Goal: Task Accomplishment & Management: Manage account settings

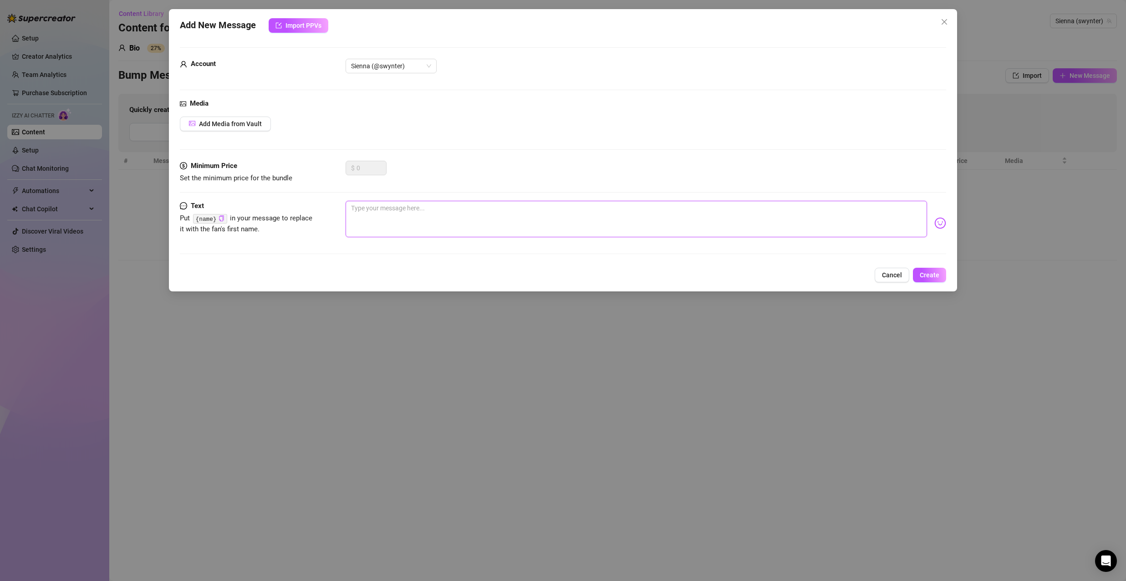
click at [435, 204] on textarea at bounding box center [637, 219] width 582 height 36
paste textarea "hey {name} 👀 caught a new mood—want a tiny preview or the real thing?"
type textarea "hey {name} 👀 caught a new mood—want a tiny preview or the real thing?"
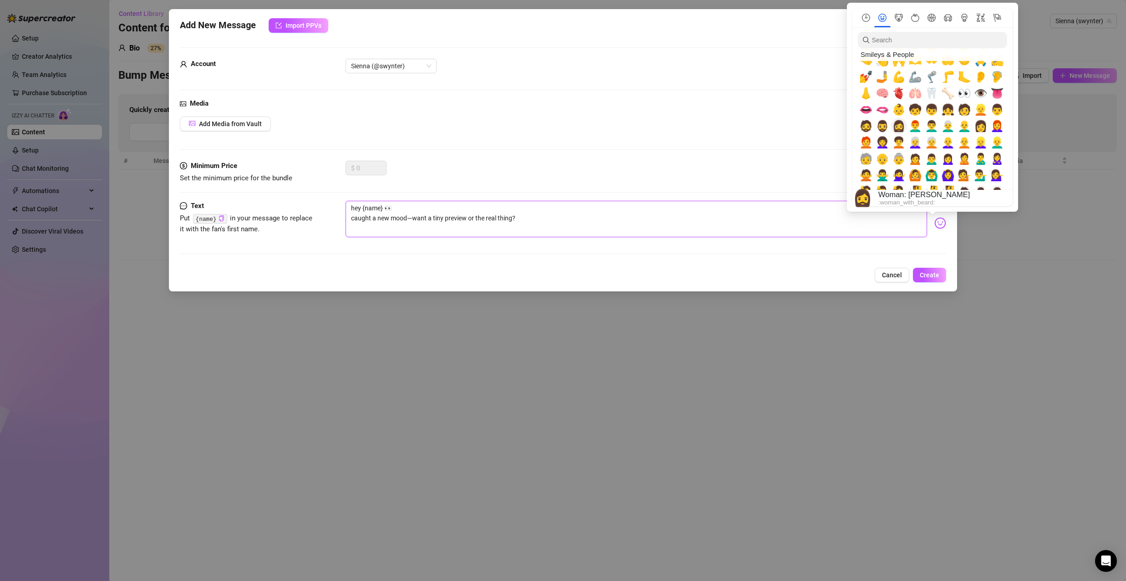
scroll to position [319, 0]
type textarea "hey {name} 👀 caught a new mood—want a tiny preview or the real thing?"
click at [998, 95] on span "👅" at bounding box center [998, 92] width 14 height 13
type textarea "hey {name} 👀 caught a new mood—want a tiny preview or the real thing?👅"
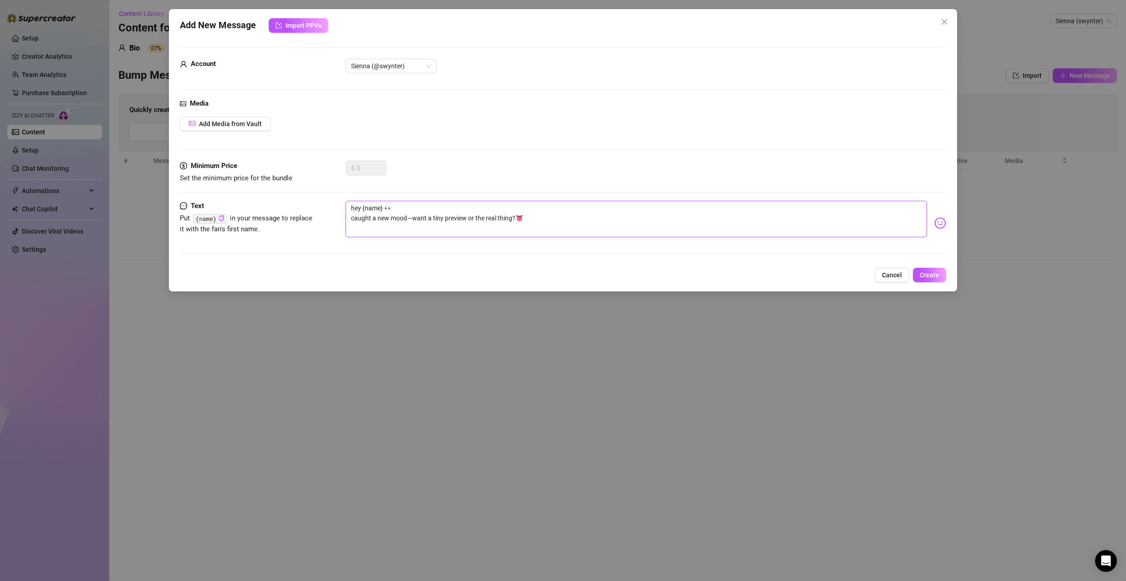
click at [676, 212] on textarea "hey {name} 👀 caught a new mood—want a tiny preview or the real thing?👅" at bounding box center [637, 219] width 582 height 36
click at [687, 221] on textarea "hey {name} 👀 caught a new mood—want a tiny preview or the real thing?👅" at bounding box center [637, 219] width 582 height 36
type textarea "hey {name} 👀 caught a new mood—want a tiny preview or the real thing?👅"
click at [935, 274] on span "Create" at bounding box center [930, 274] width 20 height 7
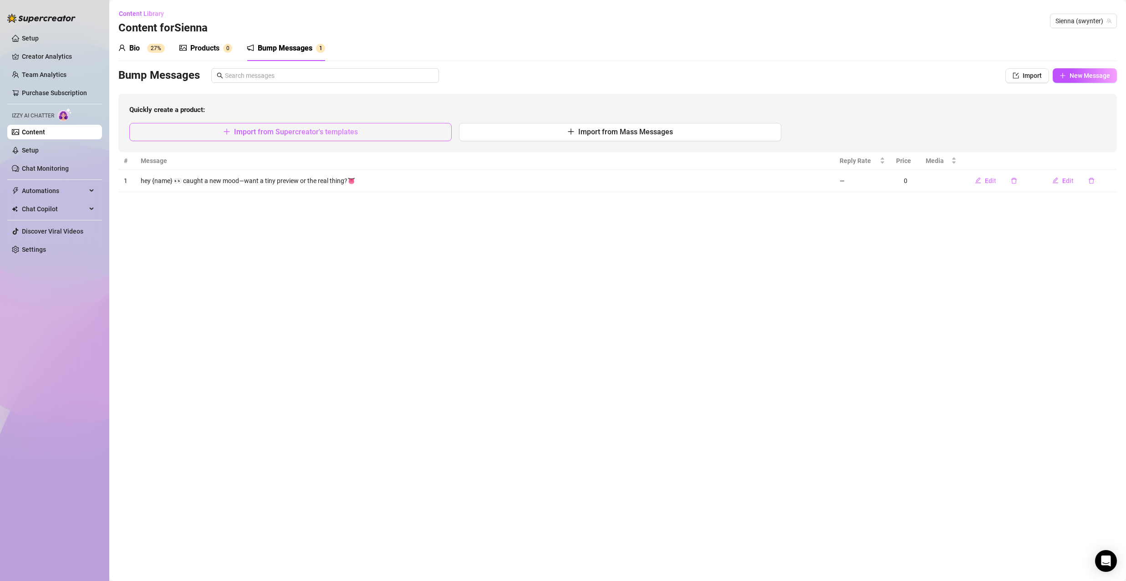
click at [441, 136] on button "Import from Supercreator's templates" at bounding box center [290, 132] width 322 height 18
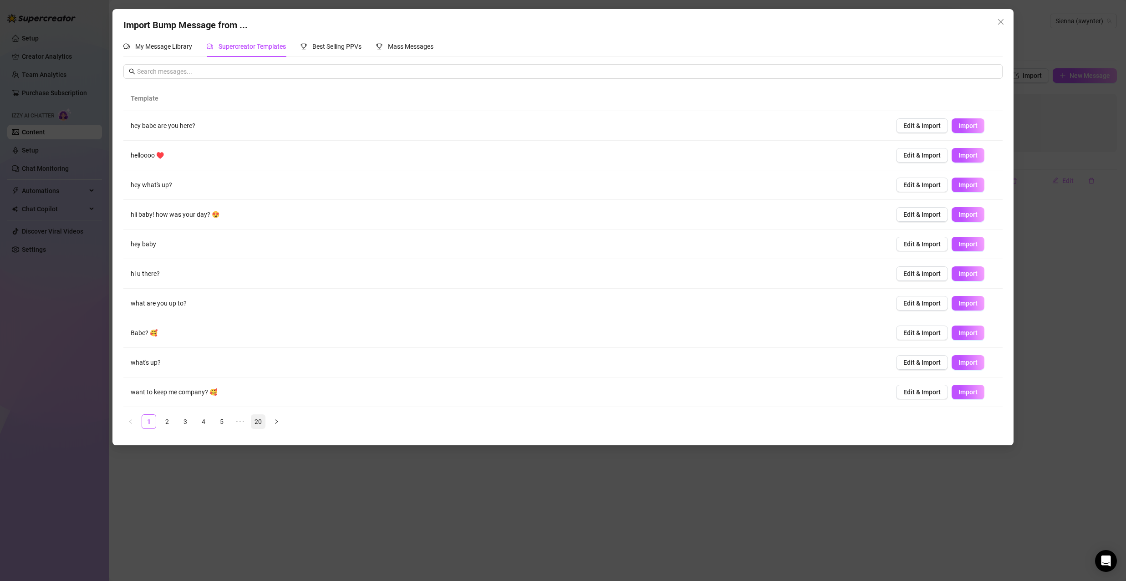
click at [258, 420] on link "20" at bounding box center [258, 422] width 14 height 14
click at [239, 424] on link "19" at bounding box center [240, 422] width 14 height 14
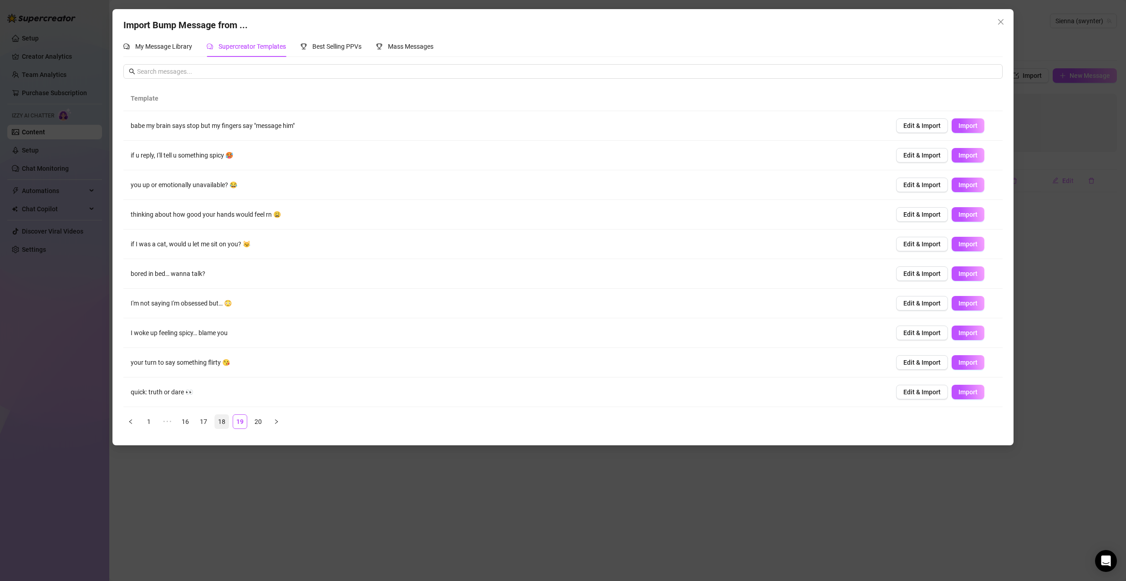
click at [221, 417] on link "18" at bounding box center [222, 422] width 14 height 14
click at [210, 417] on link "17" at bounding box center [204, 422] width 14 height 14
click at [191, 419] on link "15" at bounding box center [186, 422] width 14 height 14
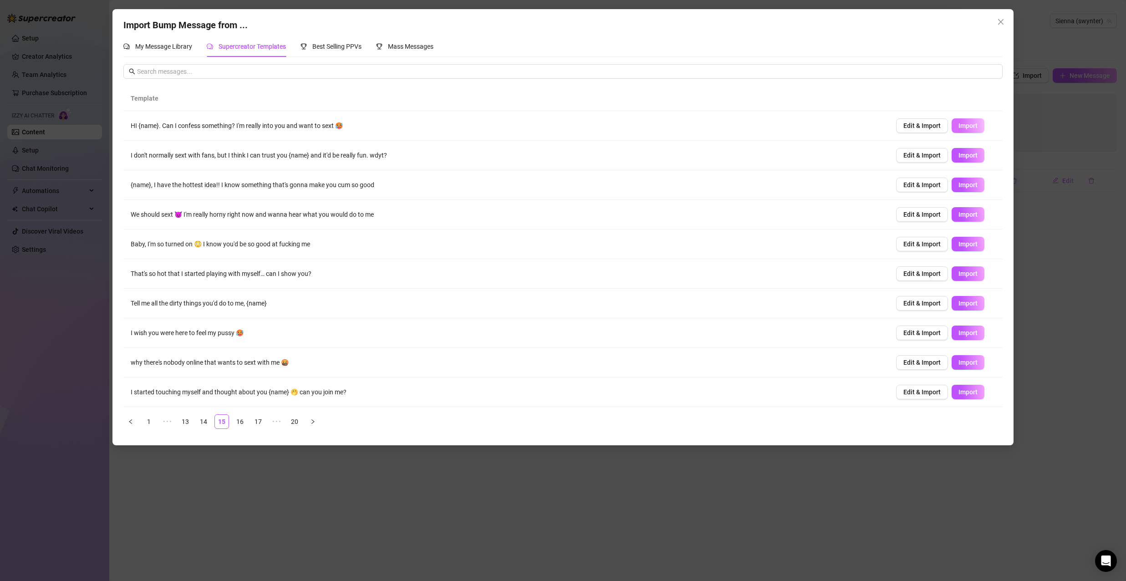
click at [960, 131] on button "Import" at bounding box center [968, 125] width 33 height 15
click at [188, 422] on link "13" at bounding box center [186, 422] width 14 height 14
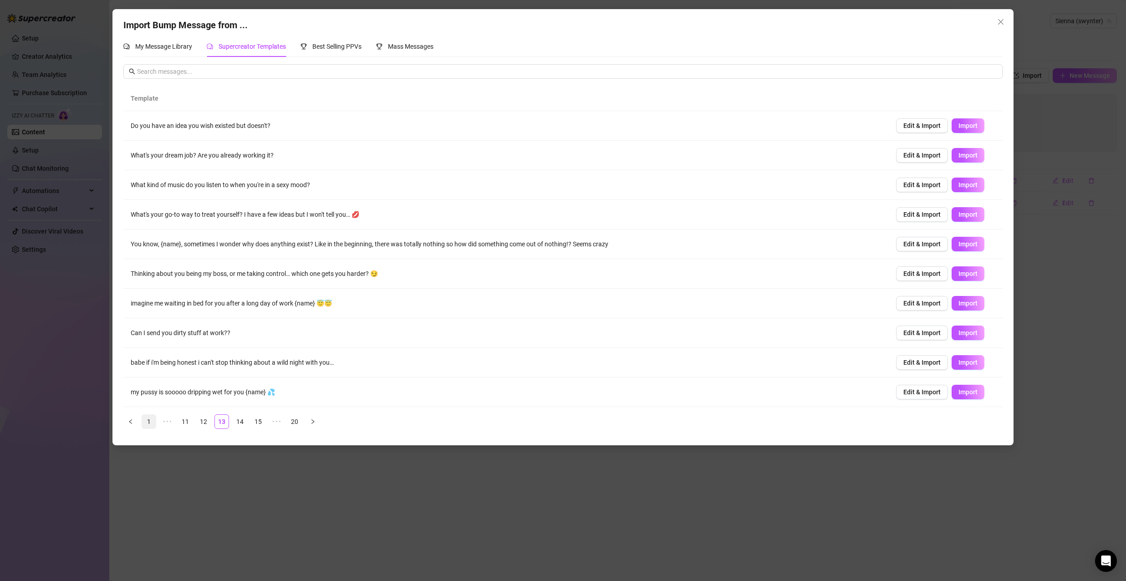
click at [154, 420] on link "1" at bounding box center [149, 422] width 14 height 14
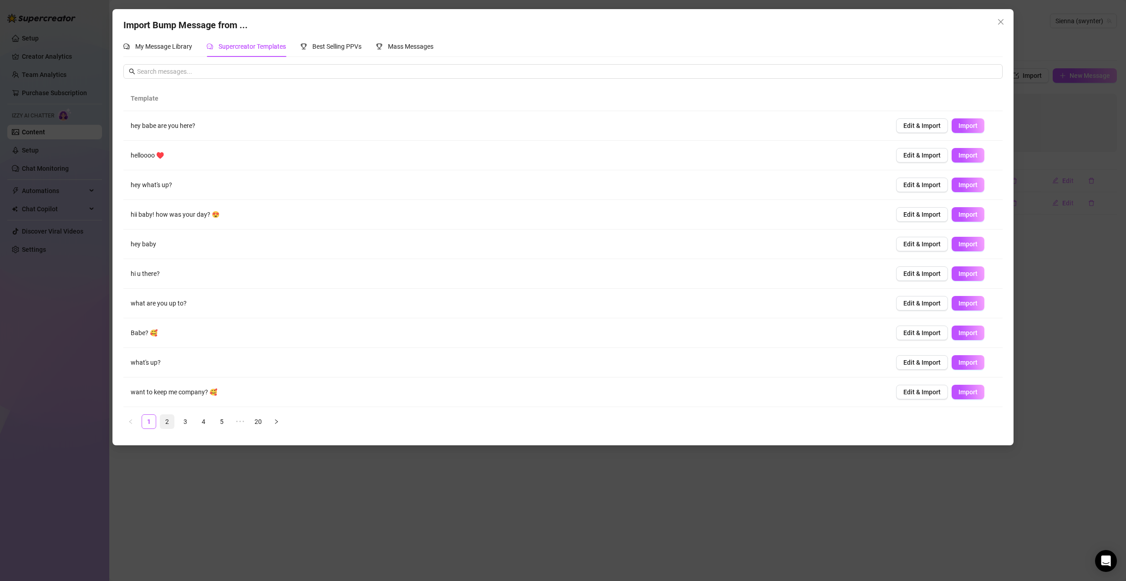
click at [169, 422] on link "2" at bounding box center [167, 422] width 14 height 14
click at [183, 421] on link "3" at bounding box center [186, 422] width 14 height 14
click at [202, 420] on link "4" at bounding box center [204, 422] width 14 height 14
click at [186, 421] on link "3" at bounding box center [186, 422] width 14 height 14
click at [960, 365] on span "Import" at bounding box center [968, 362] width 19 height 7
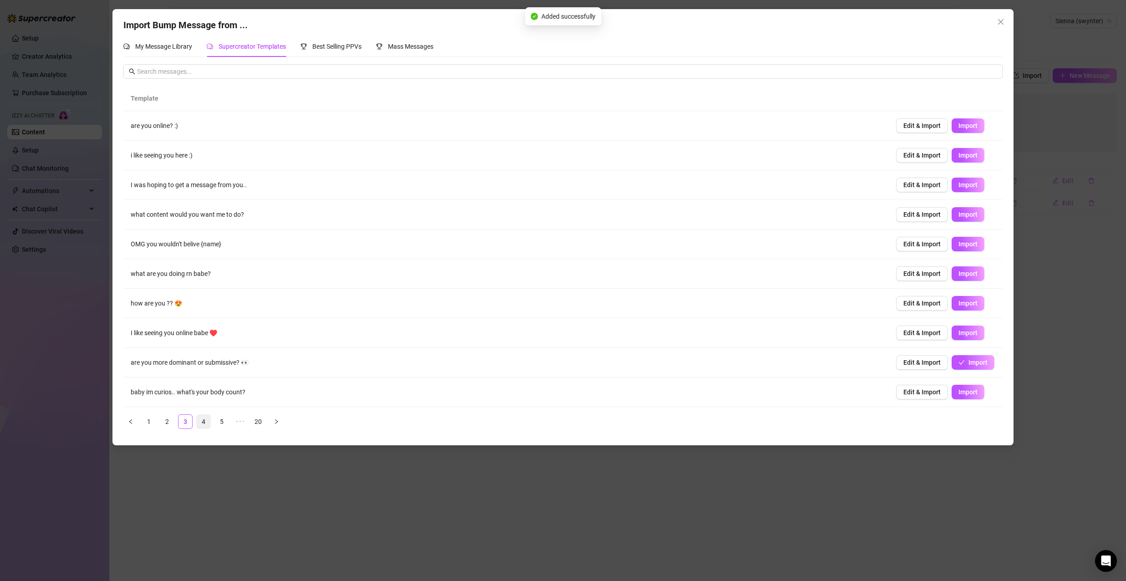
click at [203, 419] on link "4" at bounding box center [204, 422] width 14 height 14
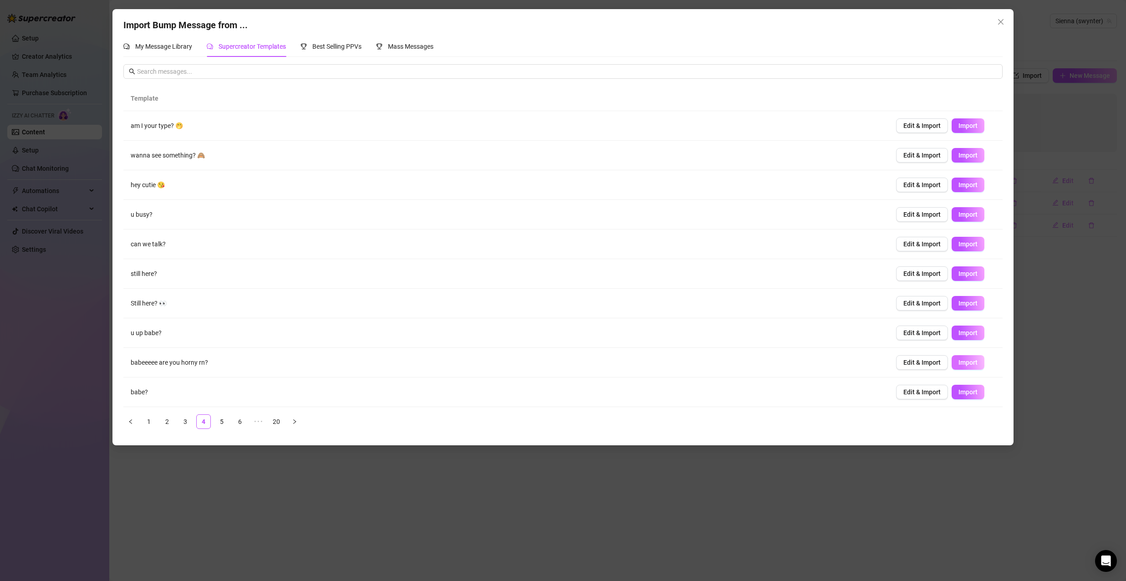
click at [968, 361] on span "Import" at bounding box center [968, 362] width 19 height 7
click at [962, 121] on button "Import" at bounding box center [968, 125] width 33 height 15
type textarea "am I your type? 🤭"
click at [1001, 21] on icon "close" at bounding box center [1000, 21] width 7 height 7
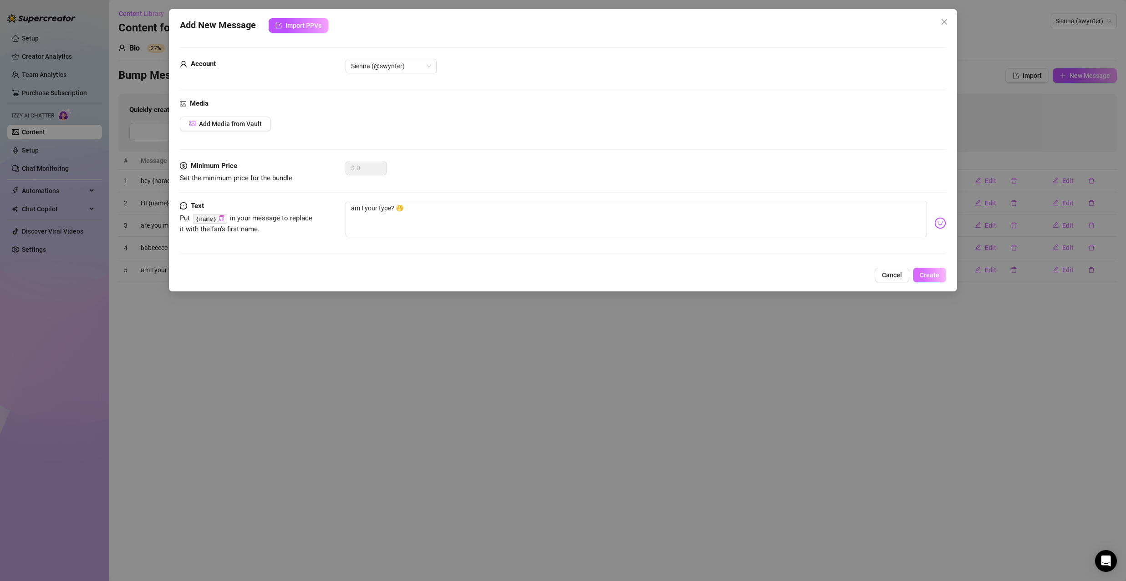
click at [929, 274] on span "Create" at bounding box center [930, 274] width 20 height 7
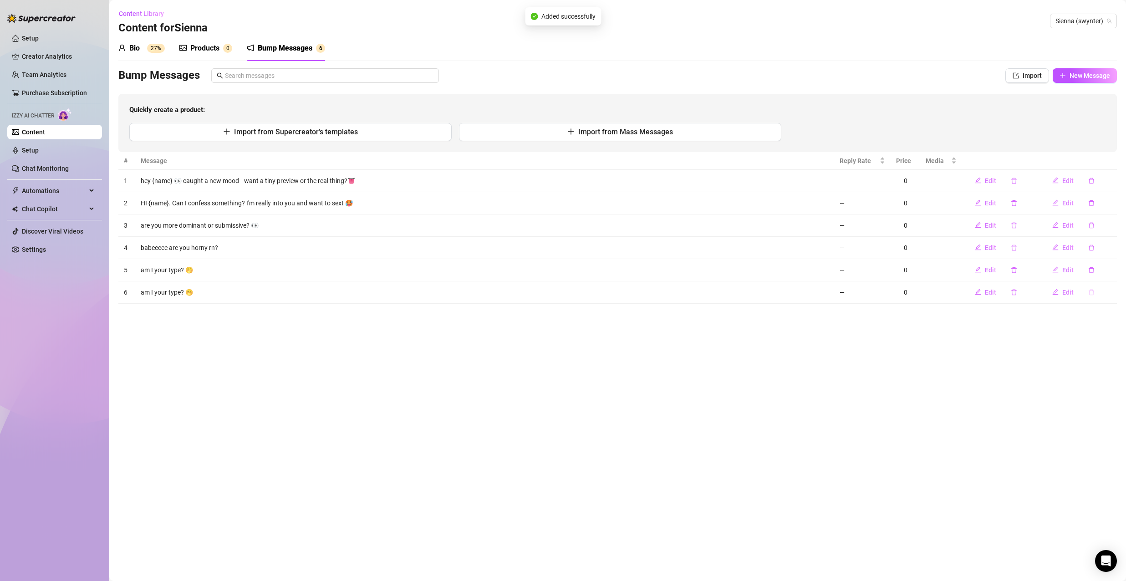
click at [1089, 294] on icon "delete" at bounding box center [1092, 292] width 6 height 6
click at [1114, 270] on span "Yes" at bounding box center [1110, 268] width 11 height 7
click at [210, 52] on div "Products" at bounding box center [204, 48] width 29 height 11
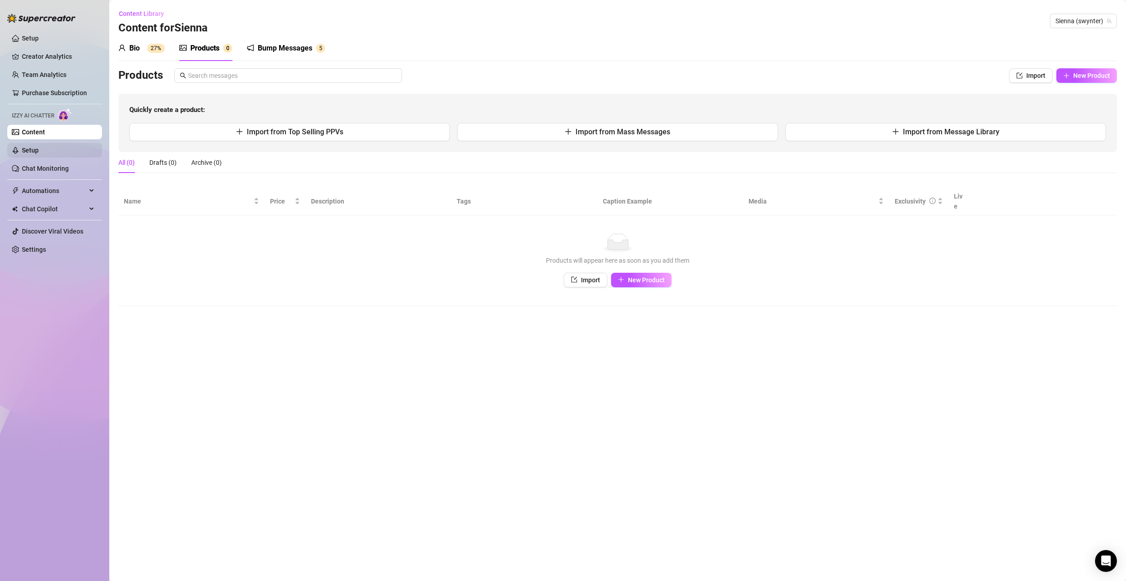
click at [39, 147] on link "Setup" at bounding box center [30, 150] width 17 height 7
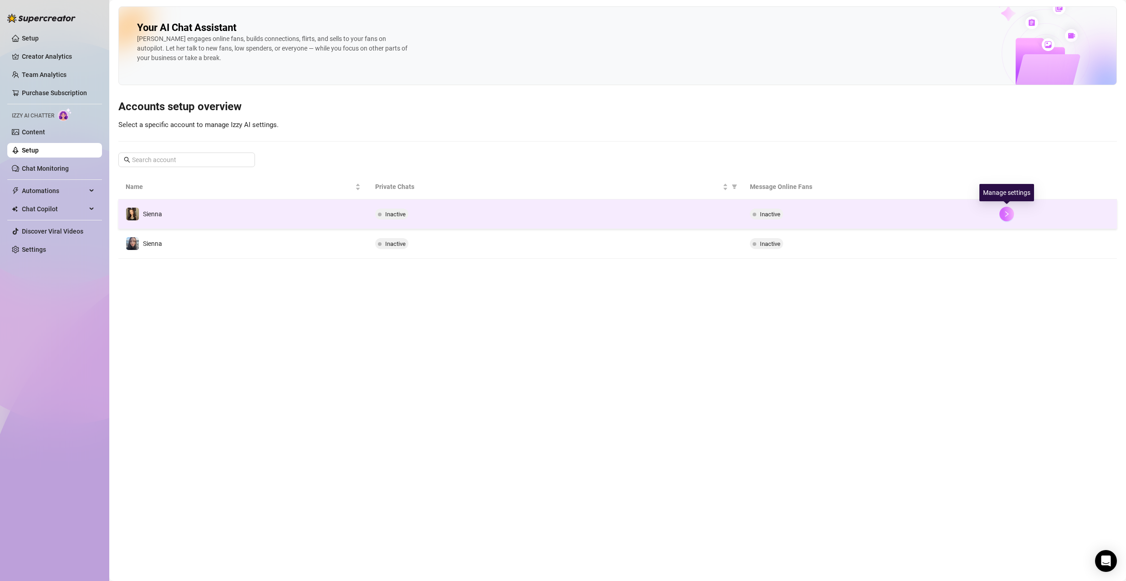
click at [1005, 215] on icon "right" at bounding box center [1007, 214] width 6 height 6
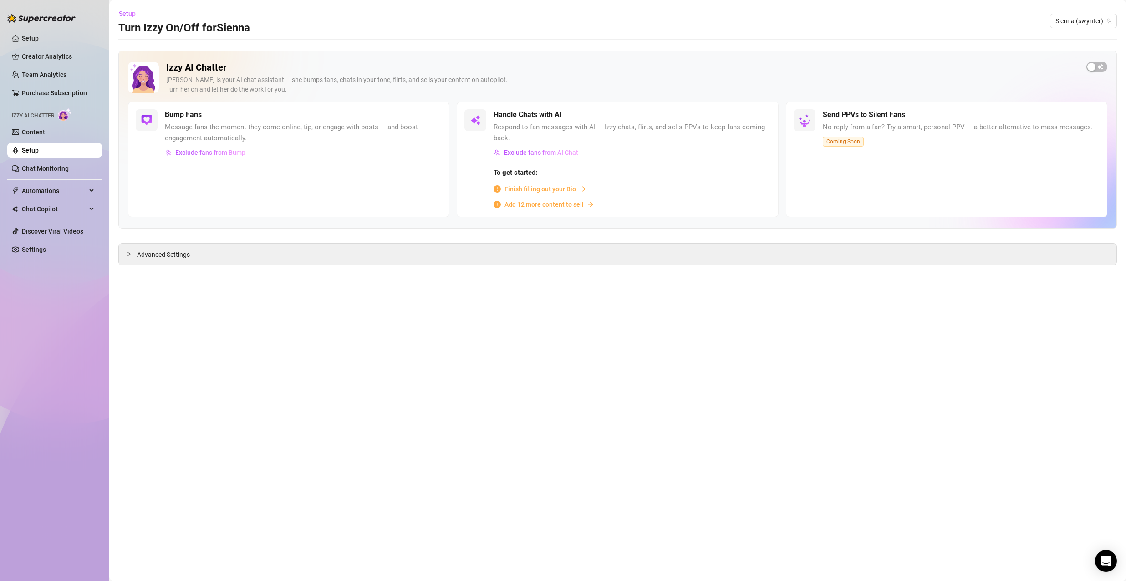
click at [561, 189] on span "Finish filling out your Bio" at bounding box center [541, 189] width 72 height 10
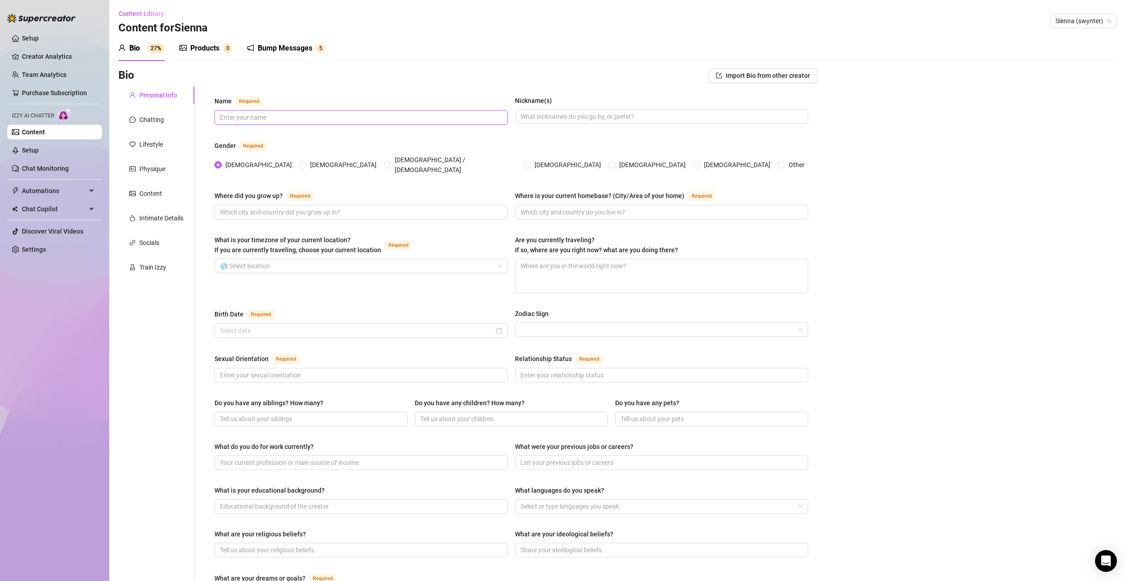
click at [283, 119] on input "Name Required" at bounding box center [360, 117] width 281 height 10
type input "[PERSON_NAME]"
click at [290, 210] on input "Where did you grow up? Required" at bounding box center [360, 212] width 281 height 10
type input "[GEOGRAPHIC_DATA]"
click at [588, 207] on input "Where is your current homebase? (City/Area of your home) Required" at bounding box center [661, 212] width 281 height 10
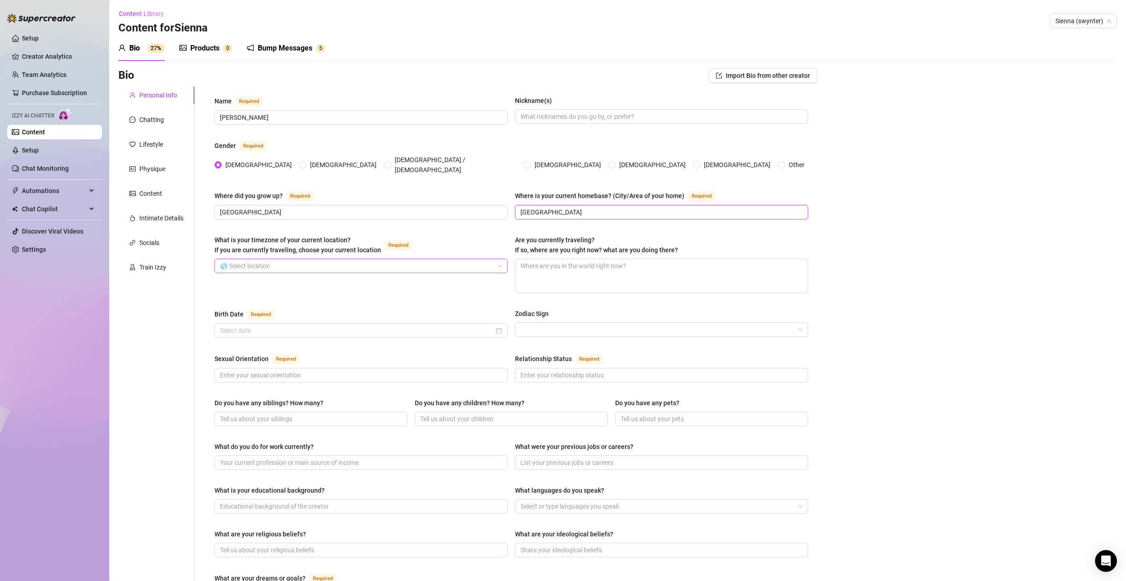
type input "[GEOGRAPHIC_DATA]"
click at [406, 259] on input "What is your timezone of your current location? If you are currently traveling,…" at bounding box center [357, 266] width 274 height 14
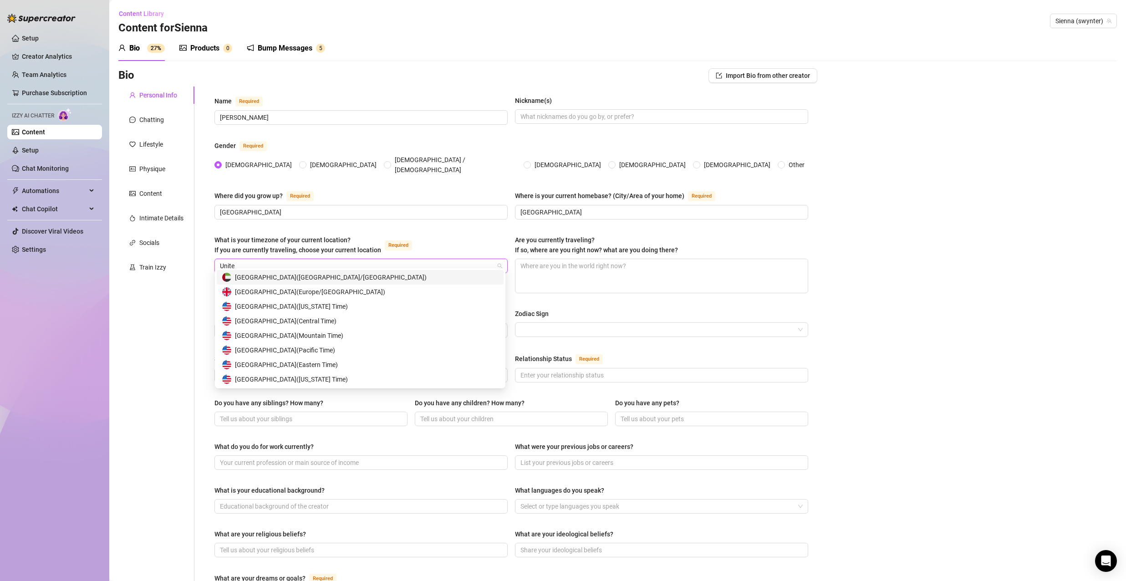
type input "United"
click at [368, 350] on div "United States of America ( Pacific Time )" at bounding box center [360, 350] width 276 height 10
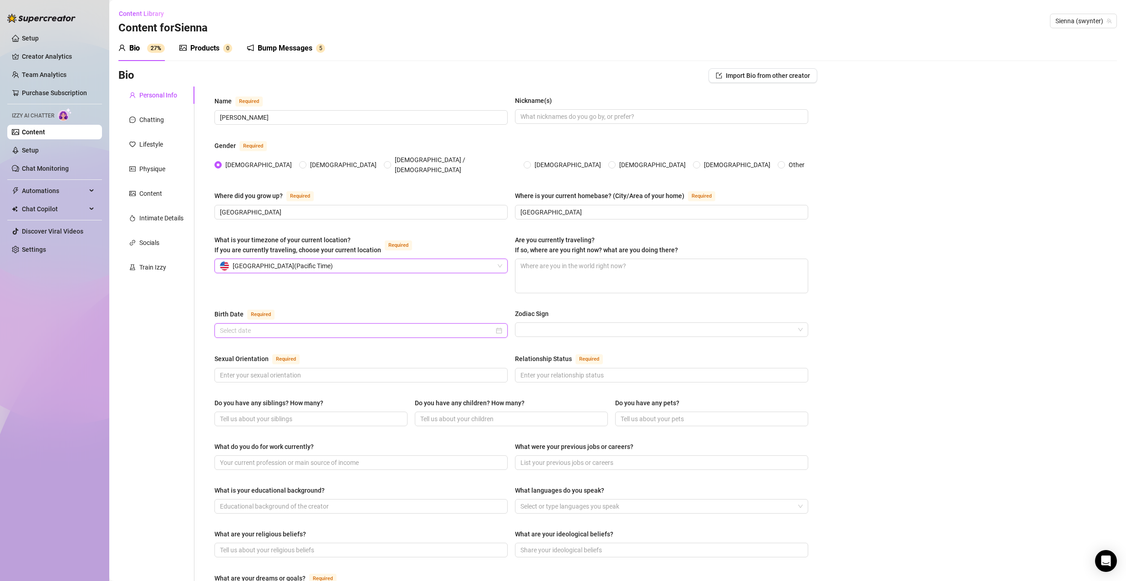
click at [300, 326] on input "Birth Date Required" at bounding box center [357, 331] width 274 height 10
type input "[DATE]"
click at [399, 300] on div "Name Required [PERSON_NAME] Nickname(s) Gender Required [DEMOGRAPHIC_DATA] [DEM…" at bounding box center [512, 459] width 594 height 726
click at [506, 322] on div "Birth Date Required Zodiac Sign" at bounding box center [512, 327] width 594 height 37
click at [500, 324] on div at bounding box center [361, 330] width 293 height 15
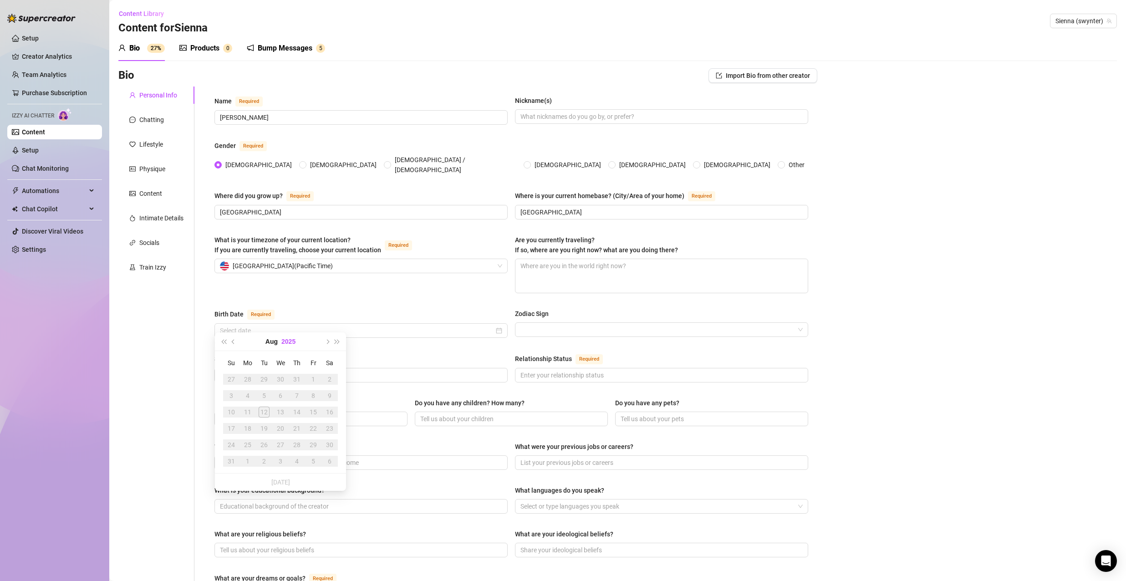
click at [292, 343] on button "2025" at bounding box center [288, 341] width 14 height 18
click at [224, 343] on span "Last year (Control + left)" at bounding box center [223, 341] width 5 height 5
click at [281, 393] on div "2003" at bounding box center [280, 396] width 27 height 11
click at [312, 455] on div "Dec" at bounding box center [321, 456] width 27 height 11
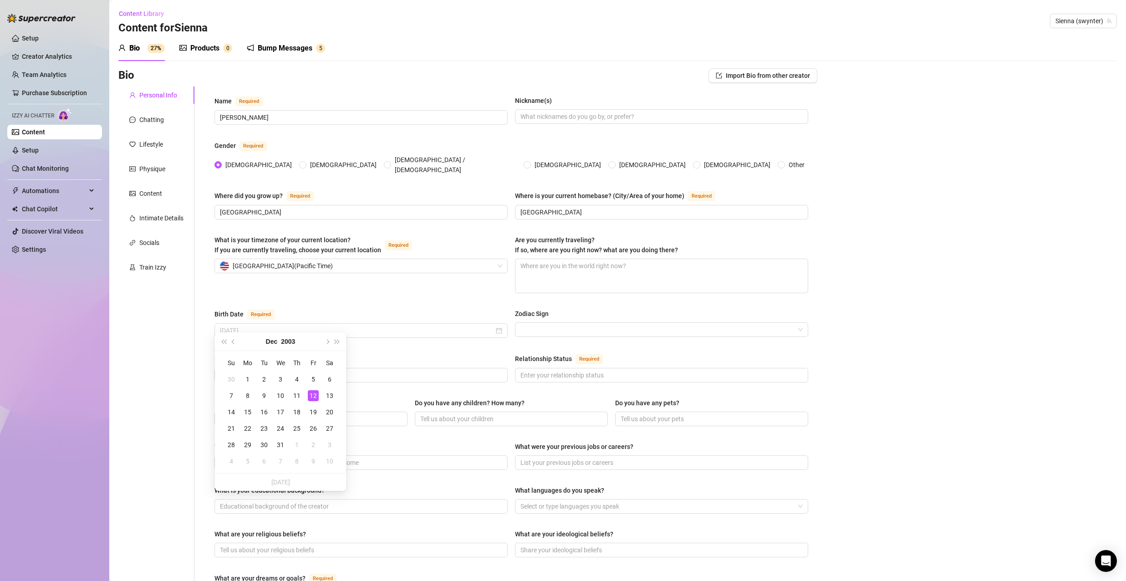
type input "[DATE]"
click at [317, 396] on div "12" at bounding box center [313, 395] width 11 height 11
click at [331, 370] on input "Sexual Orientation Required" at bounding box center [360, 375] width 281 height 10
type input "Straight"
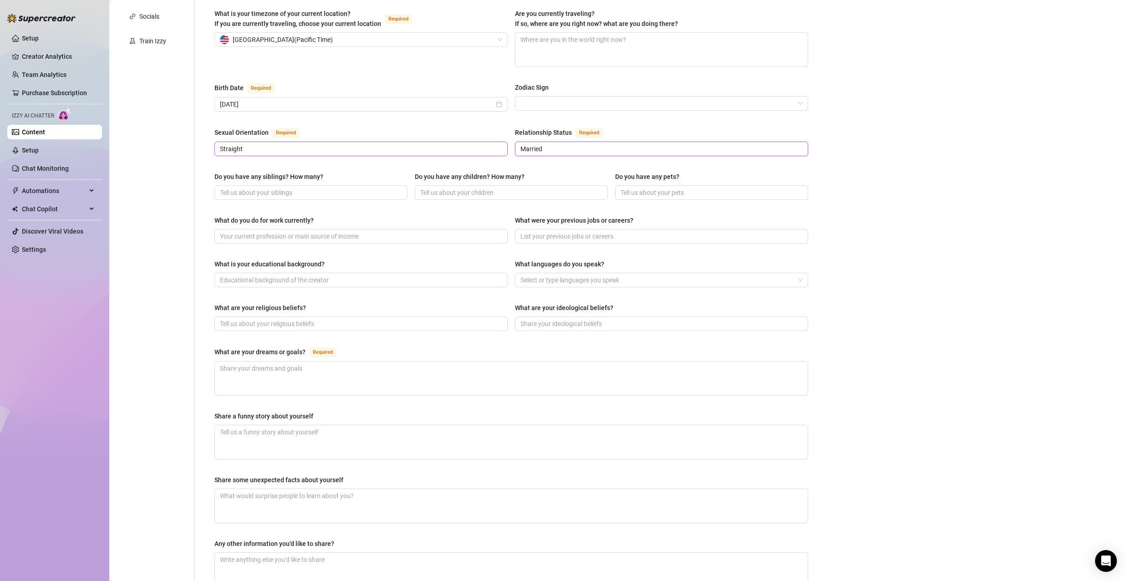
scroll to position [228, 0]
type input "Married"
click at [321, 369] on textarea "What are your dreams or goals? Required" at bounding box center [511, 377] width 593 height 34
type textarea "A"
type textarea "An"
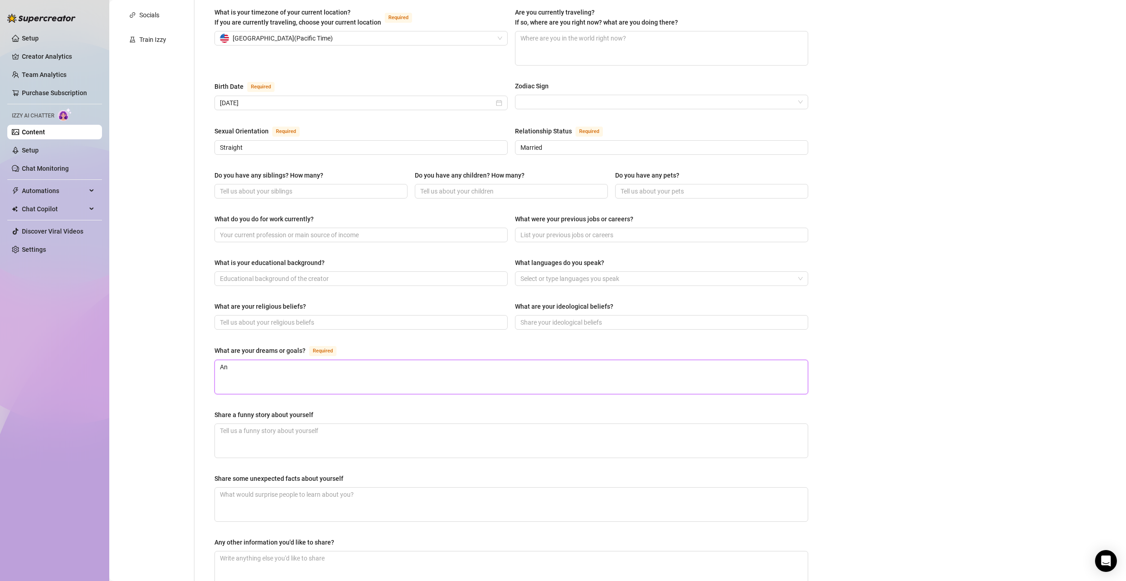
type textarea "A"
type textarea "B"
type textarea "Bu"
type textarea "[PERSON_NAME]"
type textarea "Buil"
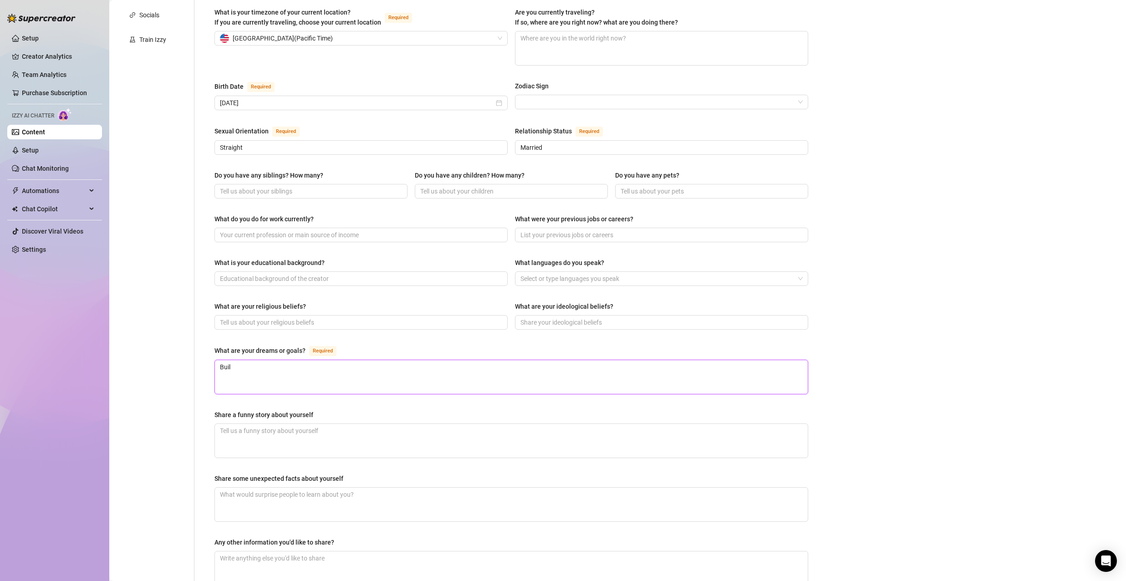
type textarea "Build"
type textarea "Build a"
type textarea "Build an"
type textarea "Build ani"
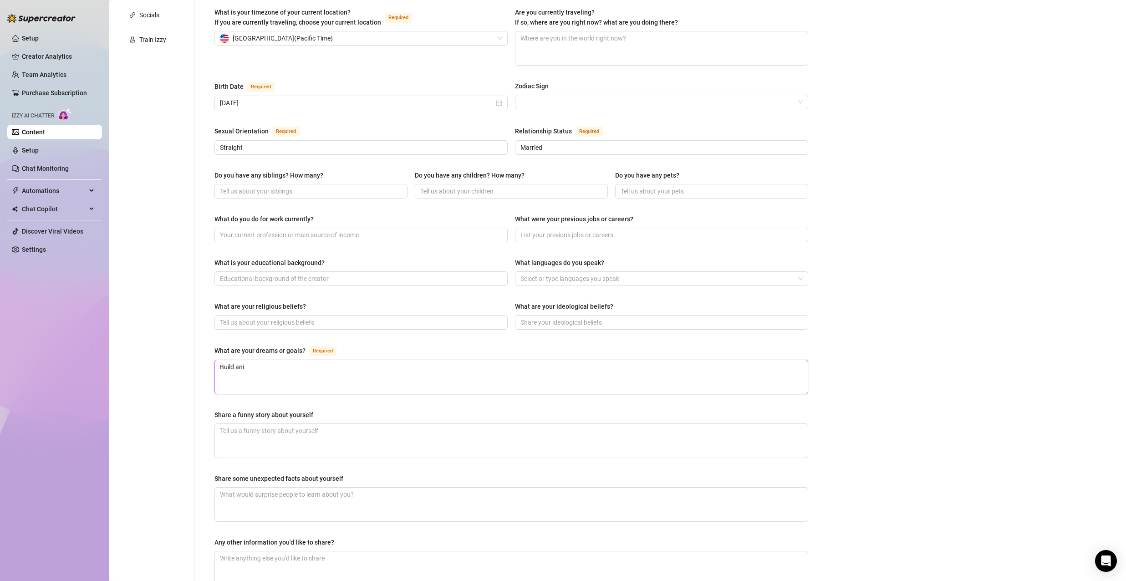
type textarea "Build anim"
type textarea "Build anima"
type textarea "Build animal"
type textarea "Build animal s"
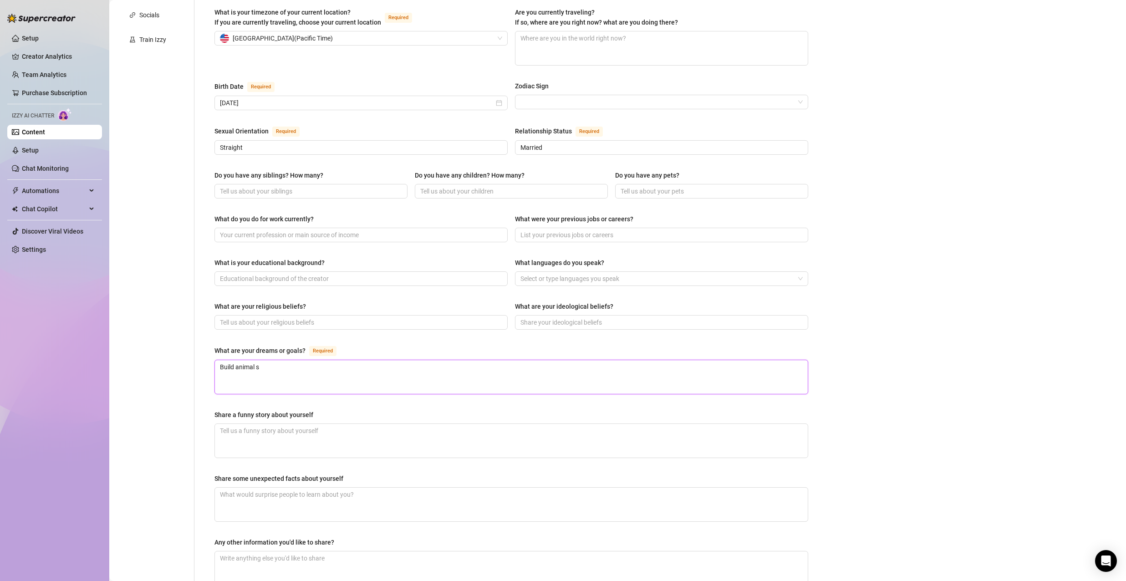
type textarea "Build animal sh"
type textarea "Build animal she"
type textarea "Build animal shel"
type textarea "Build animal [PERSON_NAME]"
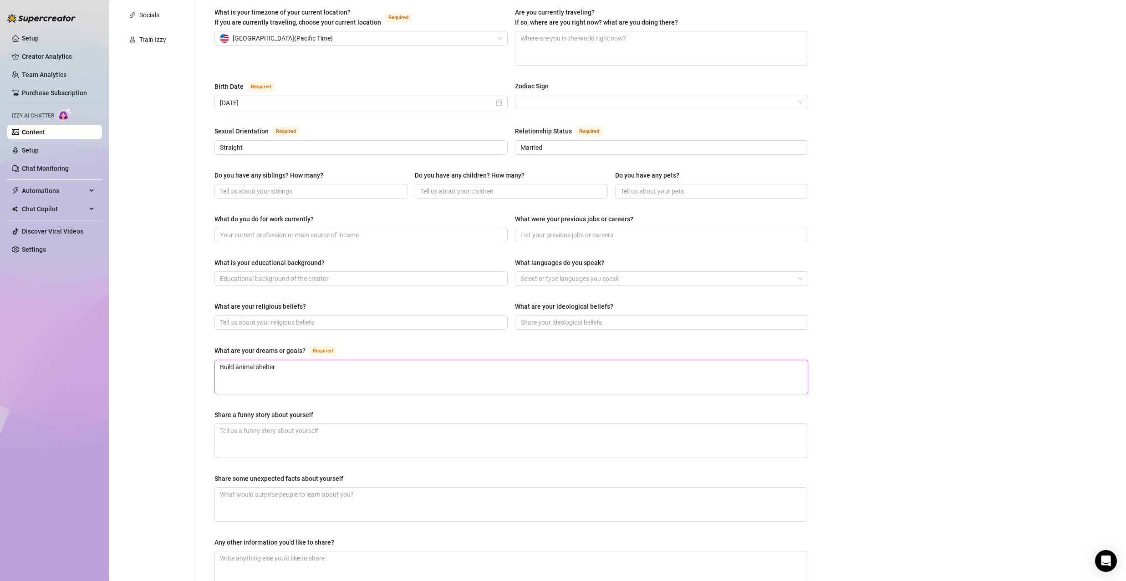
type textarea "Build animal shelter!"
type textarea "Build animal shelter!@"
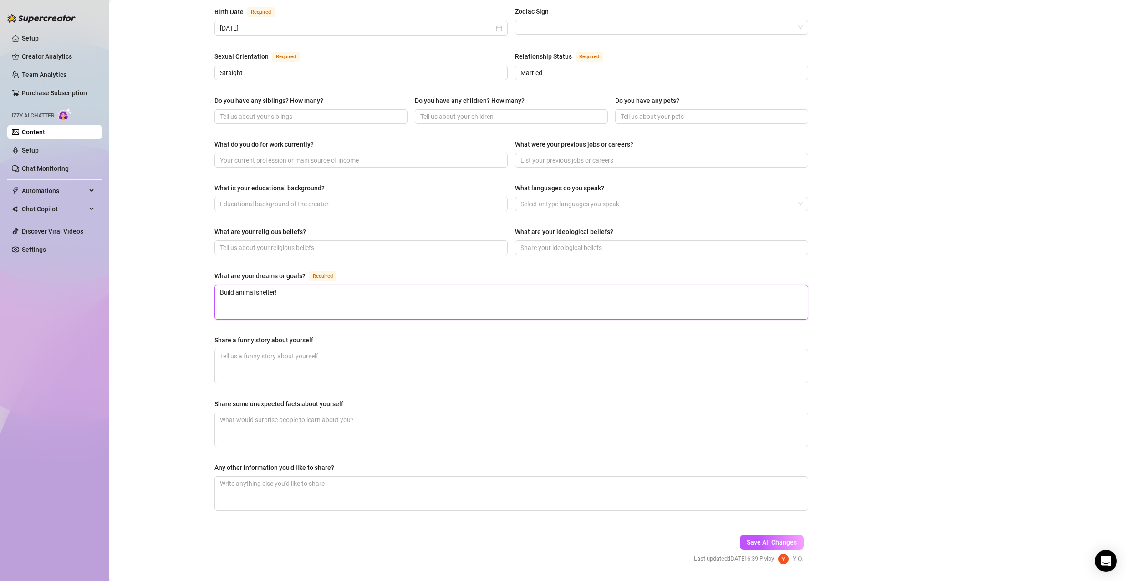
scroll to position [321, 0]
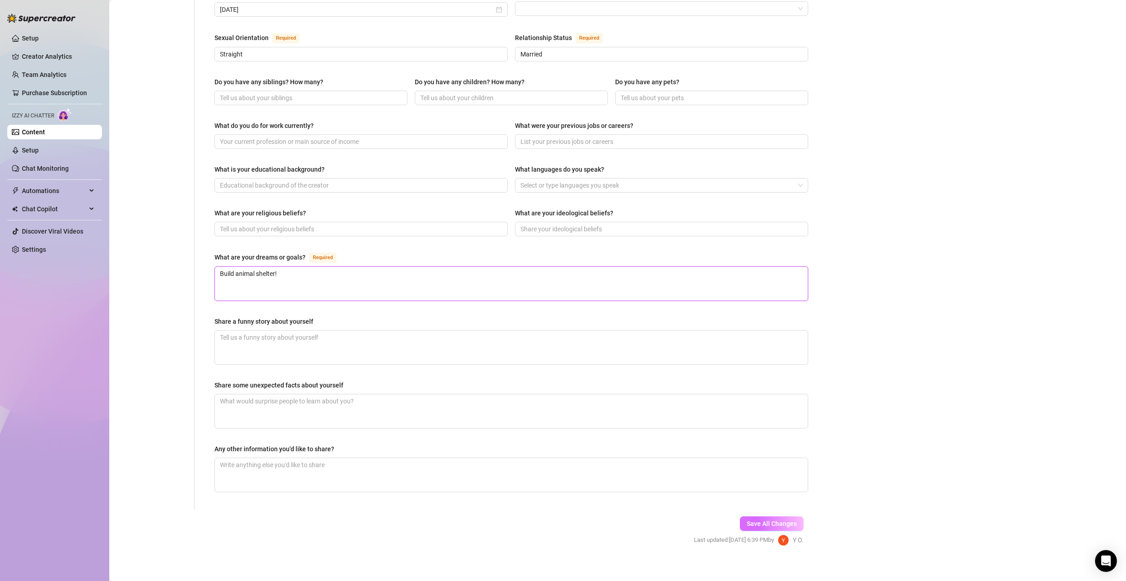
type textarea "Build animal shelter!"
click at [773, 520] on span "Save All Changes" at bounding box center [772, 523] width 50 height 7
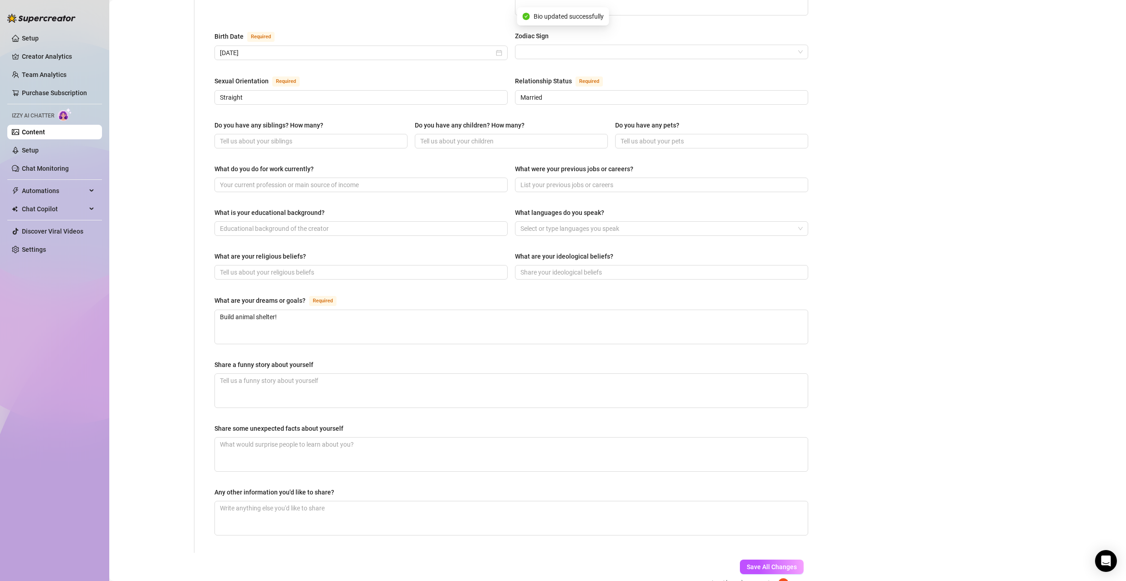
scroll to position [0, 0]
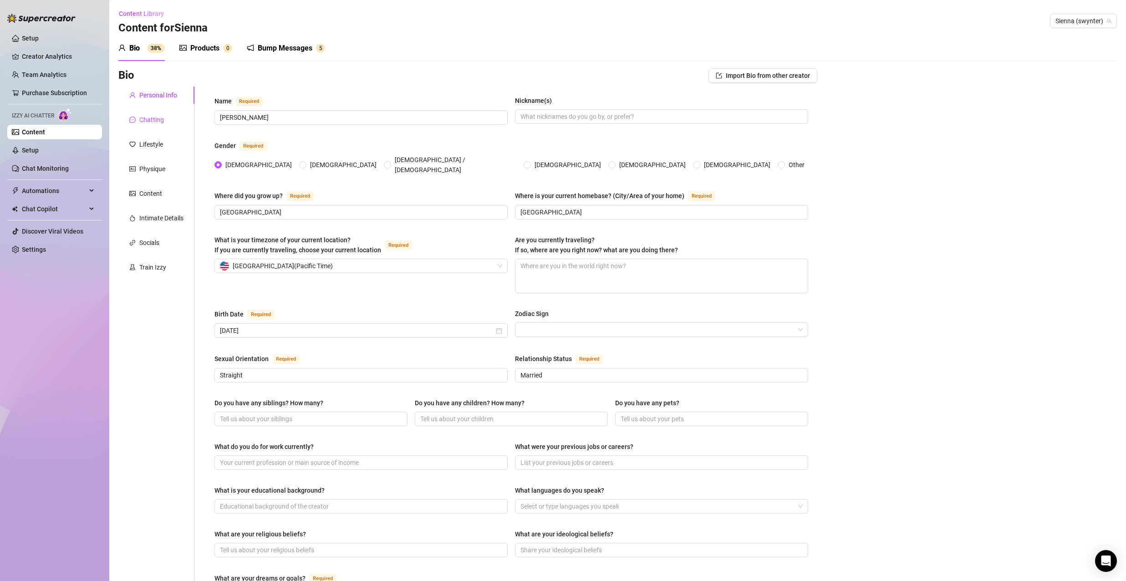
click at [157, 121] on div "Chatting" at bounding box center [151, 120] width 25 height 10
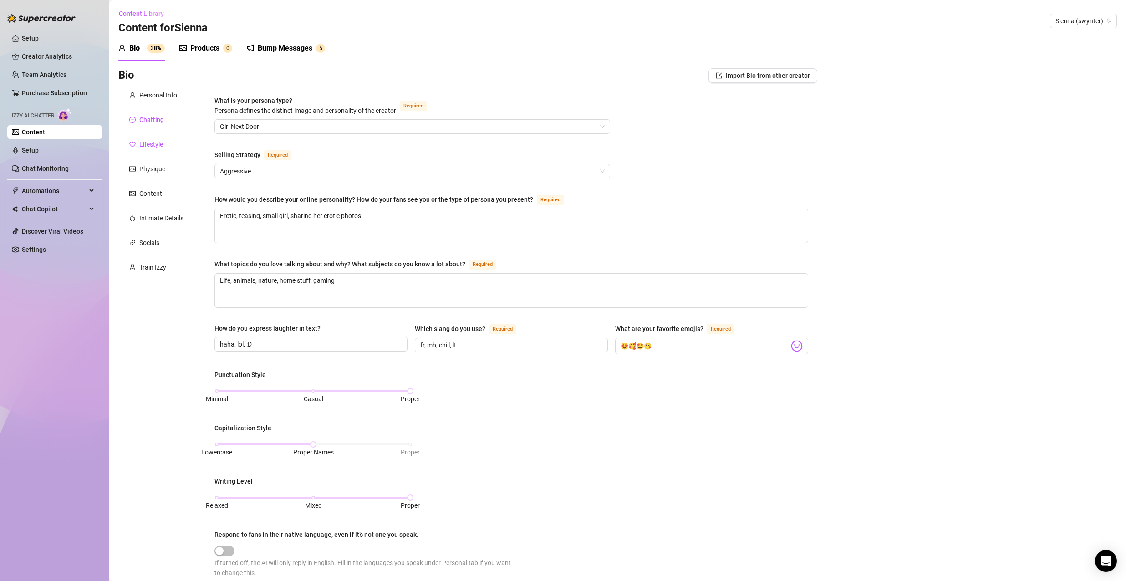
click at [153, 149] on div "Lifestyle" at bounding box center [151, 144] width 24 height 10
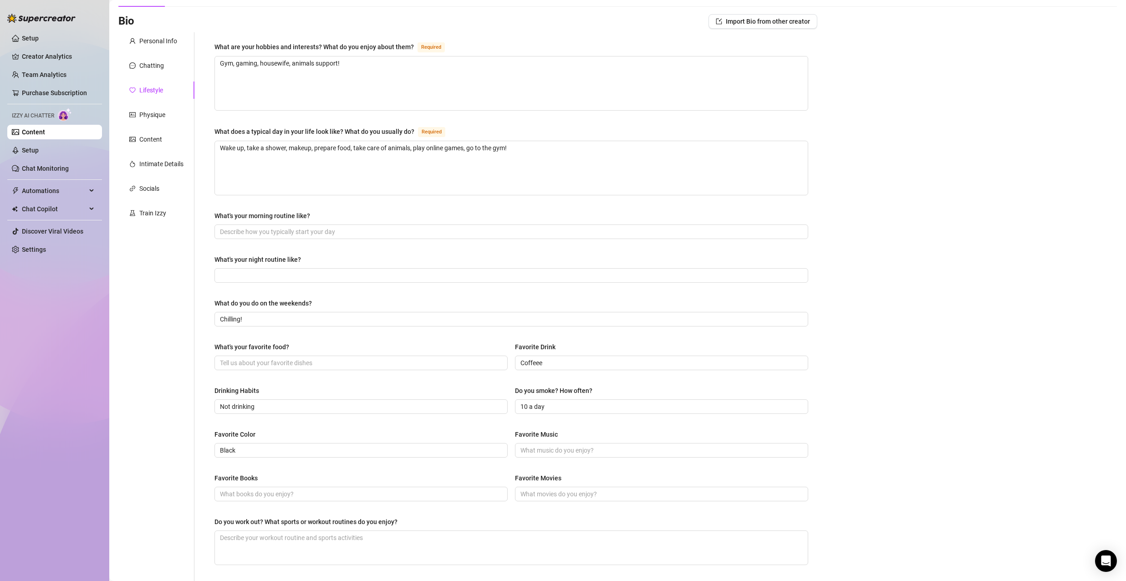
scroll to position [198, 0]
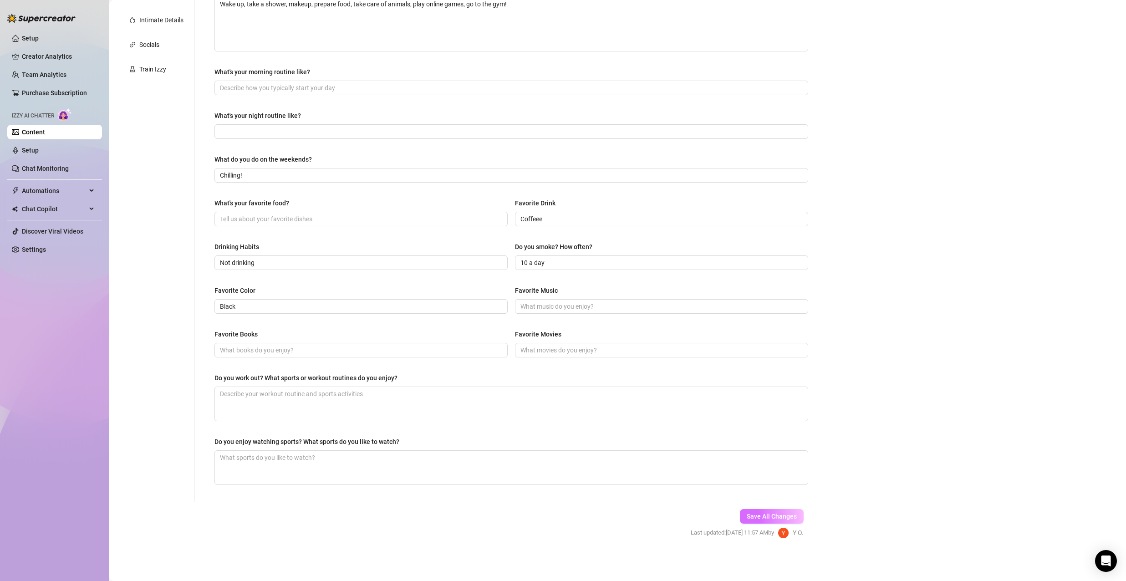
click at [765, 516] on span "Save All Changes" at bounding box center [772, 516] width 50 height 7
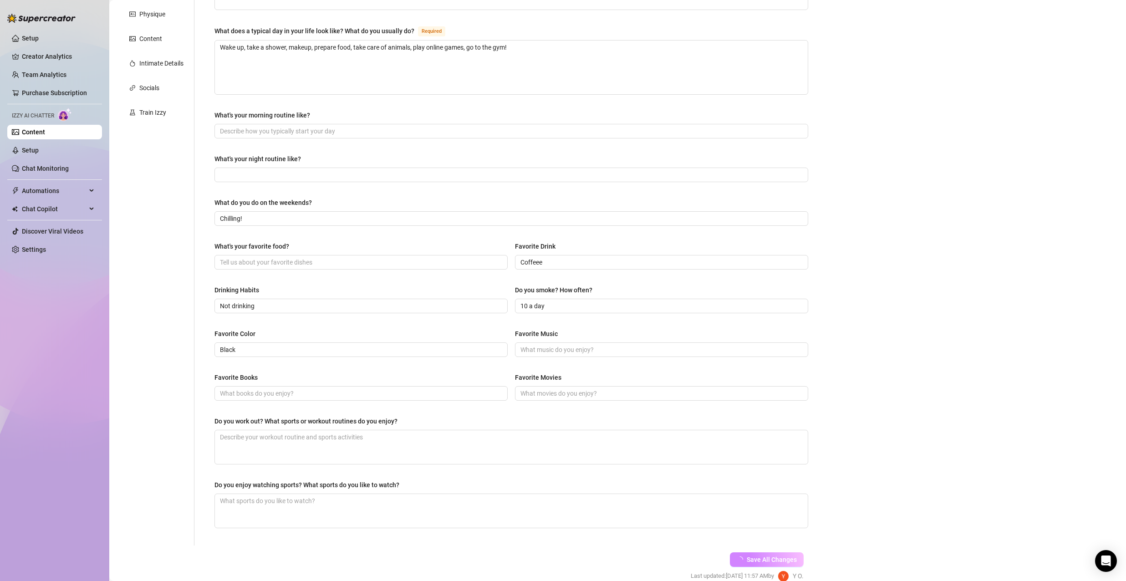
scroll to position [0, 0]
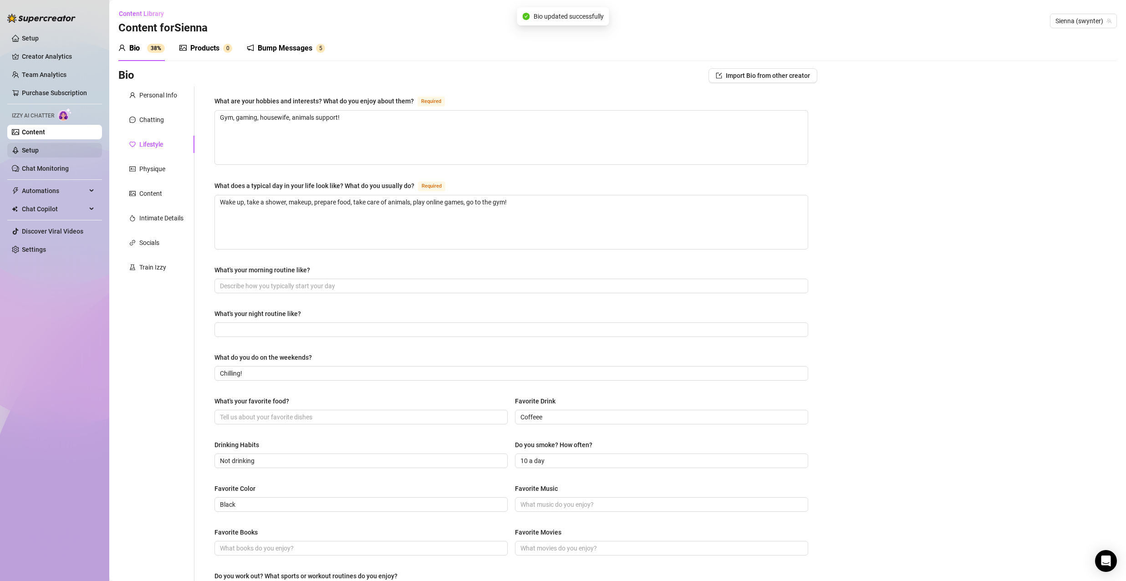
click at [39, 153] on link "Setup" at bounding box center [30, 150] width 17 height 7
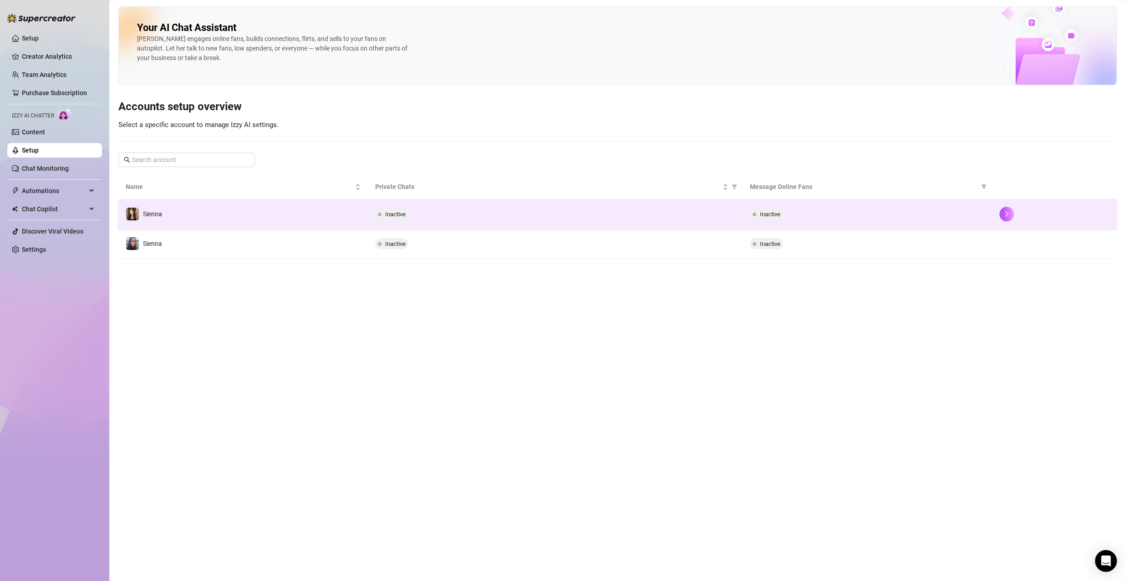
click at [959, 223] on td "Inactive" at bounding box center [868, 214] width 250 height 30
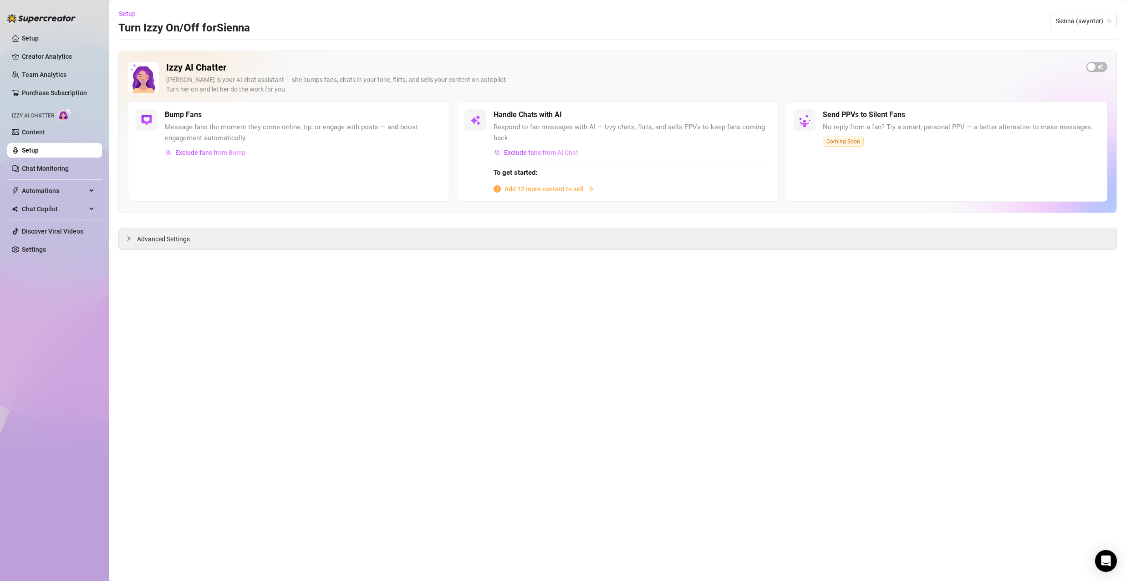
click at [571, 191] on span "Add 12 more content to sell" at bounding box center [544, 189] width 79 height 10
click at [434, 235] on div "Advanced Settings" at bounding box center [618, 238] width 998 height 21
click at [145, 240] on span "Advanced Settings" at bounding box center [163, 239] width 53 height 10
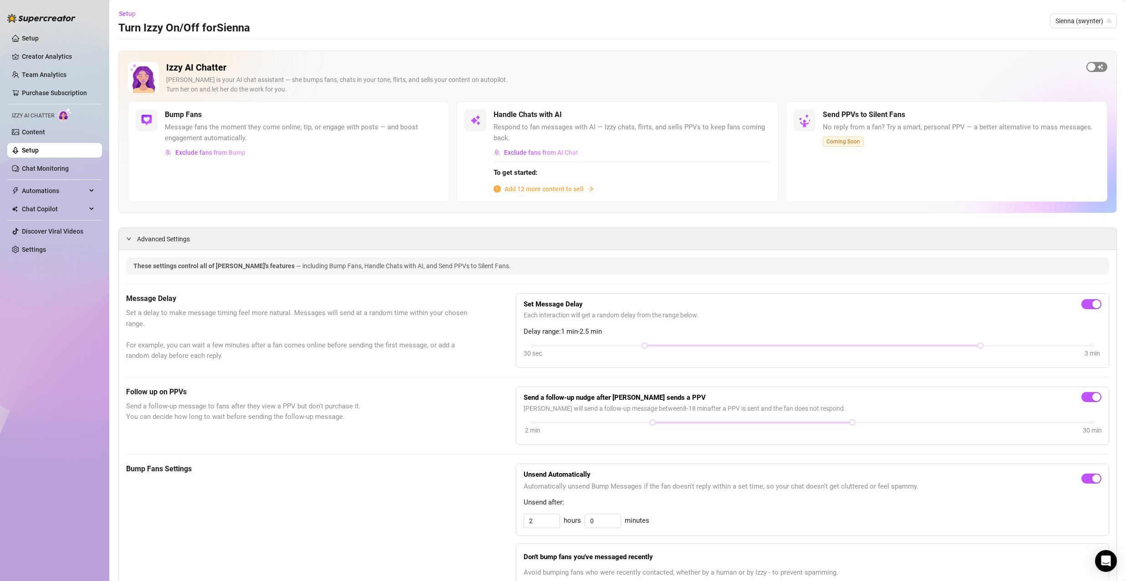
click at [1091, 68] on span "button" at bounding box center [1097, 67] width 21 height 10
click at [761, 115] on span "button" at bounding box center [761, 115] width 20 height 10
click at [570, 190] on span "Add 12 more content to sell" at bounding box center [544, 189] width 79 height 10
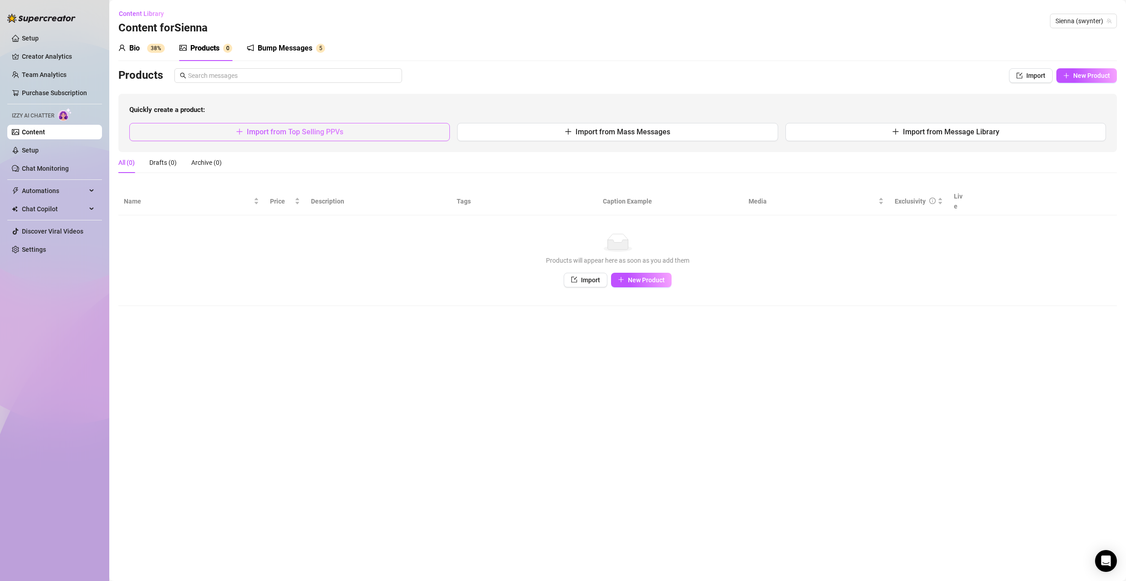
click at [391, 134] on button "Import from Top Selling PPVs" at bounding box center [289, 132] width 321 height 18
type textarea "Type your message here..."
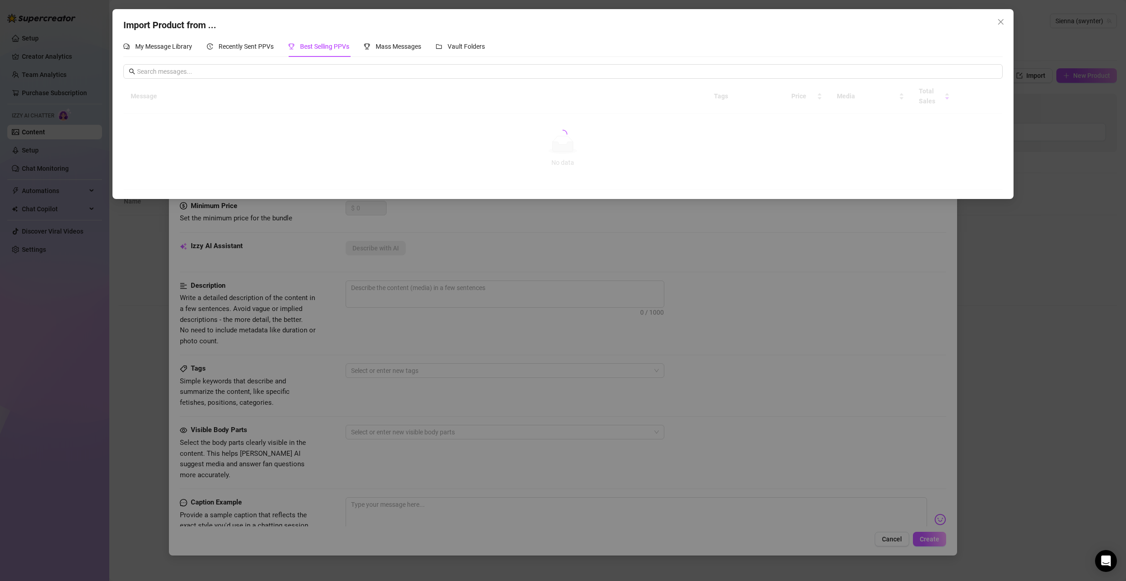
click at [404, 128] on div at bounding box center [562, 134] width 879 height 111
click at [268, 49] on span "Recently Sent PPVs" at bounding box center [246, 46] width 55 height 7
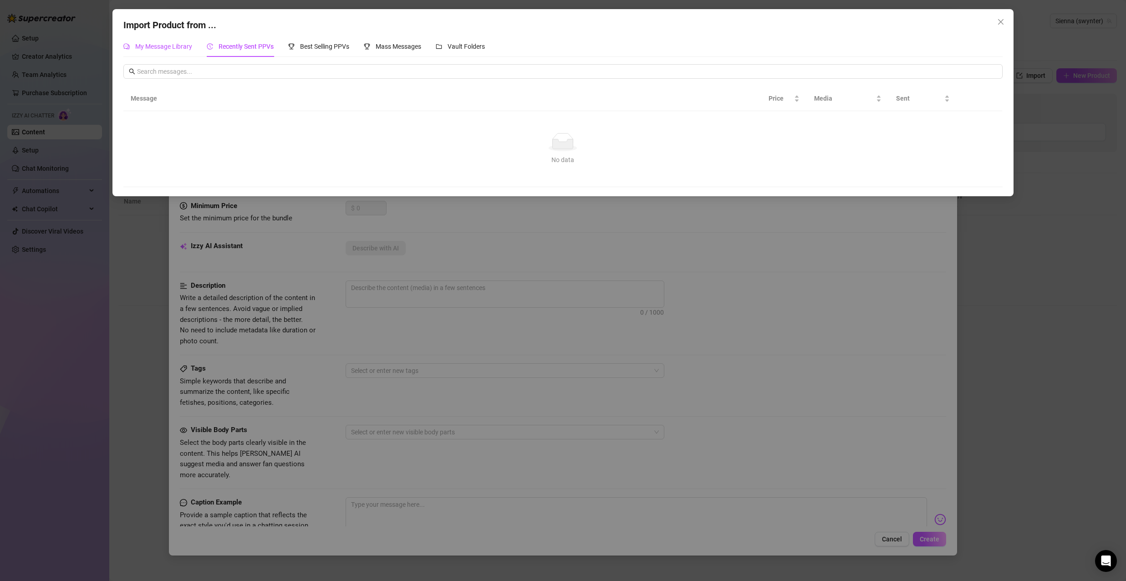
click at [184, 51] on div "My Message Library" at bounding box center [157, 46] width 69 height 10
click at [479, 45] on span "Vault Folders" at bounding box center [466, 46] width 37 height 7
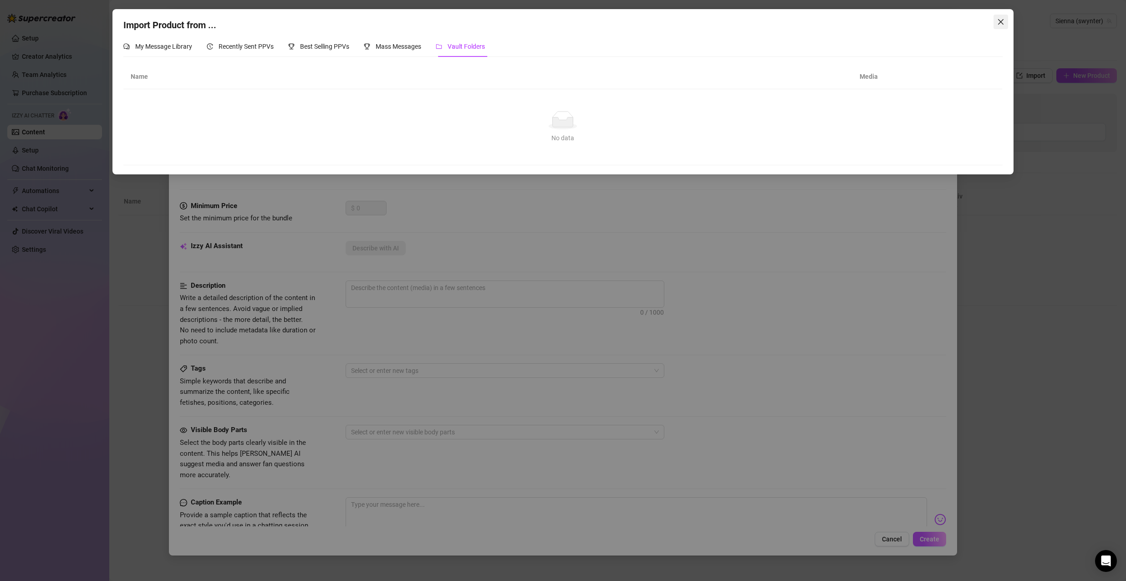
click at [1000, 18] on button "Close" at bounding box center [1001, 22] width 15 height 15
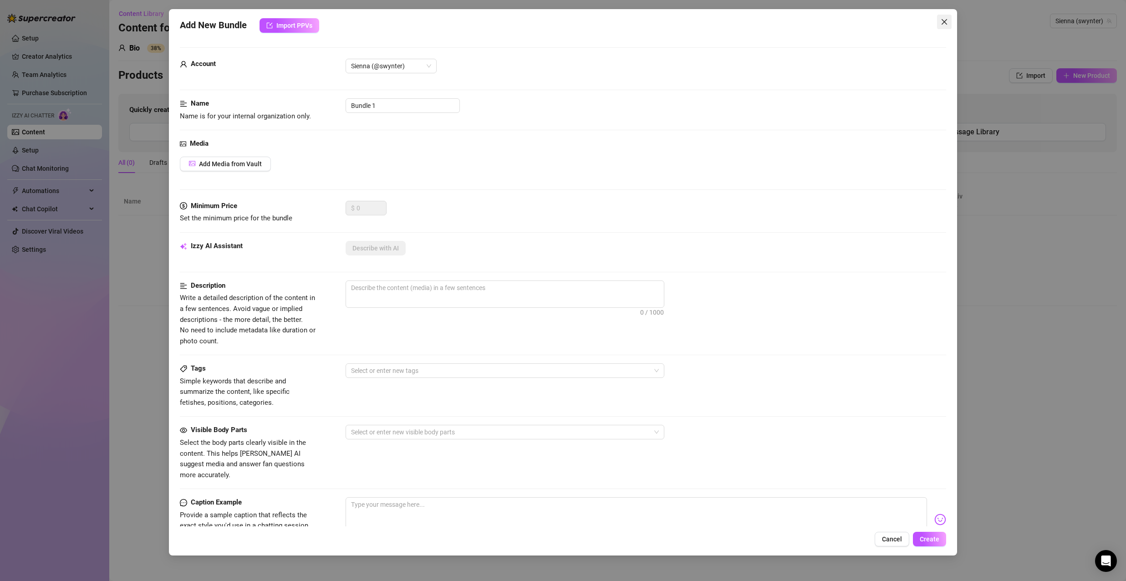
click at [946, 23] on icon "close" at bounding box center [944, 21] width 5 height 5
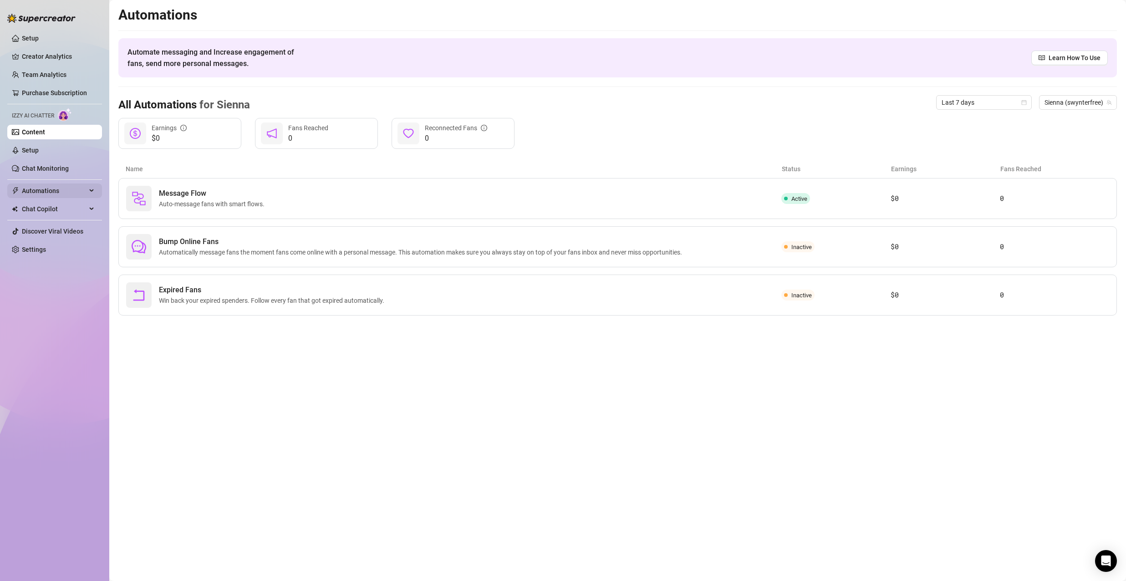
click at [61, 191] on span "Automations" at bounding box center [54, 191] width 65 height 15
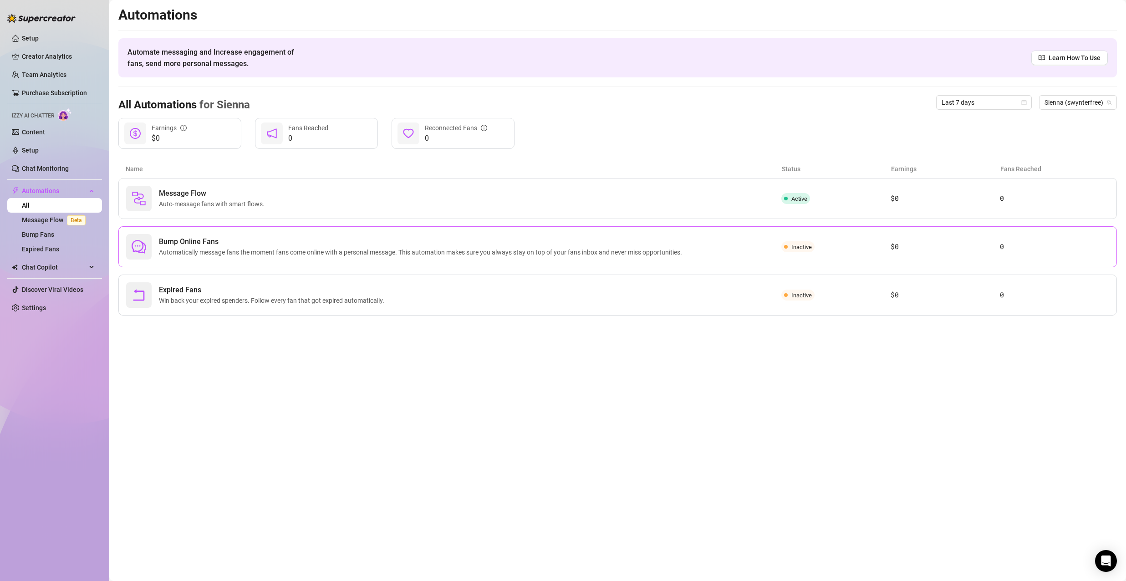
click at [578, 248] on span "Automatically message fans the moment fans come online with a personal message.…" at bounding box center [422, 252] width 527 height 10
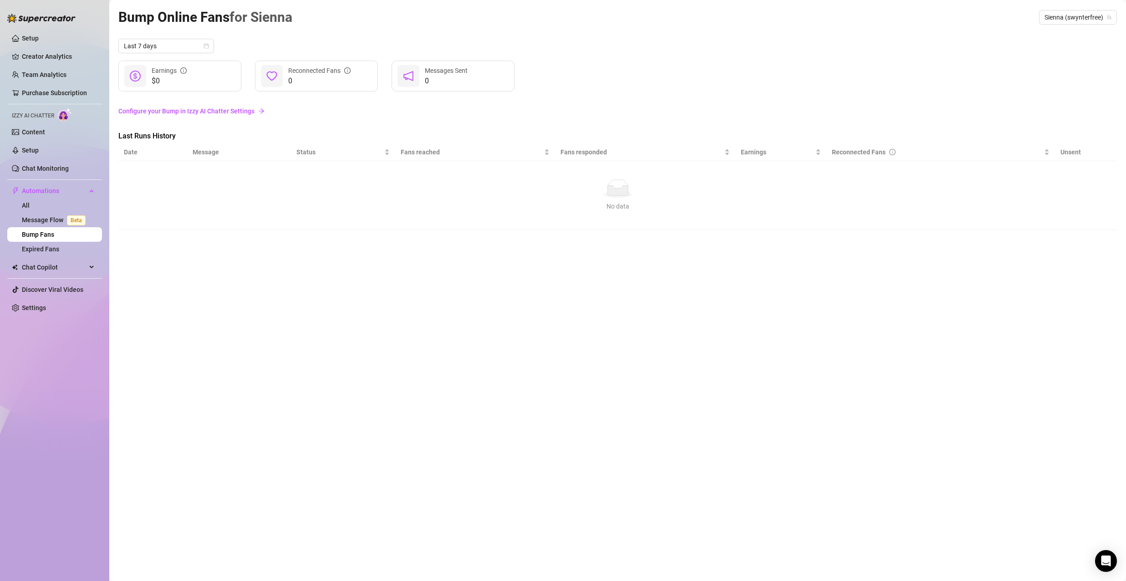
click at [47, 231] on link "Bump Fans" at bounding box center [38, 234] width 32 height 7
click at [51, 220] on link "Message Flow Beta" at bounding box center [55, 219] width 67 height 7
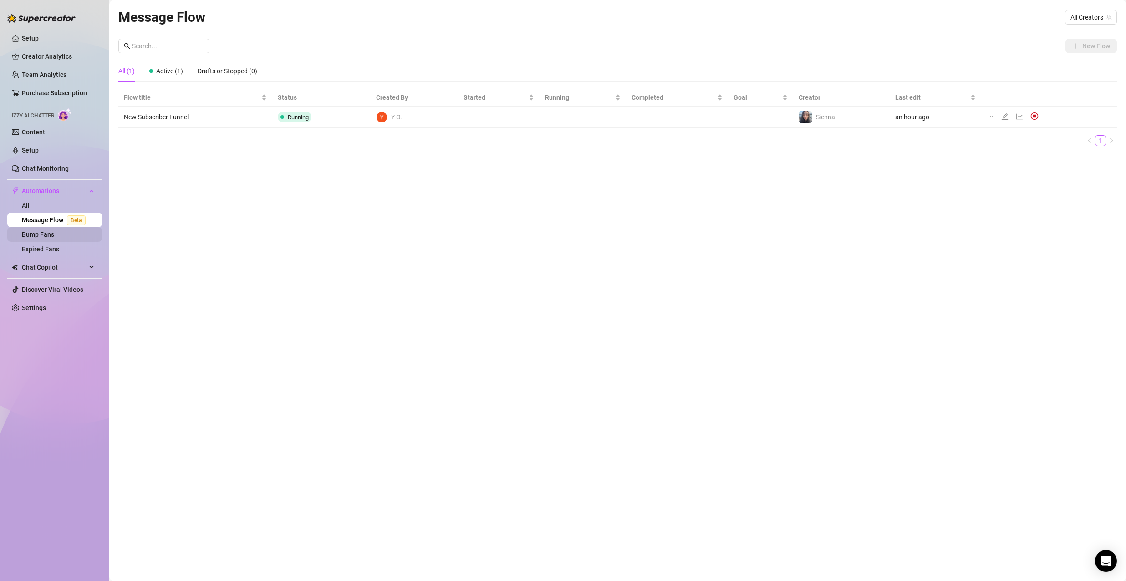
click at [47, 237] on link "Bump Fans" at bounding box center [38, 234] width 32 height 7
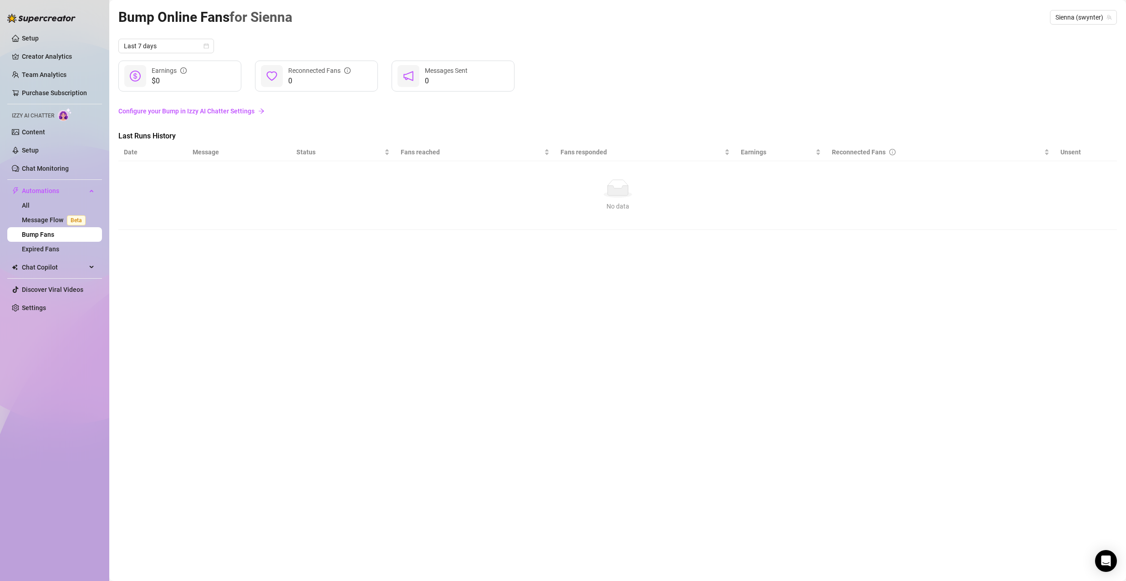
click at [54, 233] on link "Bump Fans" at bounding box center [38, 234] width 32 height 7
click at [165, 112] on link "Configure your Bump in Izzy AI Chatter Settings" at bounding box center [617, 111] width 999 height 10
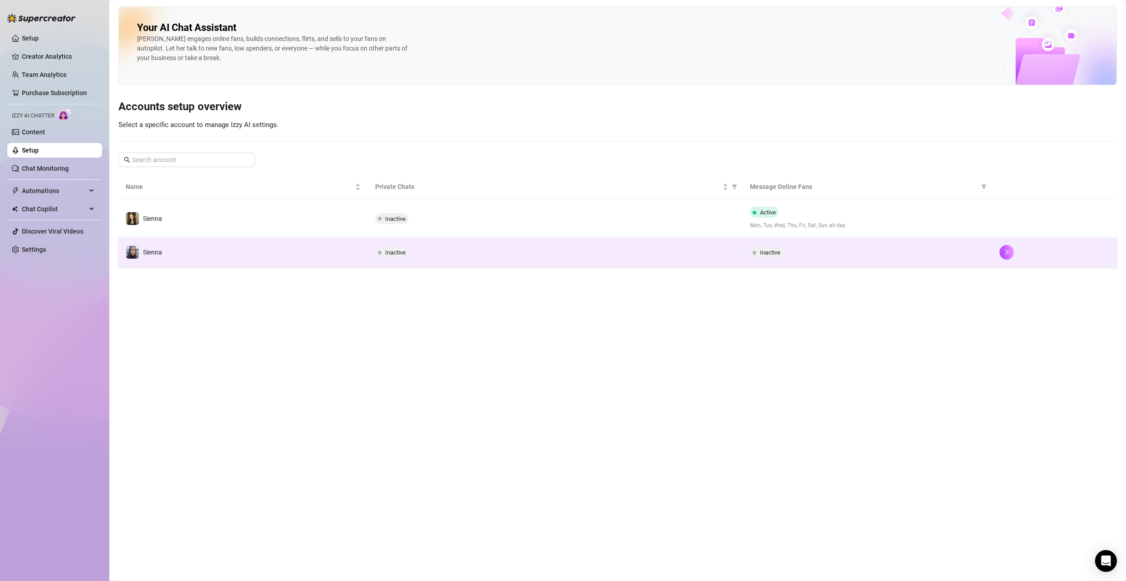
click at [809, 257] on div "Inactive" at bounding box center [867, 252] width 235 height 11
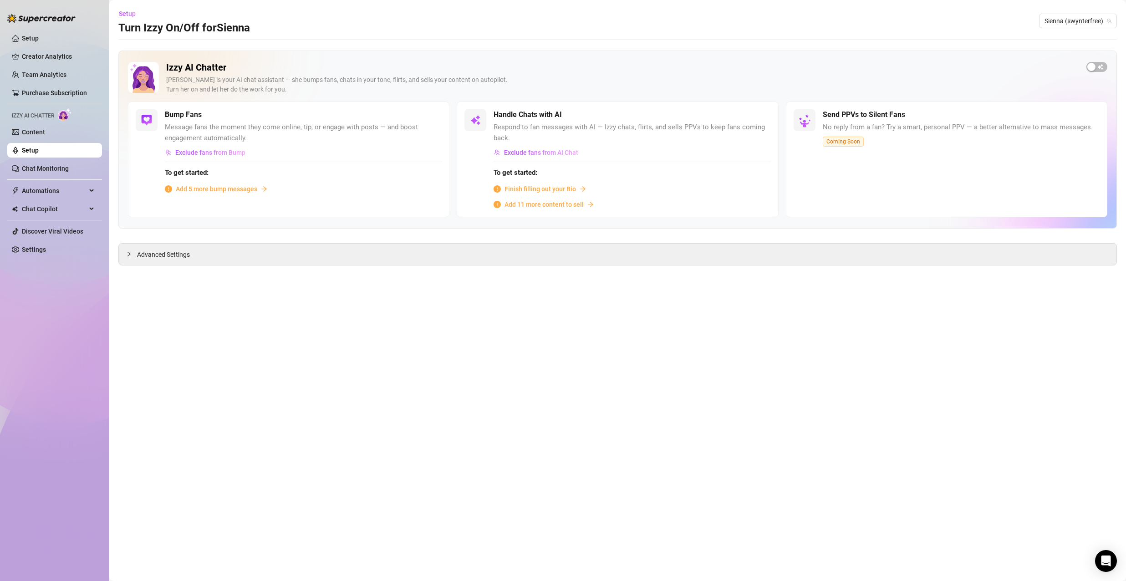
click at [230, 189] on span "Add 5 more bump messages" at bounding box center [217, 189] width 82 height 10
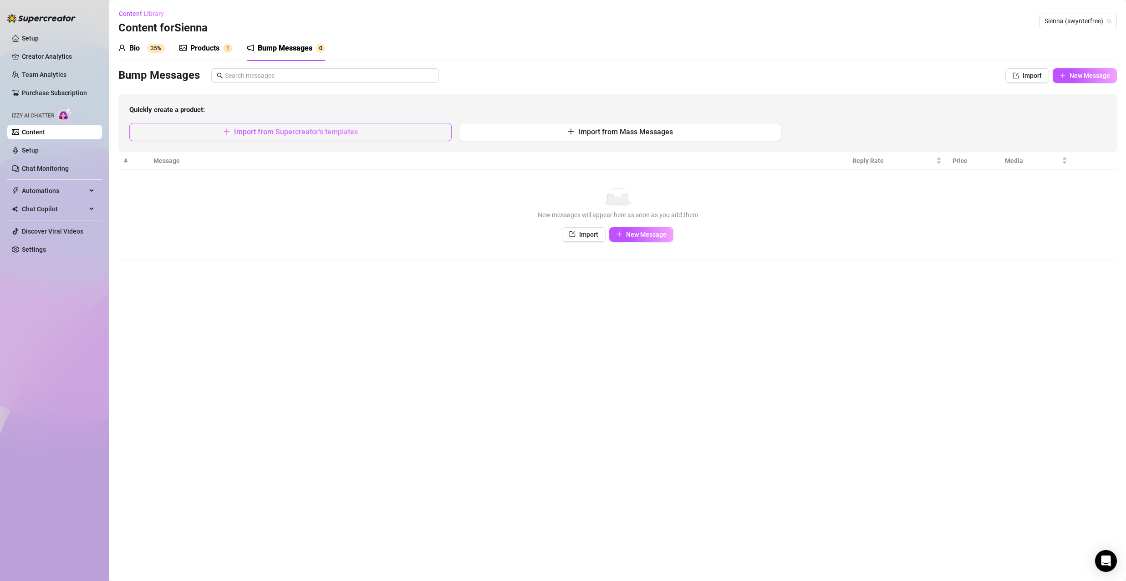
click at [378, 134] on button "Import from Supercreator's templates" at bounding box center [290, 132] width 322 height 18
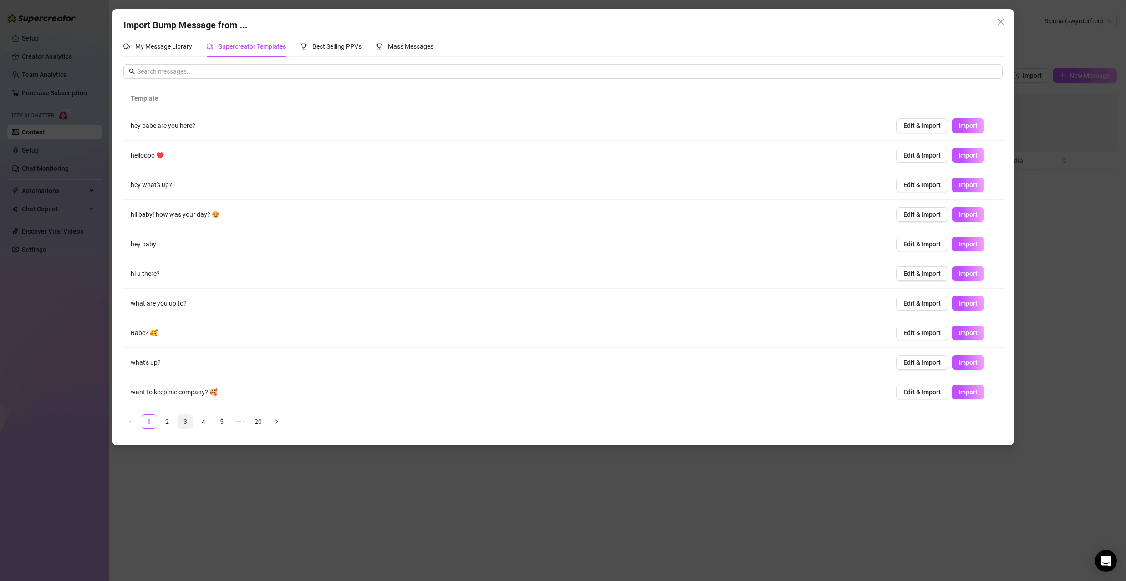
click at [191, 421] on link "3" at bounding box center [186, 422] width 14 height 14
click at [206, 420] on link "4" at bounding box center [204, 422] width 14 height 14
click at [223, 417] on link "5" at bounding box center [222, 422] width 14 height 14
click at [959, 366] on span "Import" at bounding box center [968, 362] width 19 height 7
type textarea "How are you [DATE] {name}?"
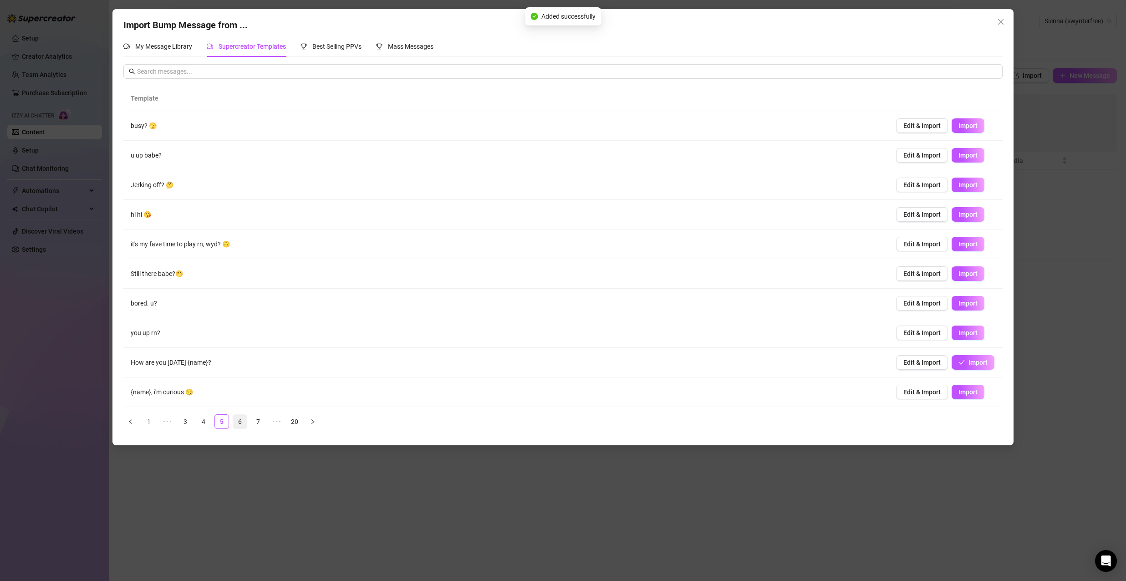
click at [240, 424] on link "6" at bounding box center [240, 422] width 14 height 14
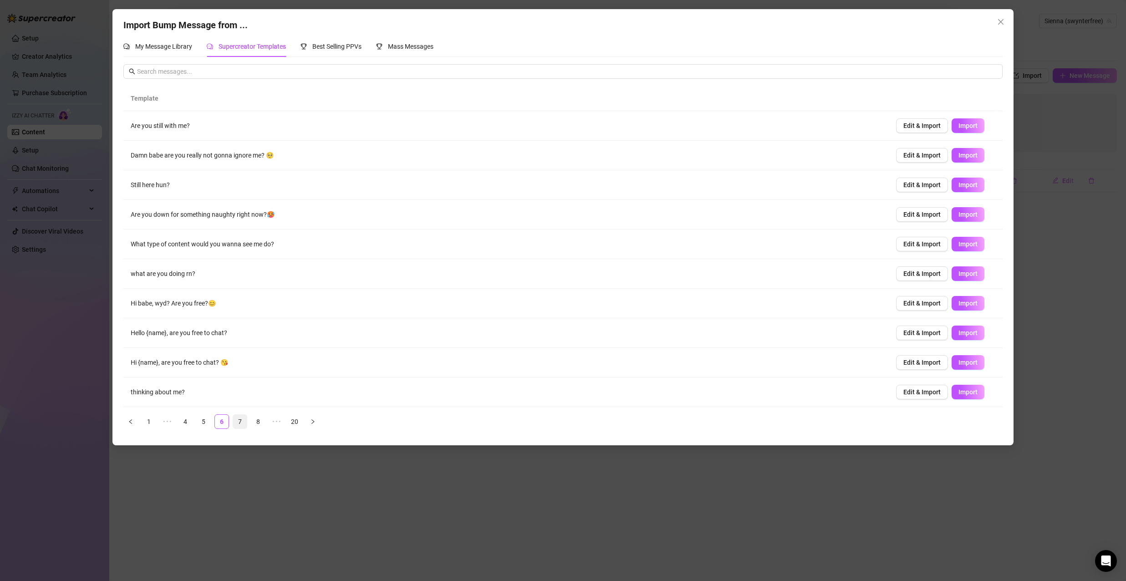
click at [243, 424] on link "7" at bounding box center [240, 422] width 14 height 14
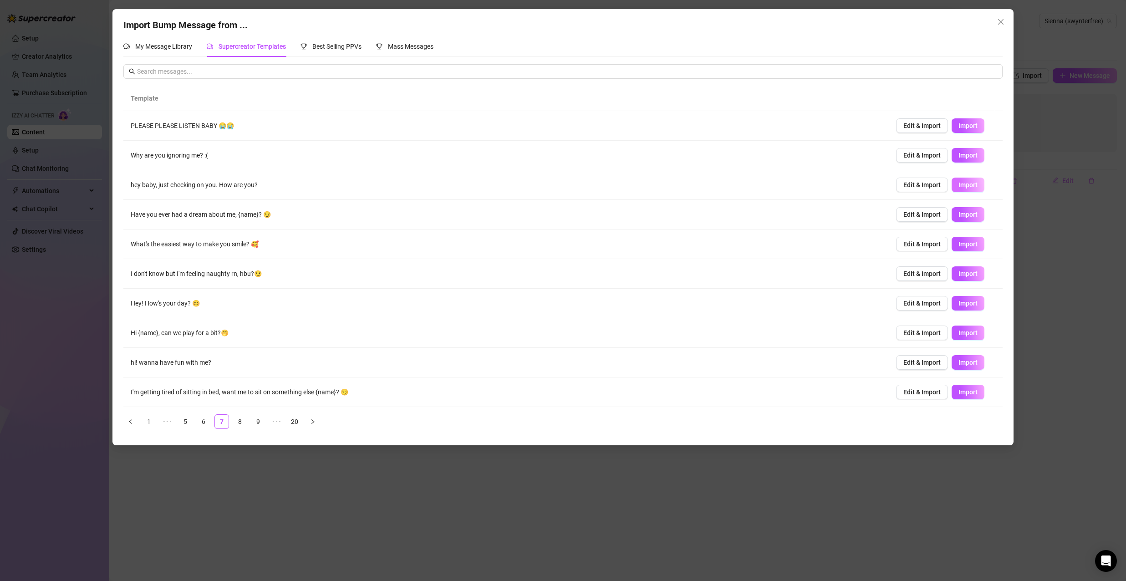
click at [962, 187] on span "Import" at bounding box center [968, 184] width 19 height 7
click at [240, 414] on div "Template PLEASE PLEASE LISTEN BABY 😭😭 Edit & Import Import Why are you ignoring…" at bounding box center [562, 257] width 879 height 343
click at [237, 425] on link "8" at bounding box center [240, 422] width 14 height 14
click at [259, 421] on link "10" at bounding box center [258, 422] width 14 height 14
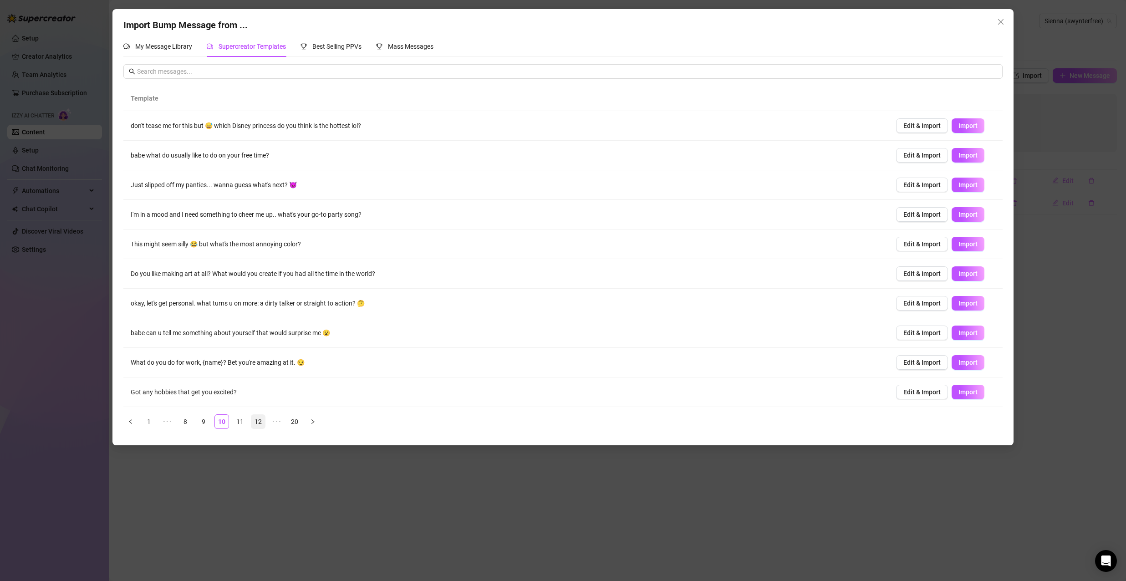
click at [252, 422] on link "12" at bounding box center [258, 422] width 14 height 14
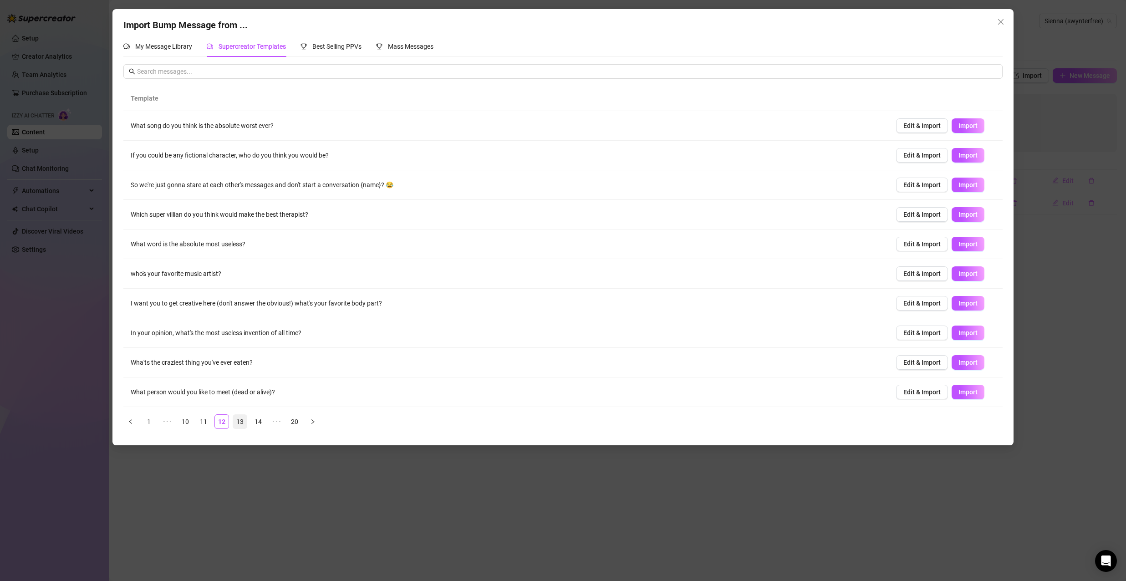
click at [238, 427] on link "13" at bounding box center [240, 422] width 14 height 14
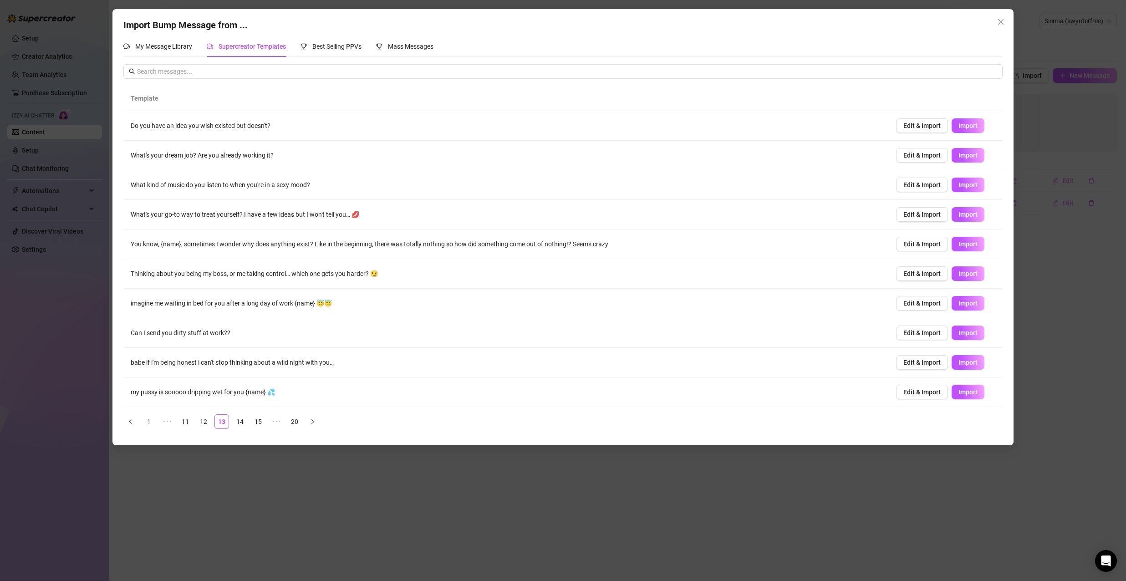
click at [248, 424] on ul "1 ••• 11 12 13 14 15 ••• 20" at bounding box center [562, 421] width 879 height 15
click at [256, 423] on link "15" at bounding box center [258, 422] width 14 height 14
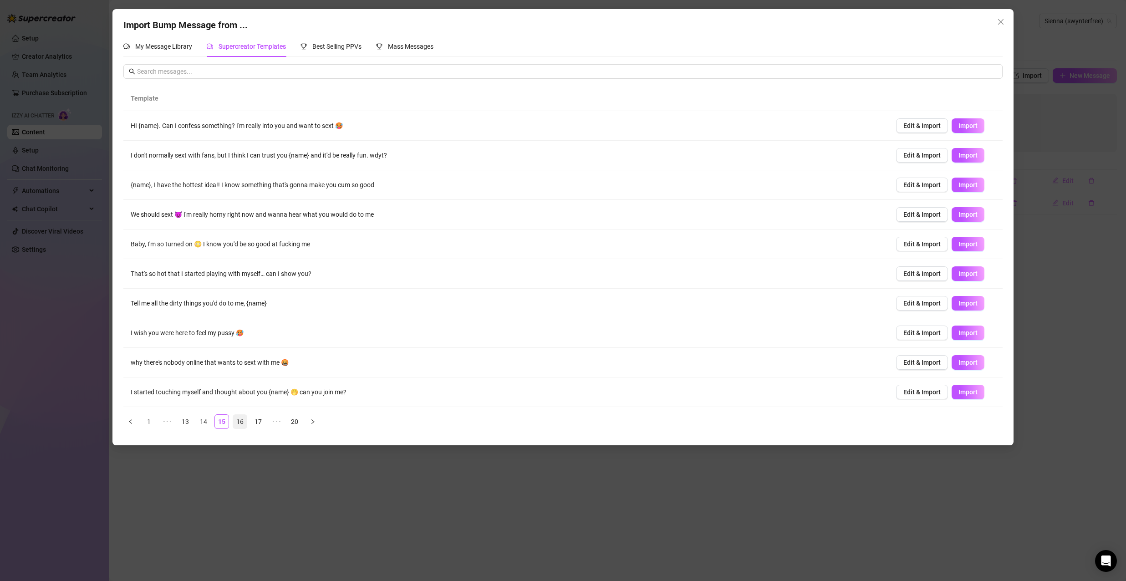
click at [242, 423] on link "16" at bounding box center [240, 422] width 14 height 14
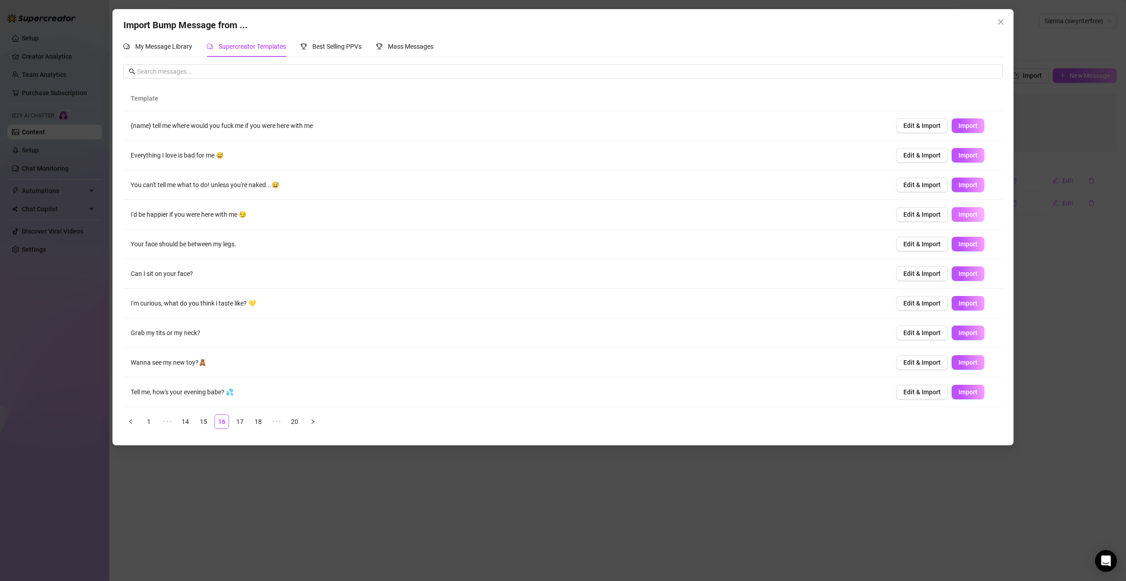
click at [967, 211] on span "Import" at bounding box center [968, 214] width 19 height 7
click at [962, 335] on span "Import" at bounding box center [968, 332] width 19 height 7
click at [959, 393] on span "Import" at bounding box center [968, 392] width 19 height 7
type textarea "Tell me, how's your evening babe? 💦"
click at [999, 23] on icon "close" at bounding box center [1000, 21] width 7 height 7
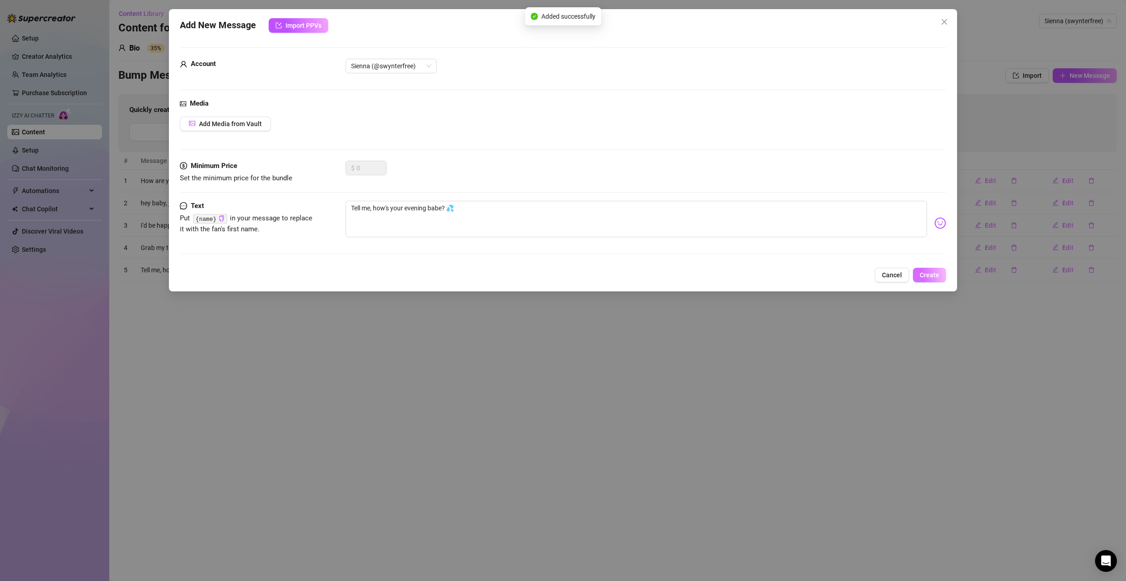
click at [936, 278] on span "Create" at bounding box center [930, 274] width 20 height 7
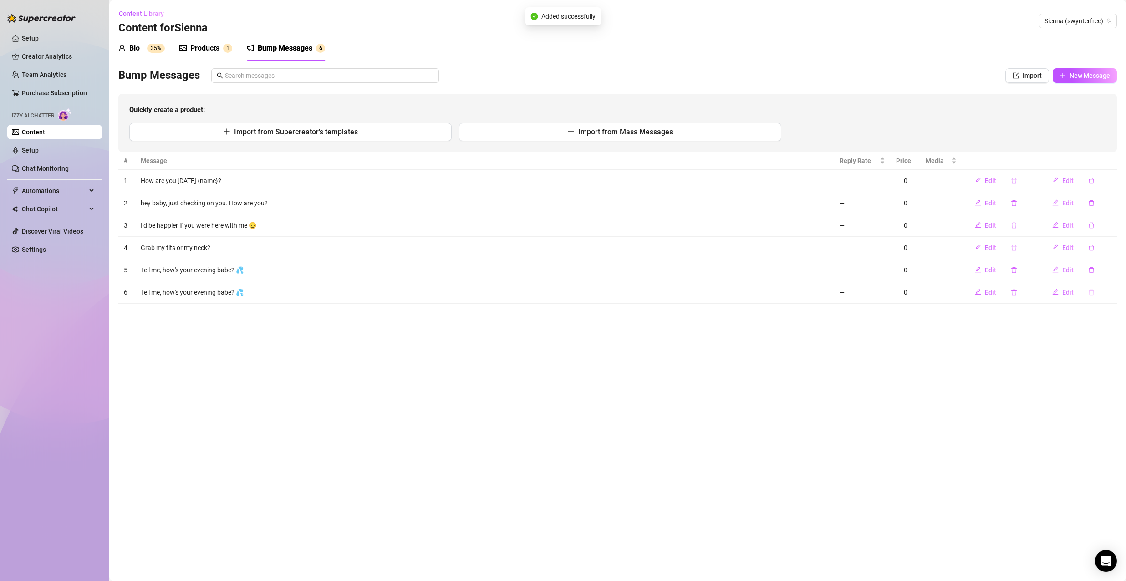
click at [1094, 291] on icon "delete" at bounding box center [1092, 292] width 6 height 6
click at [1114, 268] on span "Yes" at bounding box center [1110, 268] width 11 height 7
click at [45, 136] on link "Content" at bounding box center [33, 131] width 23 height 7
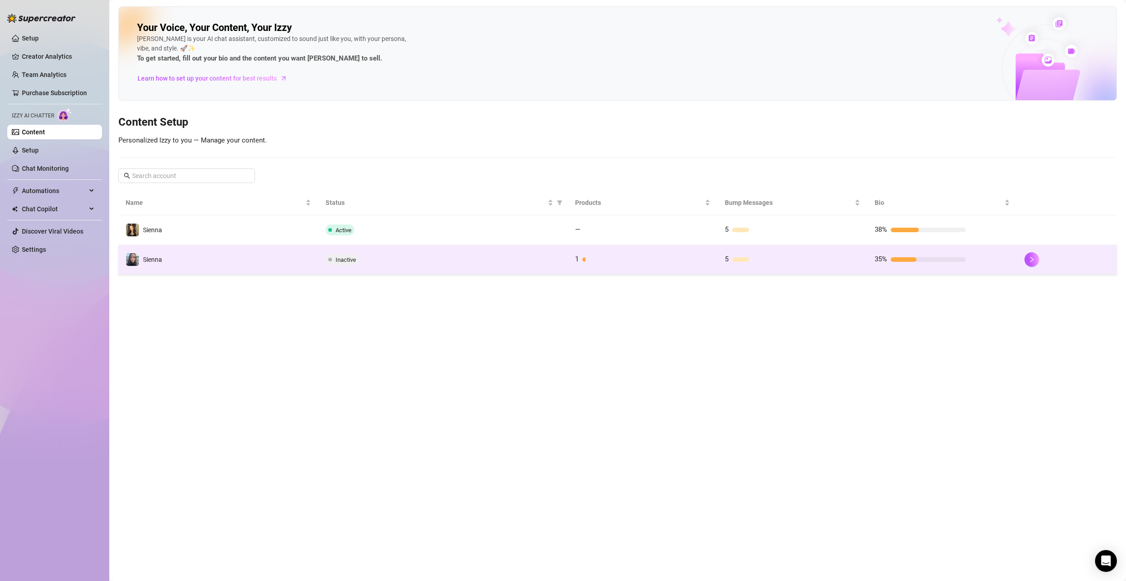
click at [881, 263] on span "35%" at bounding box center [881, 259] width 12 height 8
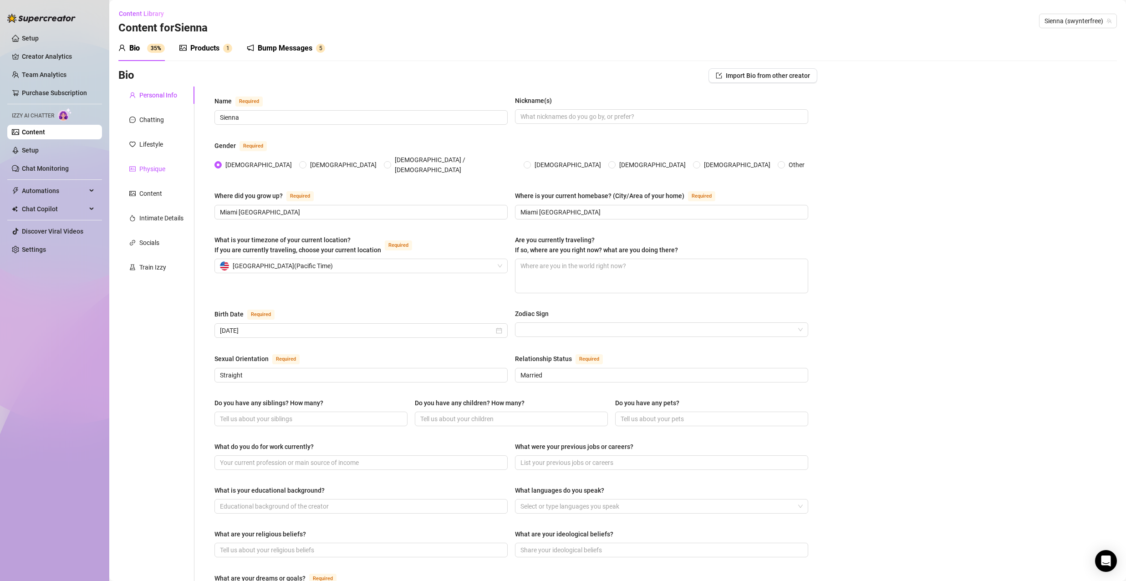
click at [145, 164] on div "Physique" at bounding box center [152, 169] width 26 height 10
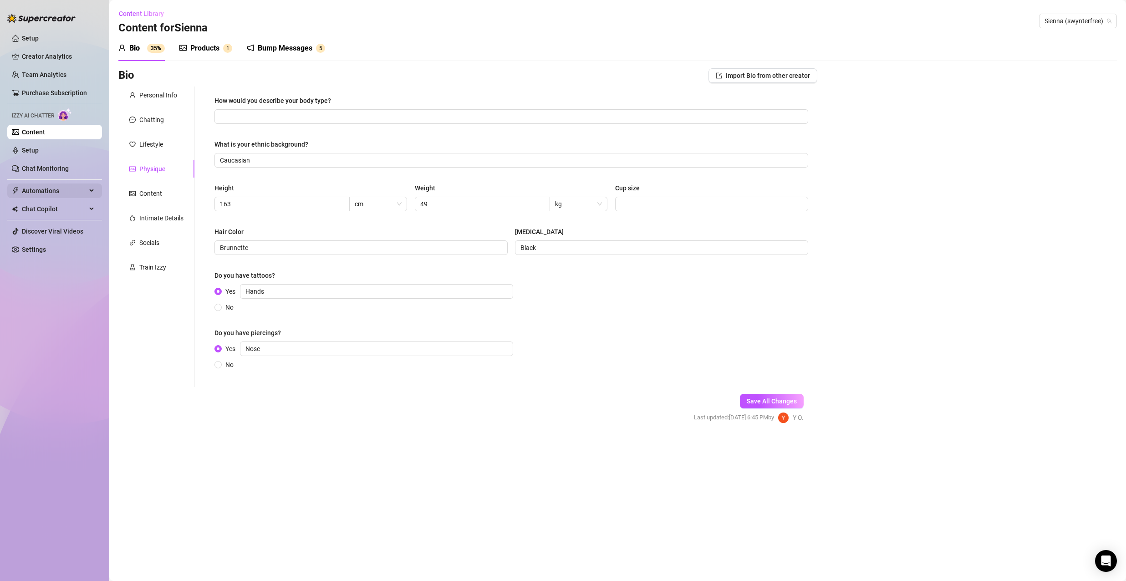
click at [56, 192] on span "Automations" at bounding box center [54, 191] width 65 height 15
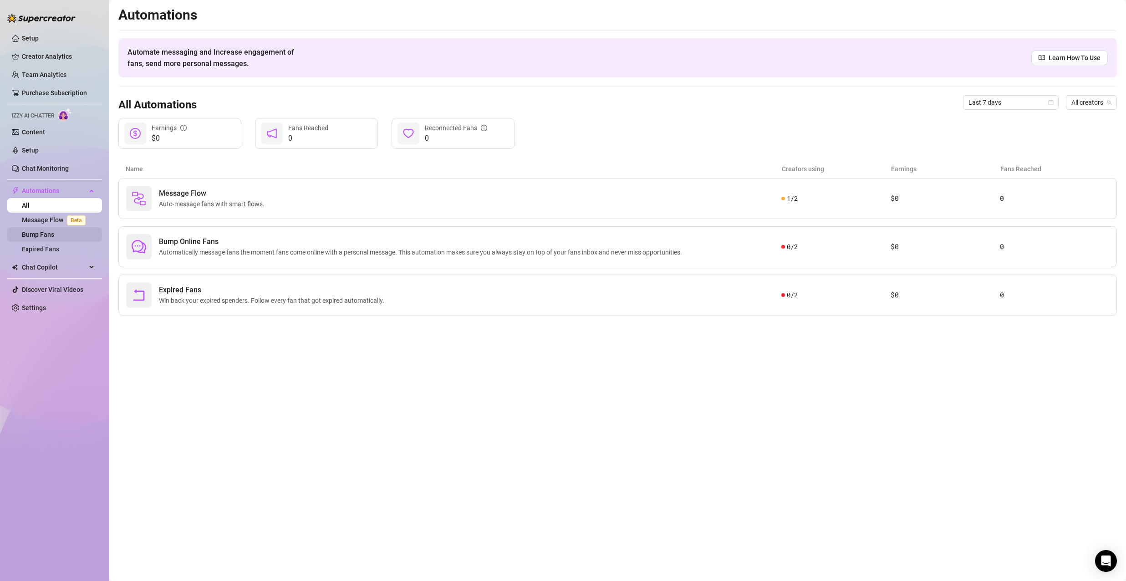
click at [53, 232] on link "Bump Fans" at bounding box center [38, 234] width 32 height 7
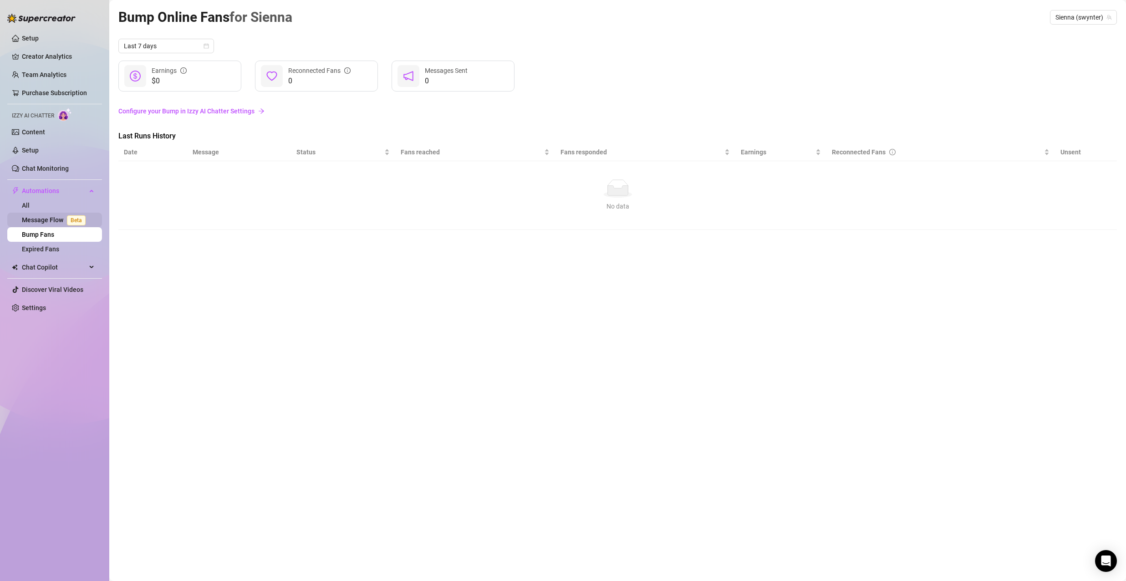
click at [58, 216] on link "Message Flow Beta" at bounding box center [55, 219] width 67 height 7
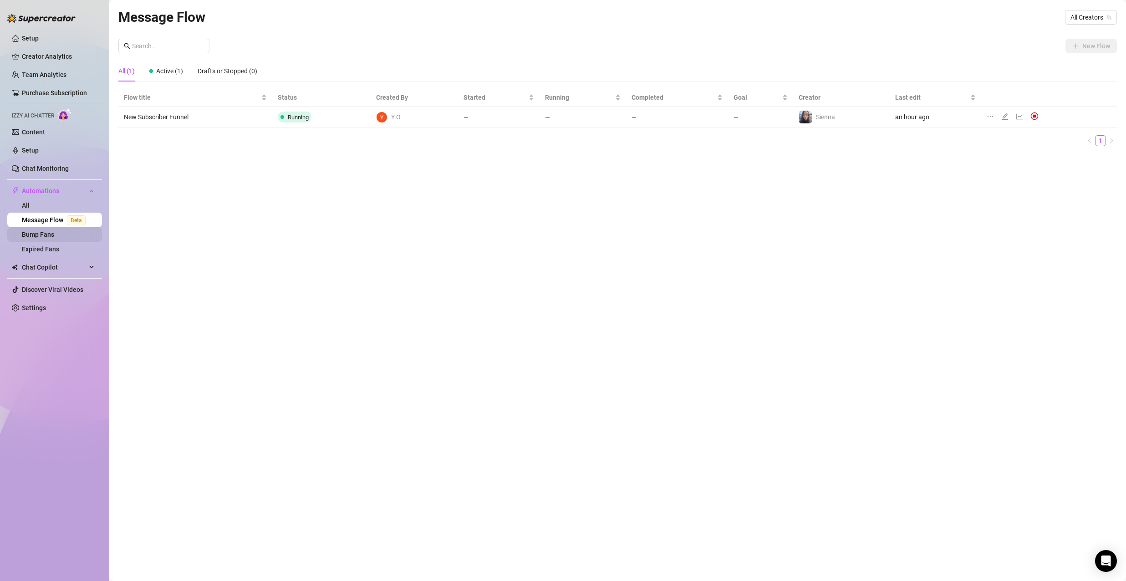
click at [54, 231] on link "Bump Fans" at bounding box center [38, 234] width 32 height 7
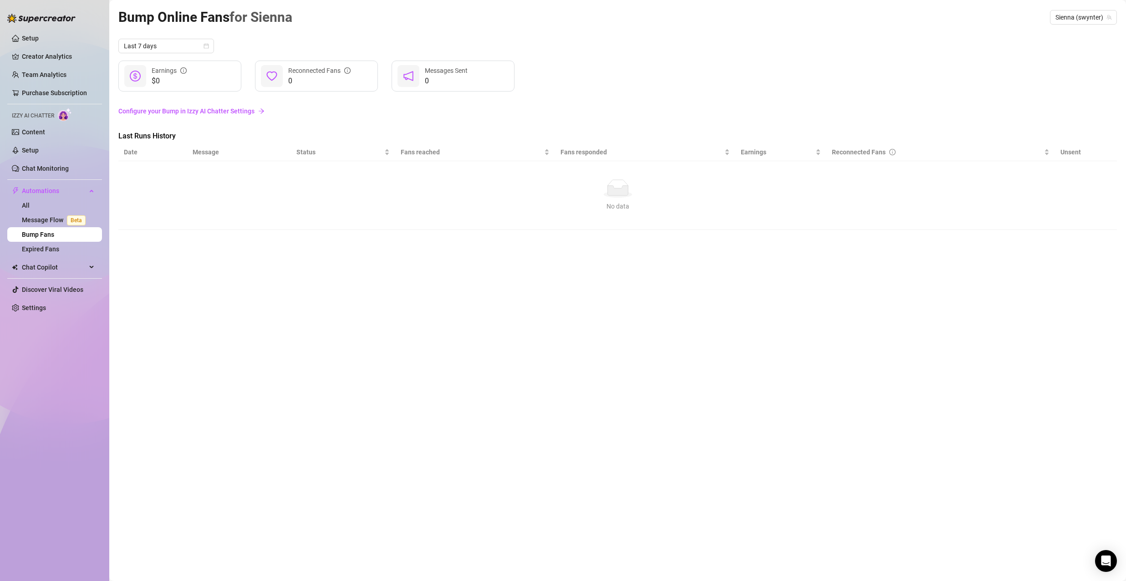
click at [228, 162] on td "No data No data" at bounding box center [617, 195] width 999 height 69
click at [30, 206] on link "All" at bounding box center [26, 205] width 8 height 7
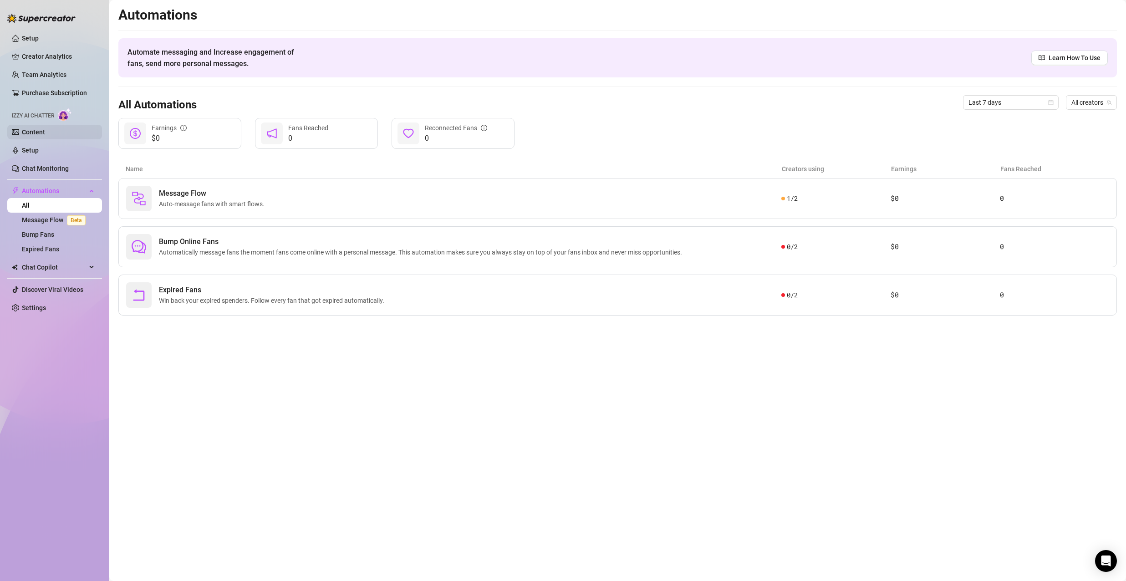
click at [45, 129] on link "Content" at bounding box center [33, 131] width 23 height 7
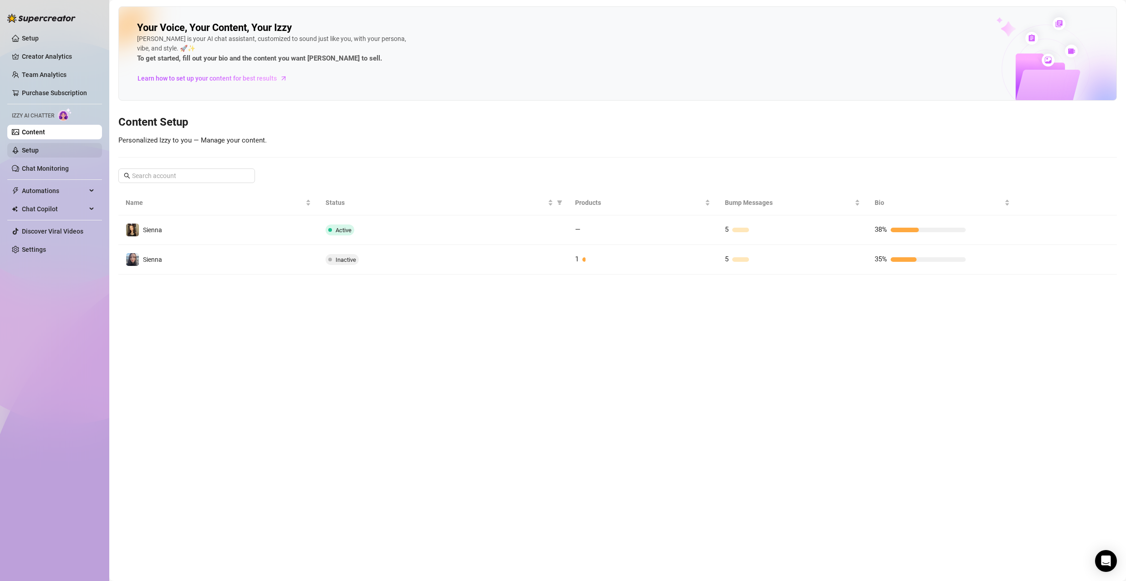
click at [39, 152] on link "Setup" at bounding box center [30, 150] width 17 height 7
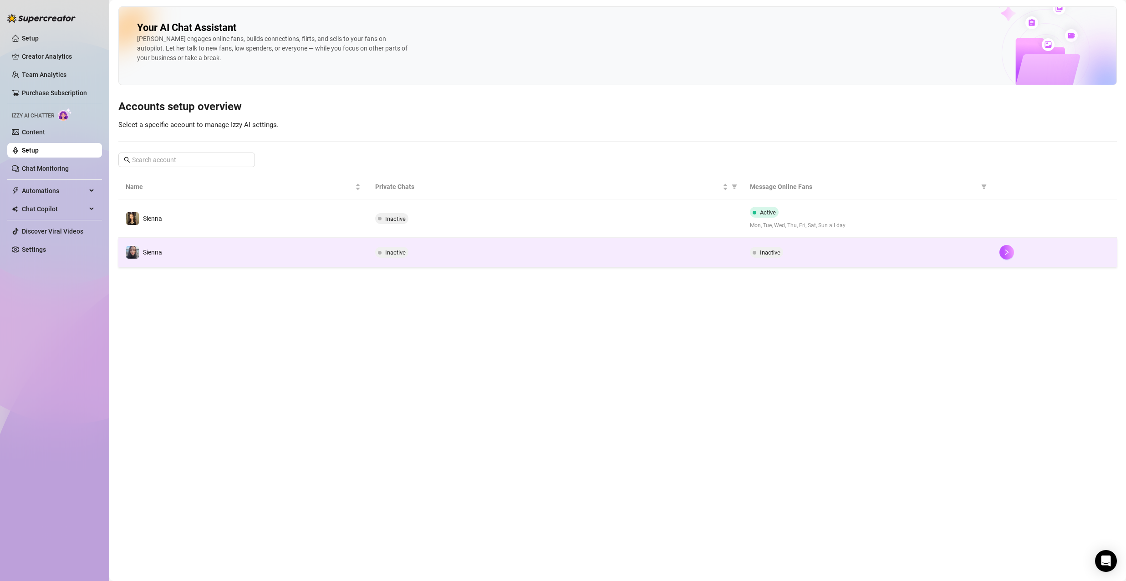
click at [837, 256] on div "Inactive" at bounding box center [867, 252] width 235 height 11
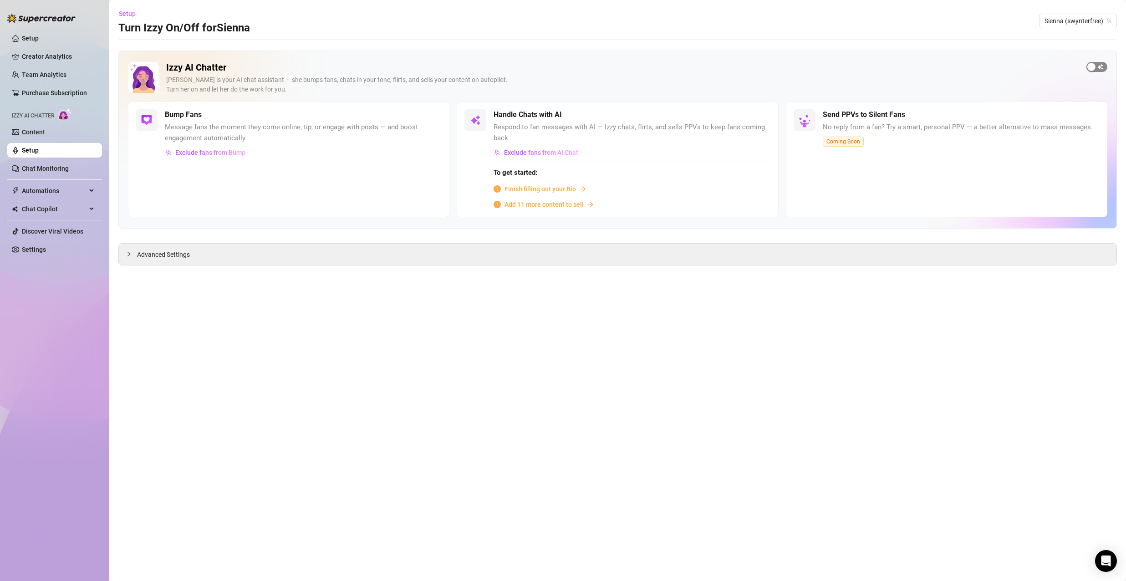
click at [1099, 69] on span "button" at bounding box center [1097, 67] width 21 height 10
click at [554, 185] on span "Finish filling out your Bio" at bounding box center [541, 189] width 72 height 10
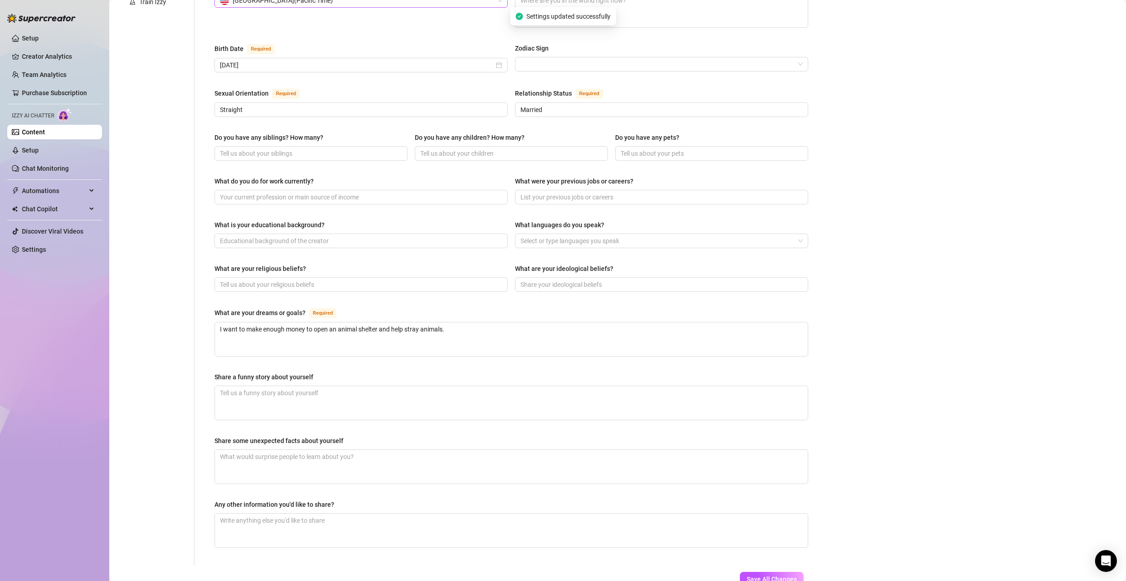
scroll to position [319, 0]
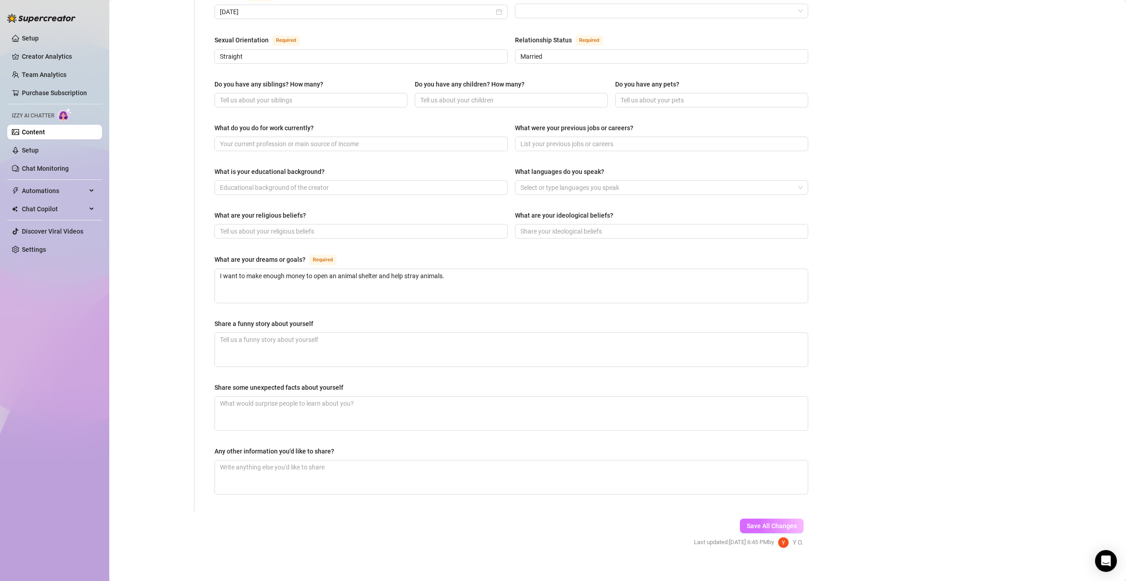
click at [774, 522] on span "Save All Changes" at bounding box center [772, 525] width 50 height 7
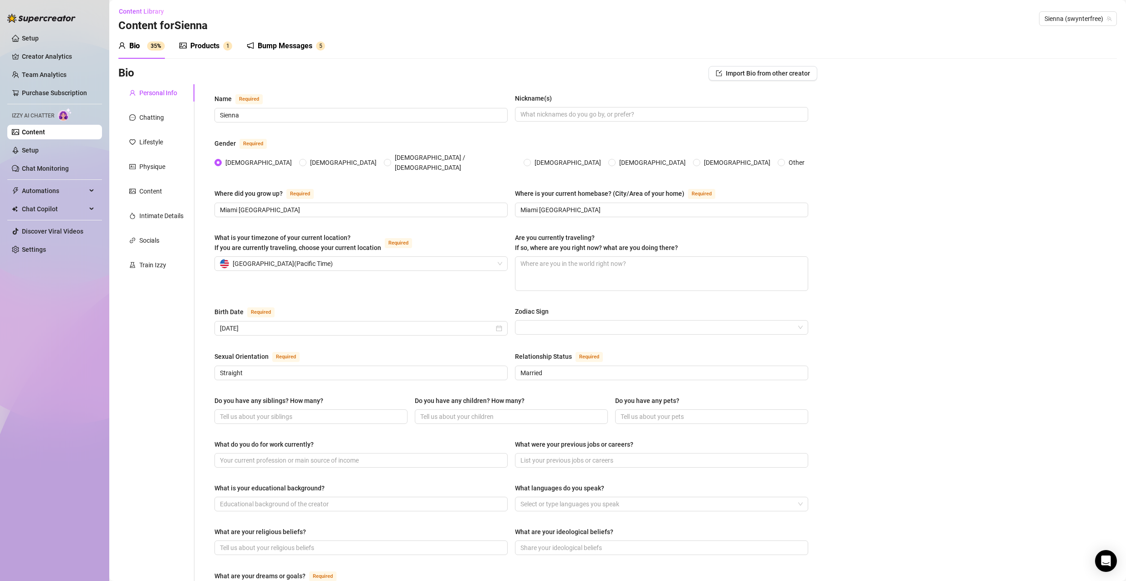
scroll to position [0, 0]
click at [227, 51] on span "1" at bounding box center [227, 48] width 3 height 6
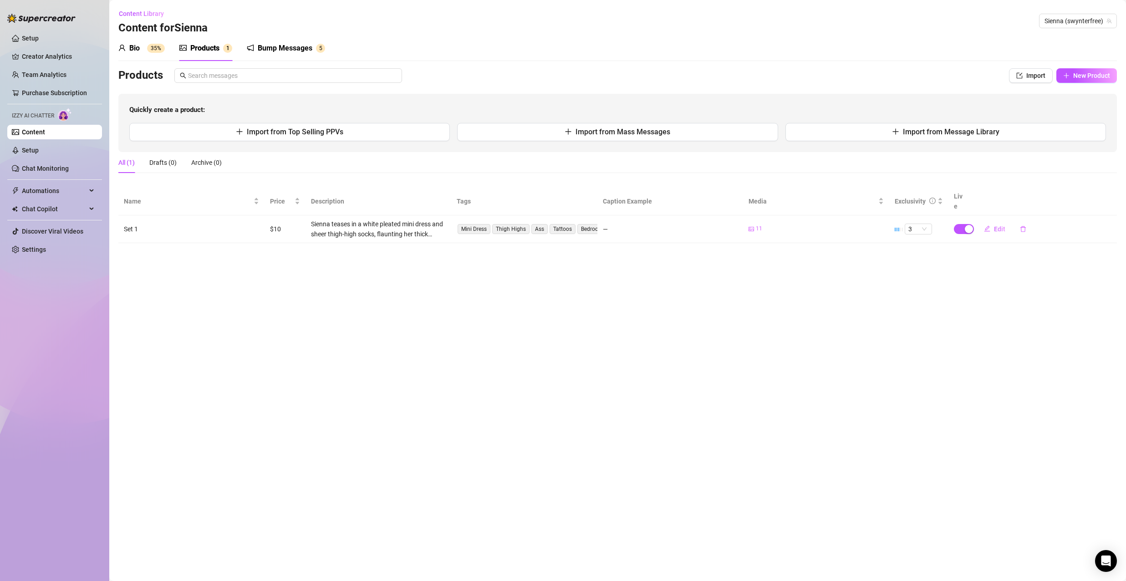
click at [282, 50] on div "Bump Messages" at bounding box center [285, 48] width 55 height 11
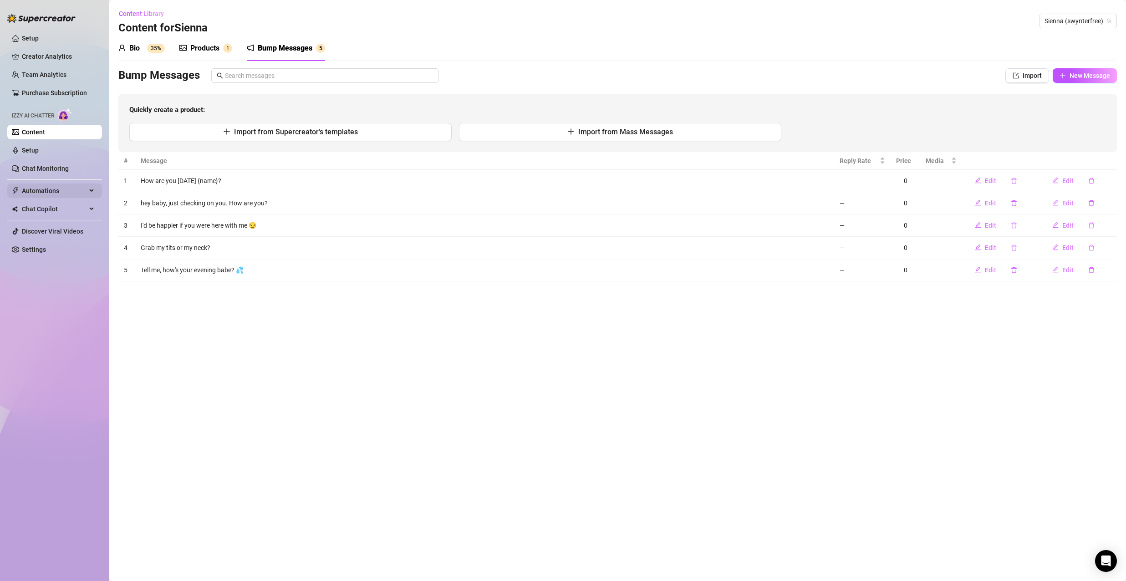
click at [77, 190] on span "Automations" at bounding box center [54, 191] width 65 height 15
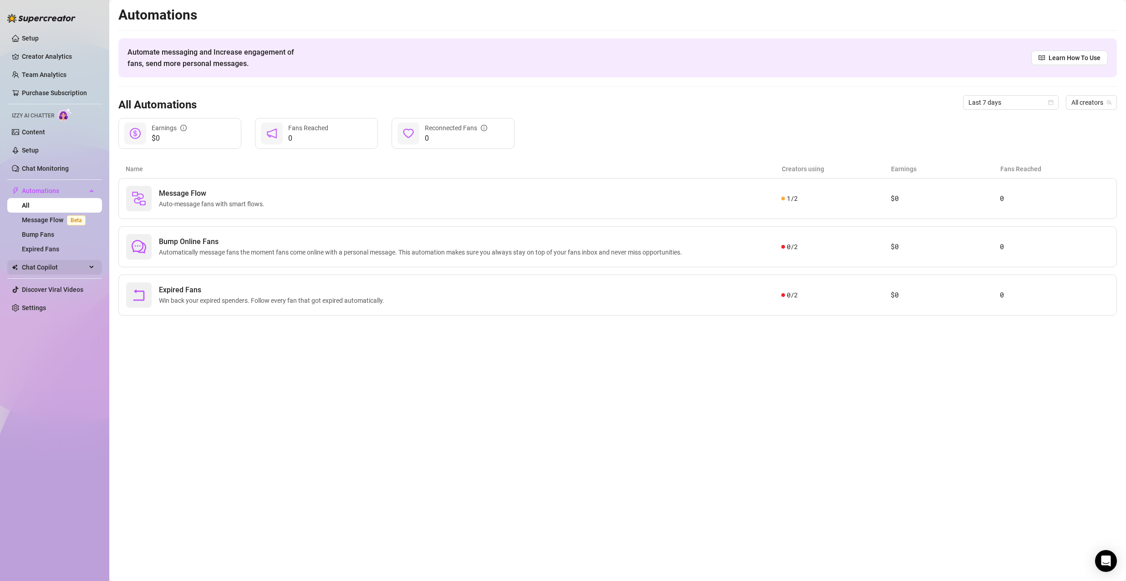
click at [79, 268] on span "Chat Copilot" at bounding box center [54, 267] width 65 height 15
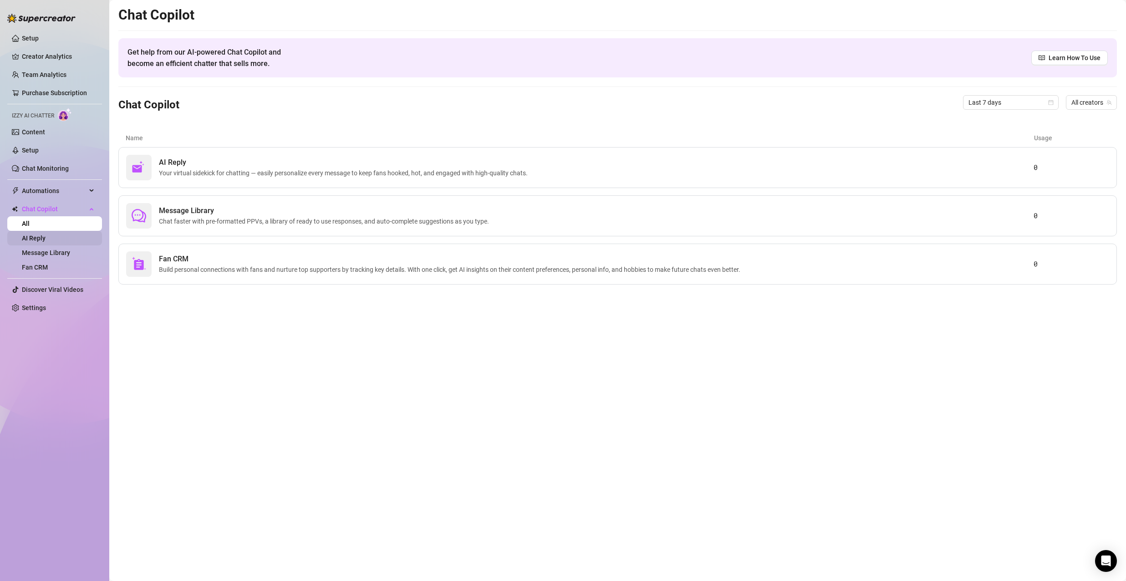
click at [46, 239] on link "AI Reply" at bounding box center [34, 238] width 24 height 7
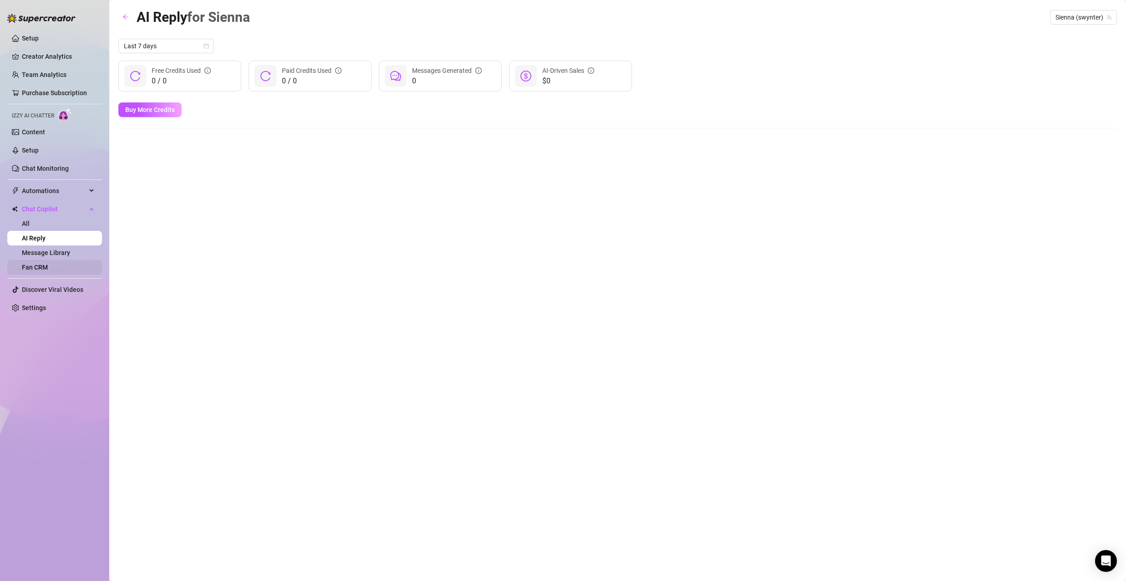
click at [48, 271] on link "Fan CRM" at bounding box center [35, 267] width 26 height 7
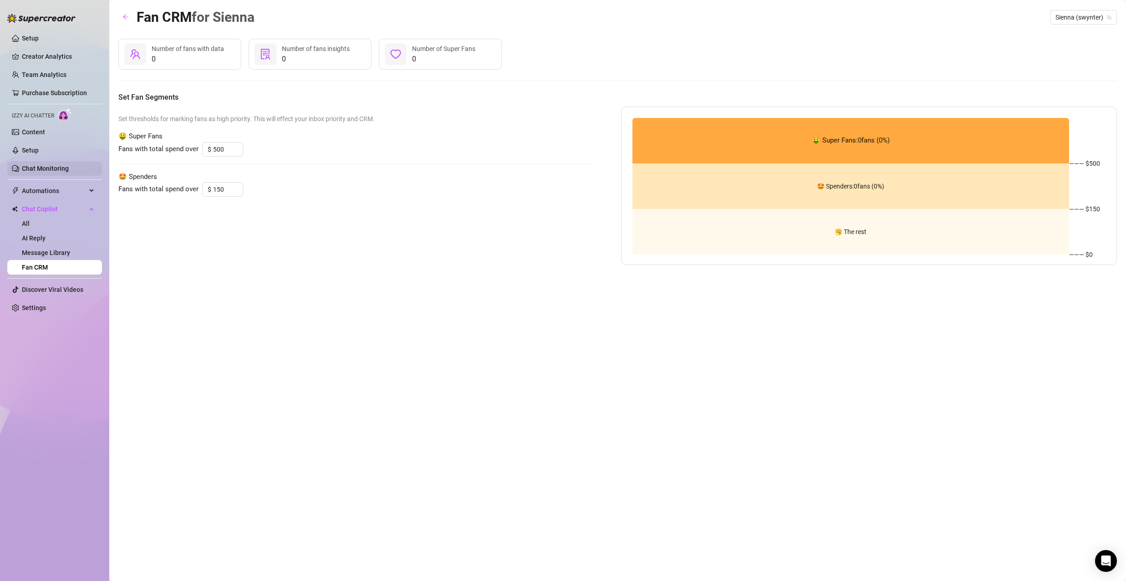
click at [59, 166] on link "Chat Monitoring" at bounding box center [45, 168] width 47 height 7
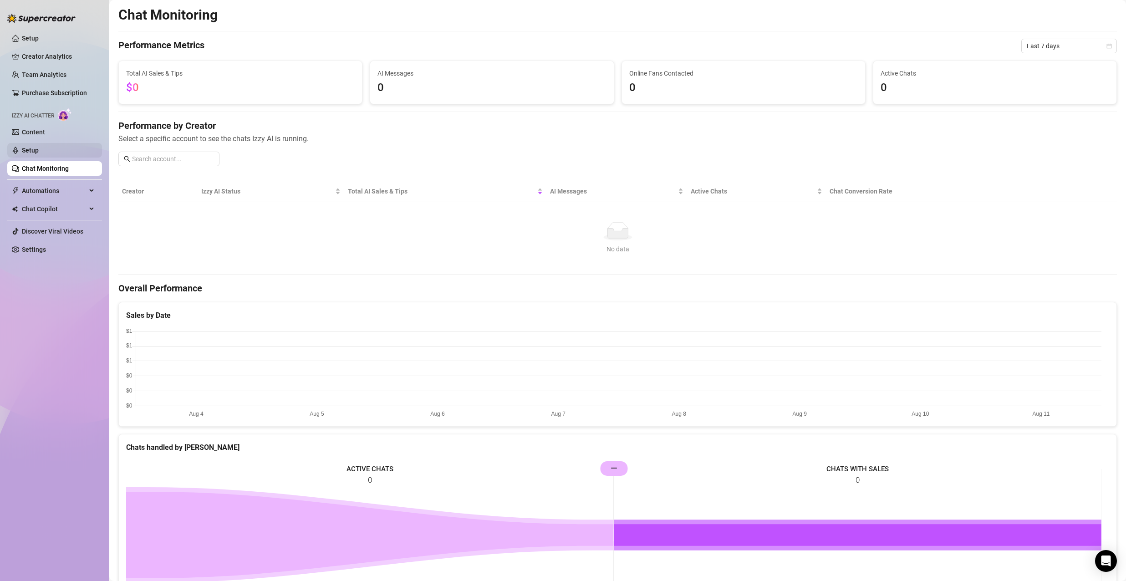
click at [39, 154] on link "Setup" at bounding box center [30, 150] width 17 height 7
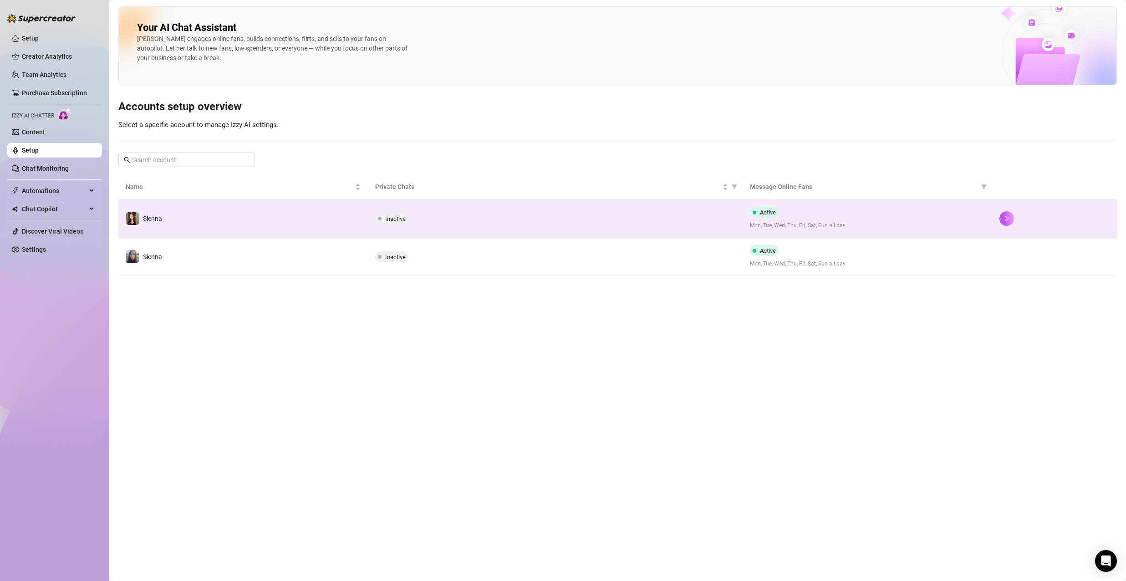
click at [399, 219] on span "Inactive" at bounding box center [395, 218] width 20 height 7
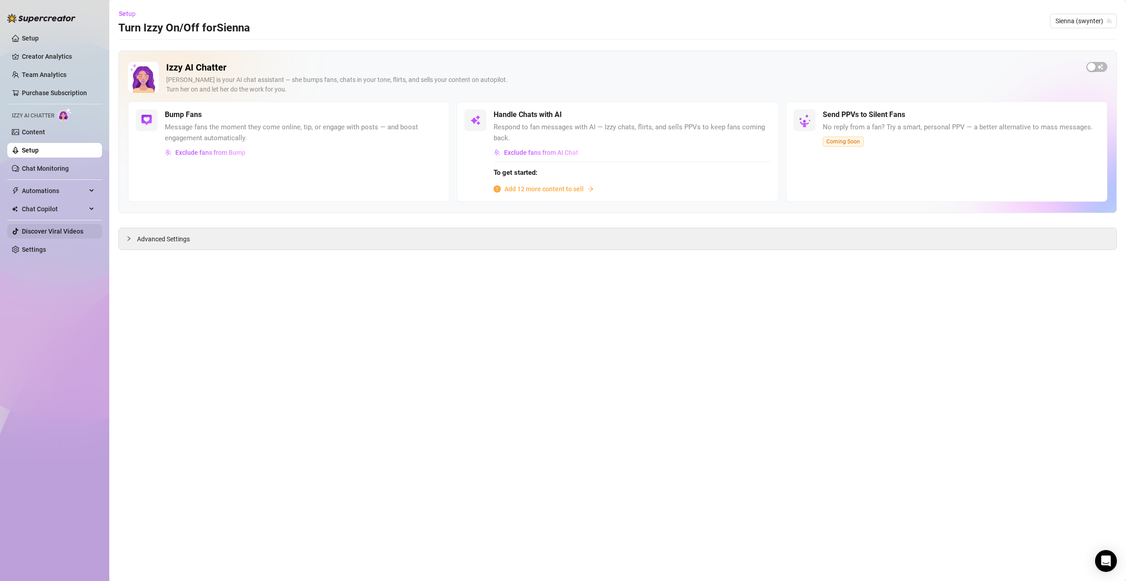
click at [65, 232] on link "Discover Viral Videos" at bounding box center [52, 231] width 61 height 7
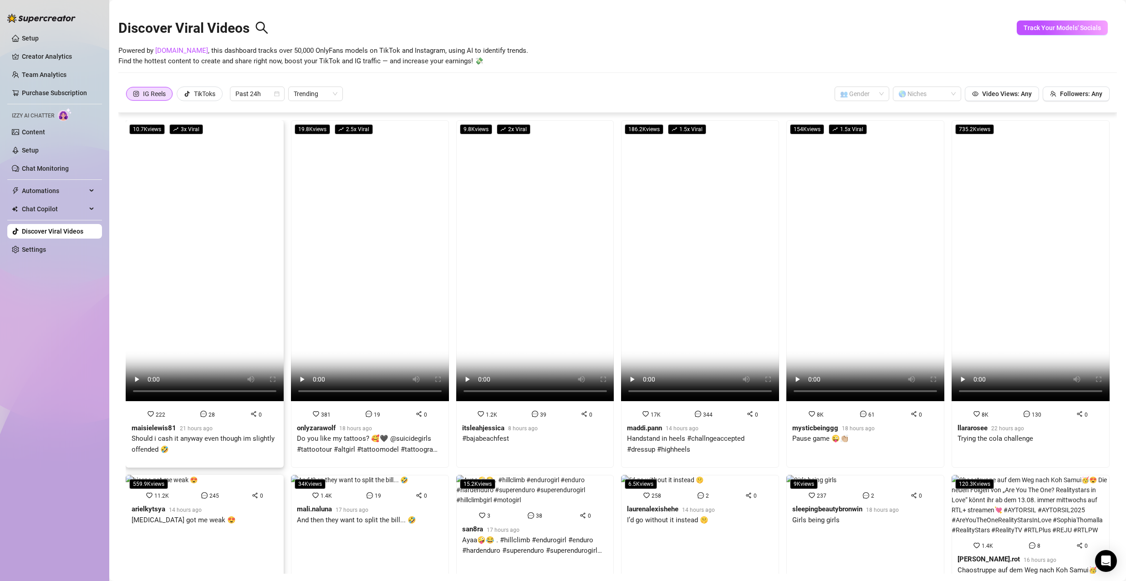
click at [227, 276] on video at bounding box center [205, 260] width 158 height 281
click at [363, 256] on video at bounding box center [370, 260] width 158 height 281
click at [1012, 300] on video at bounding box center [1031, 260] width 158 height 281
click at [62, 53] on link "Creator Analytics" at bounding box center [58, 56] width 73 height 15
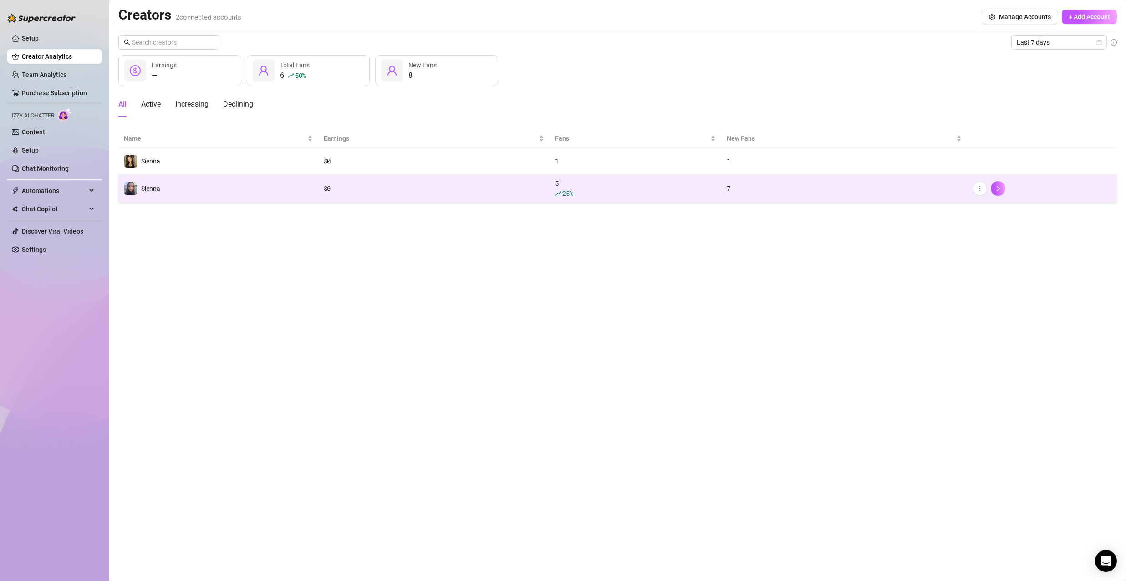
click at [753, 188] on div "7" at bounding box center [844, 189] width 235 height 10
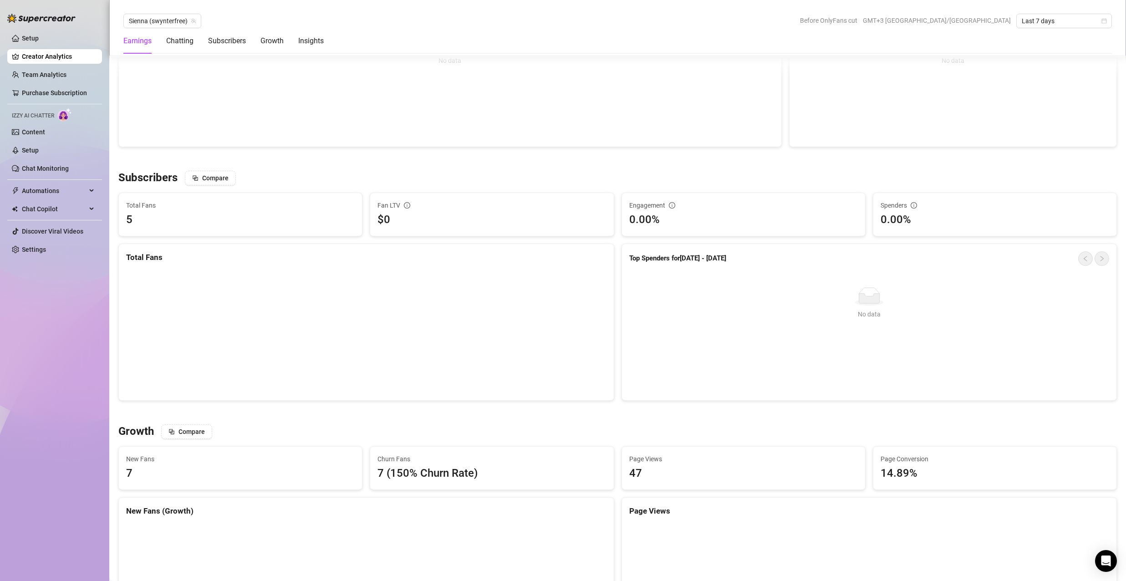
scroll to position [592, 0]
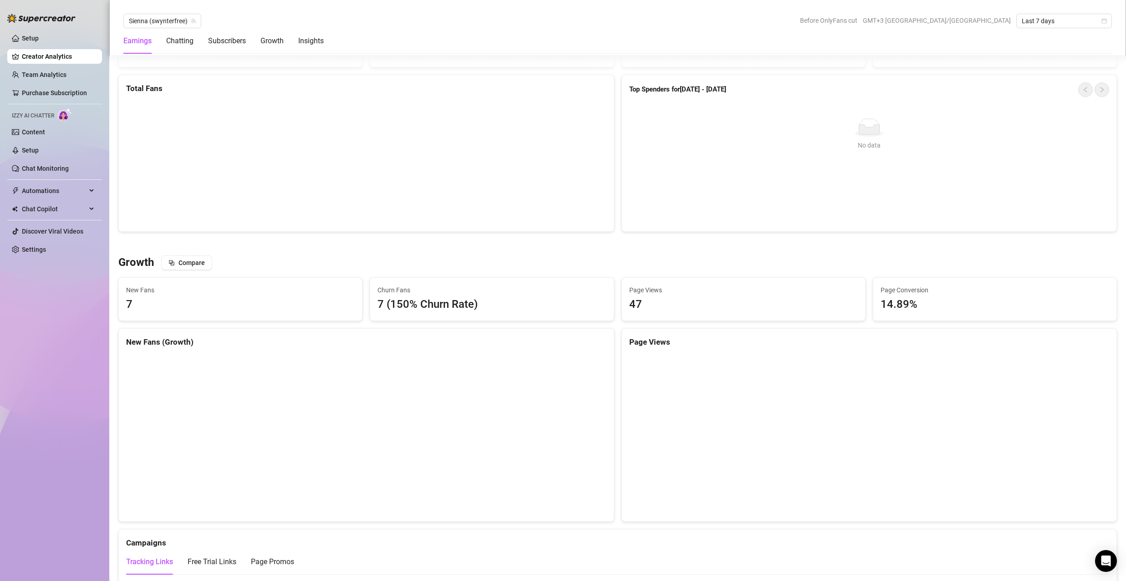
click at [73, 54] on link "Creator Analytics" at bounding box center [58, 56] width 73 height 15
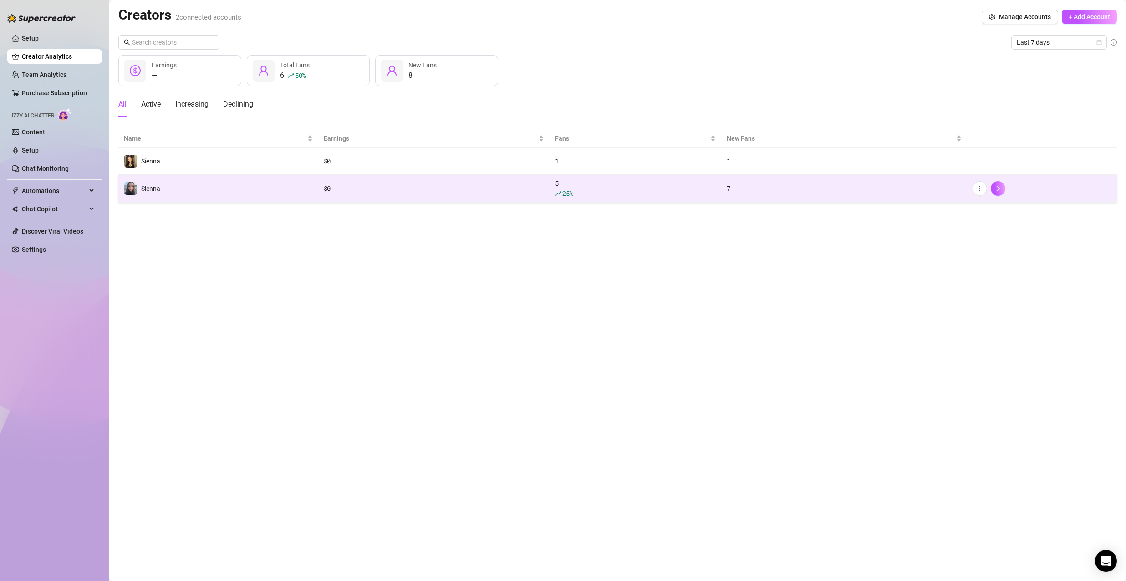
click at [406, 189] on div "$ 0" at bounding box center [434, 189] width 221 height 10
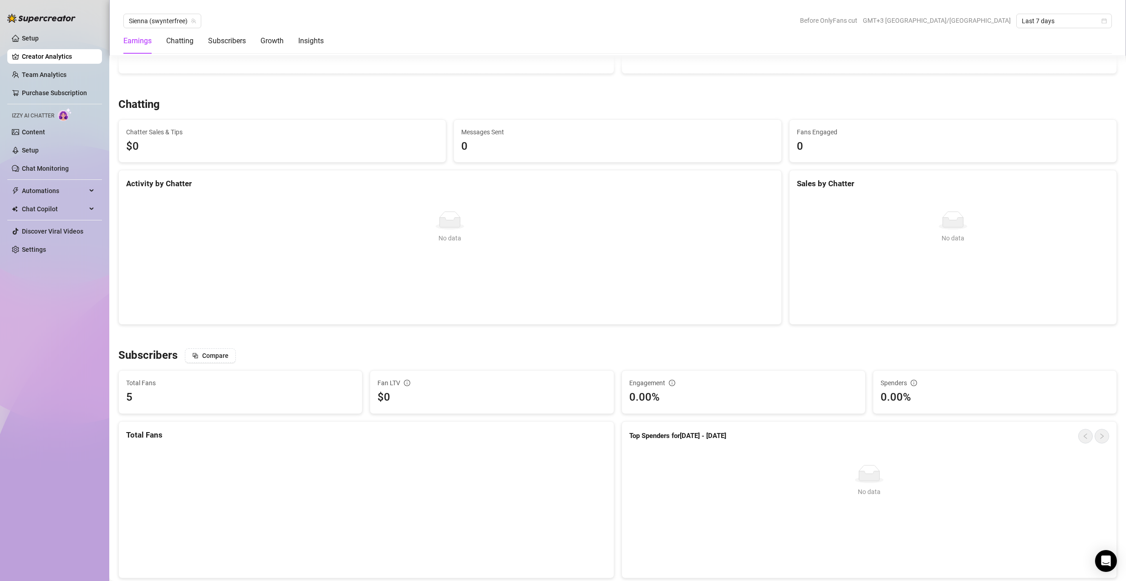
scroll to position [162, 0]
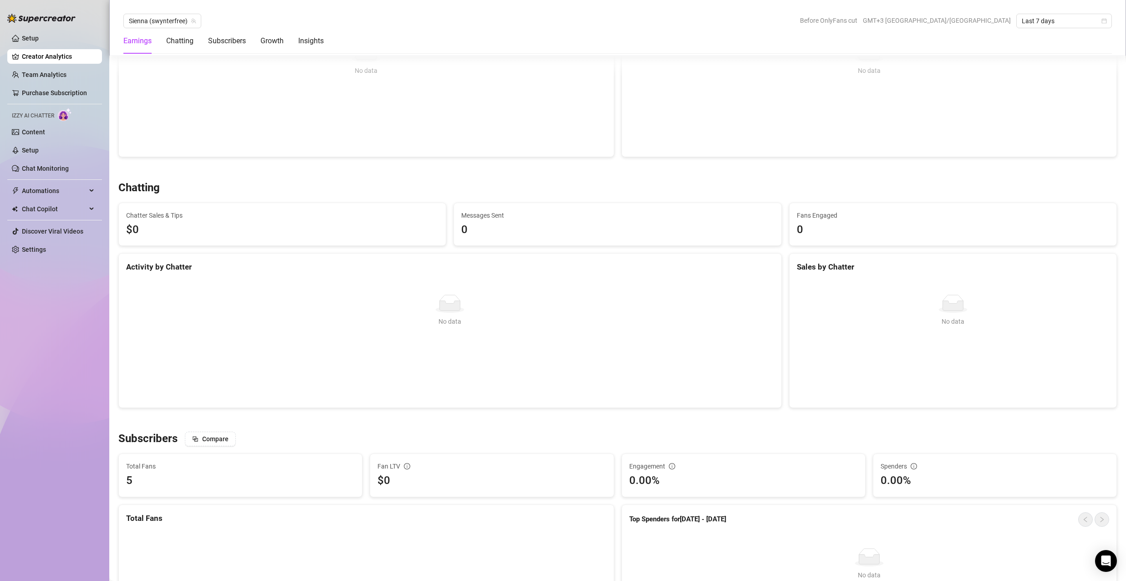
click at [69, 56] on link "Creator Analytics" at bounding box center [58, 56] width 73 height 15
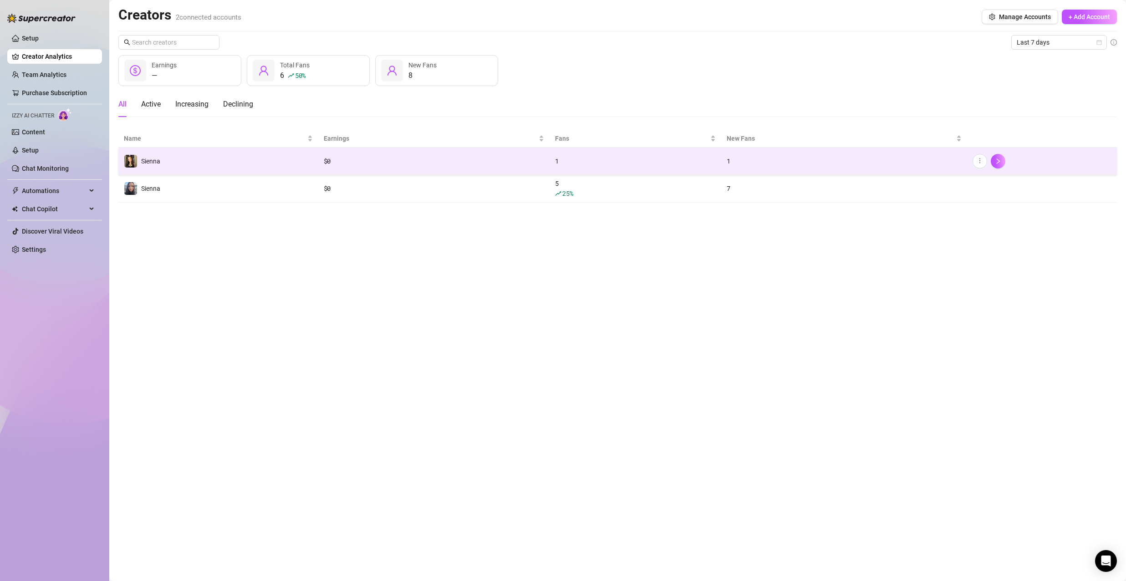
click at [649, 156] on div "1" at bounding box center [635, 161] width 160 height 10
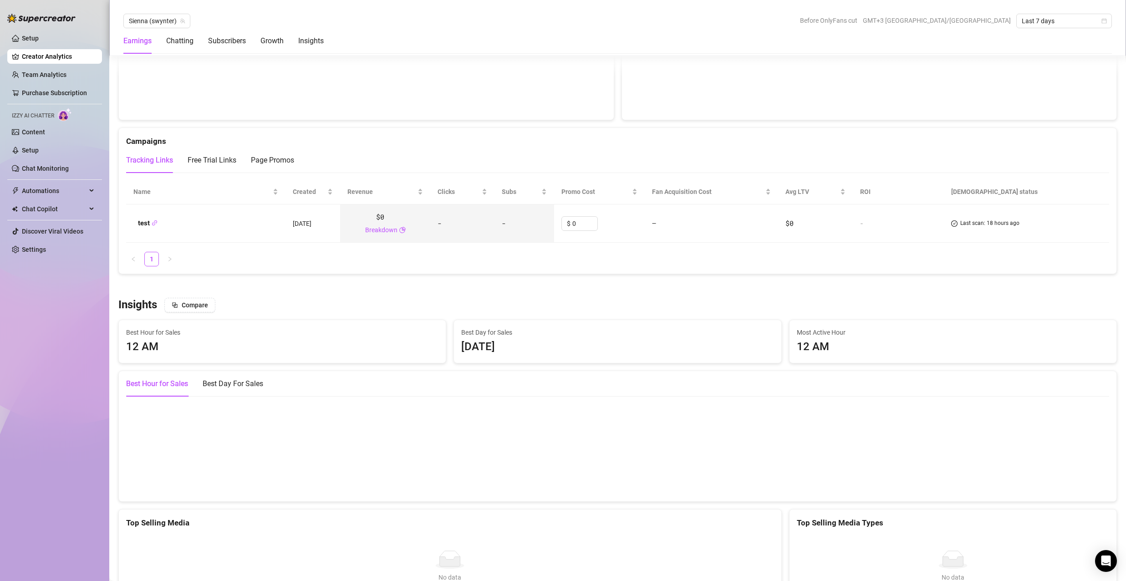
scroll to position [911, 0]
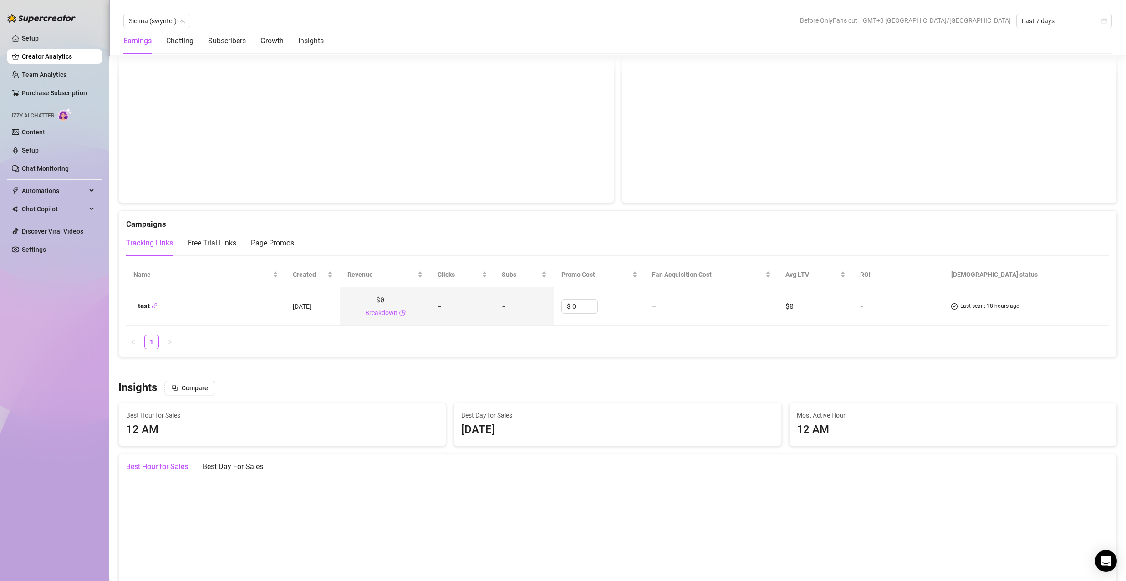
drag, startPoint x: 617, startPoint y: 238, endPoint x: 618, endPoint y: 233, distance: 4.8
click at [63, 195] on span "Automations" at bounding box center [54, 191] width 65 height 15
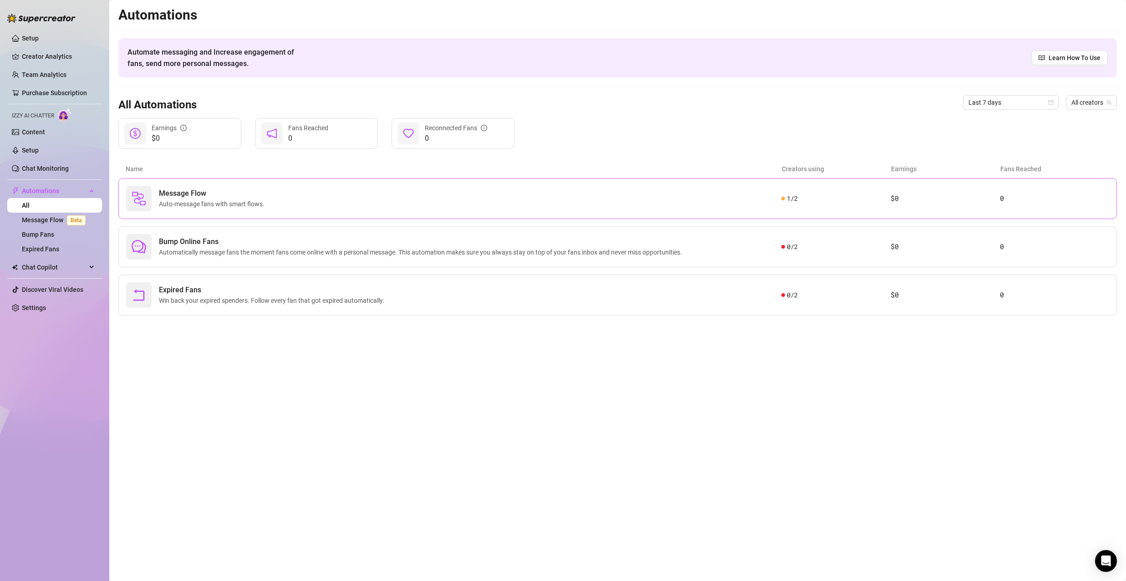
click at [531, 203] on div "Message Flow Auto-message fans with smart flows." at bounding box center [453, 199] width 655 height 26
click at [476, 245] on span "Bump Online Fans" at bounding box center [422, 241] width 527 height 11
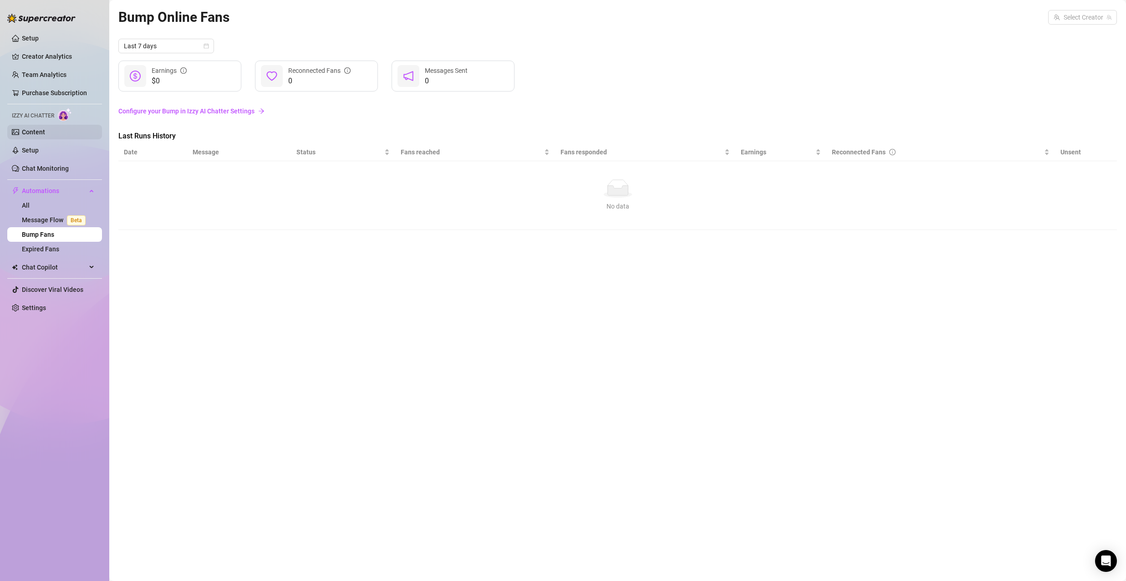
click at [45, 129] on link "Content" at bounding box center [33, 131] width 23 height 7
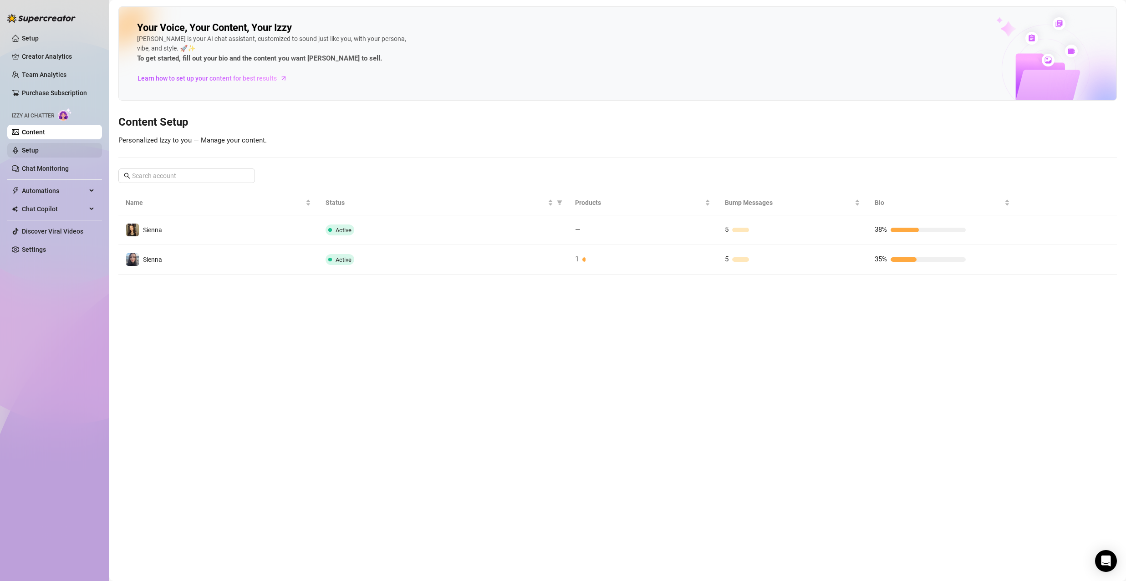
click at [39, 154] on link "Setup" at bounding box center [30, 150] width 17 height 7
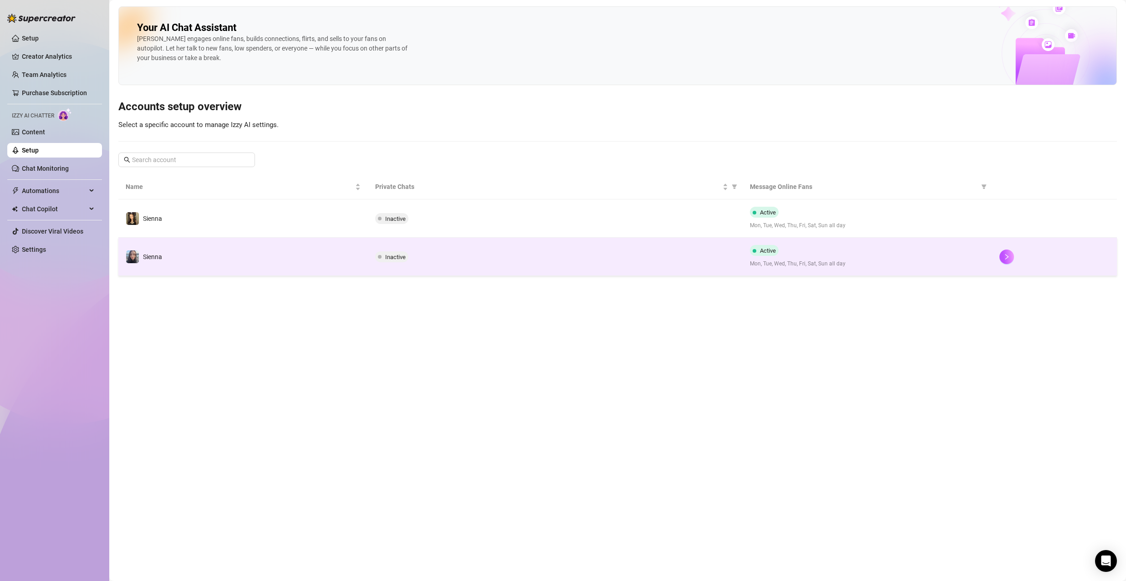
click at [594, 264] on td "Inactive" at bounding box center [555, 257] width 374 height 38
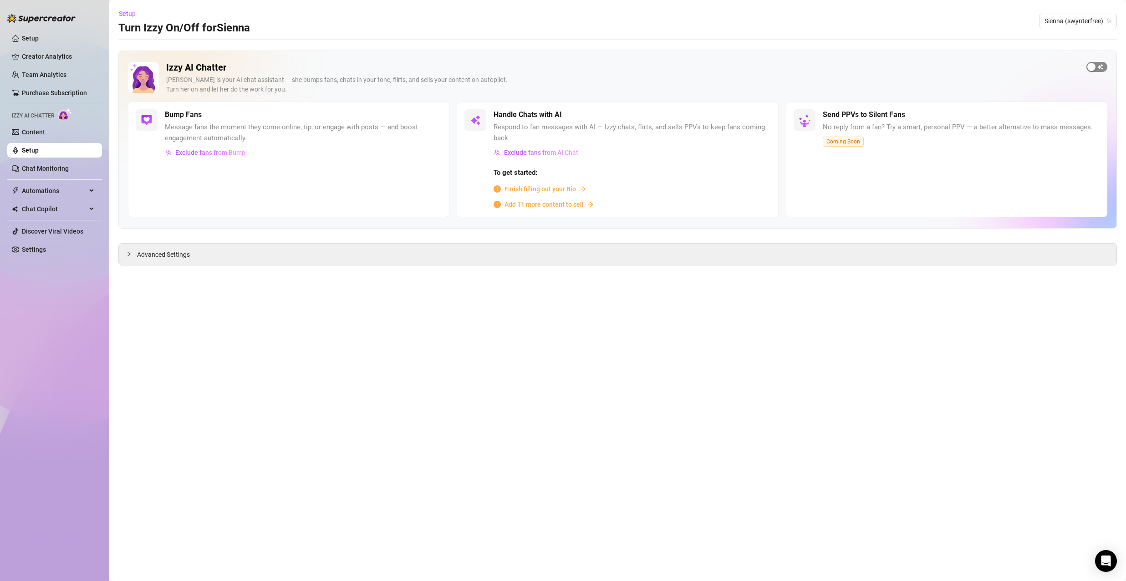
click at [1102, 70] on span "button" at bounding box center [1097, 67] width 21 height 10
click at [561, 187] on span "Finish filling out your Bio" at bounding box center [541, 189] width 72 height 10
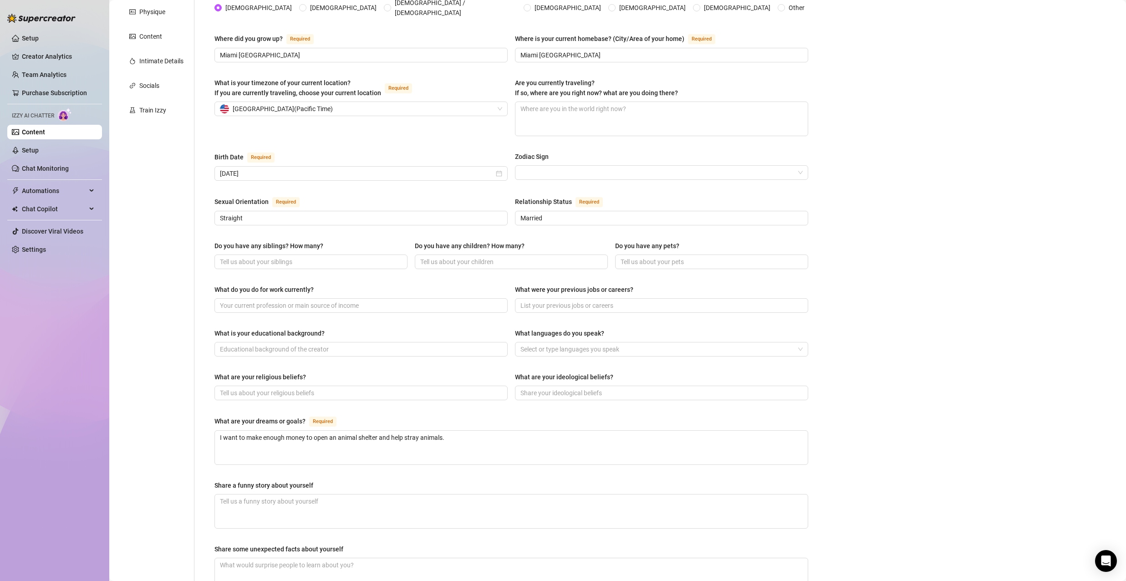
scroll to position [321, 0]
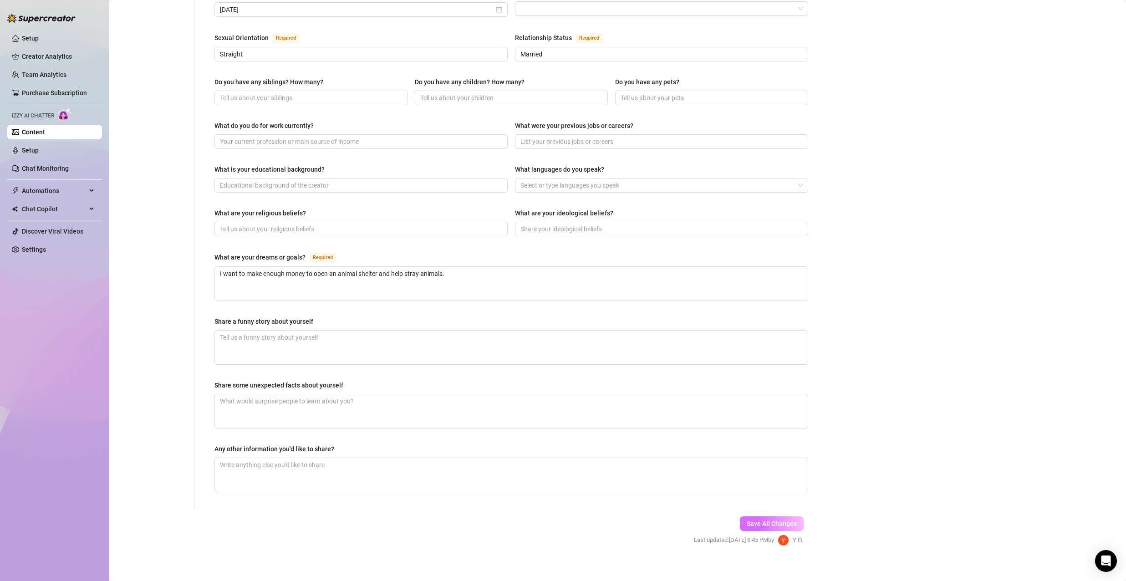
click at [763, 520] on span "Save All Changes" at bounding box center [772, 523] width 50 height 7
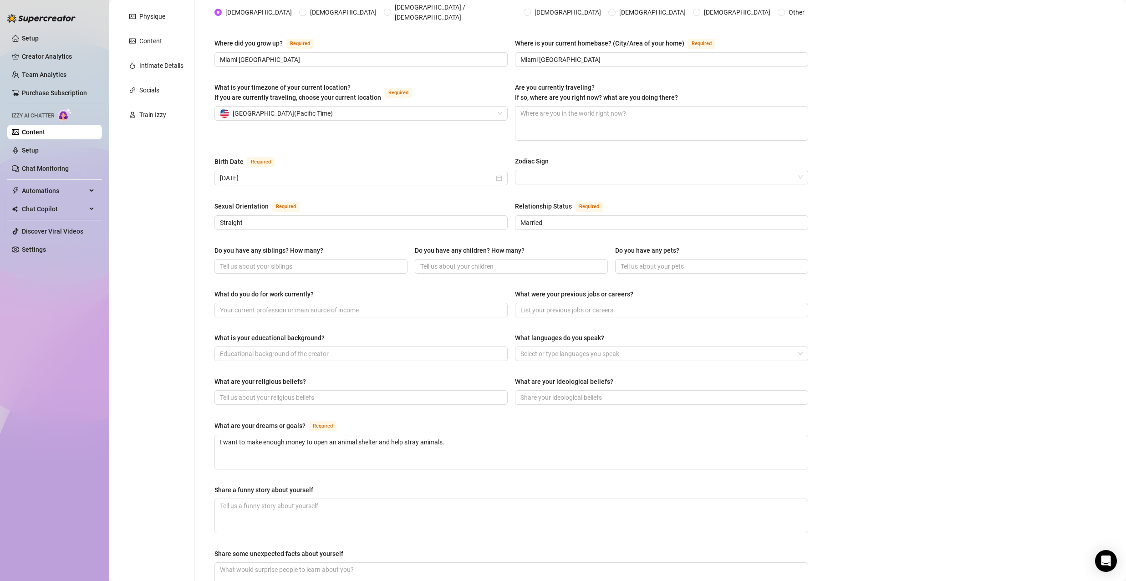
scroll to position [93, 0]
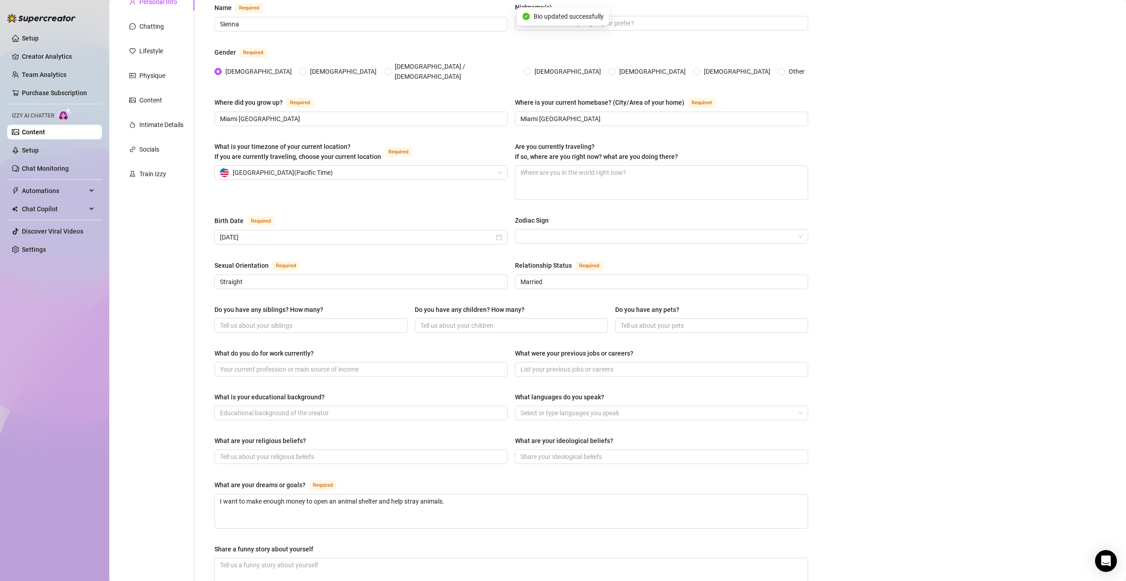
click at [152, 184] on div "Personal Info Chatting Lifestyle Physique Content Intimate Details Socials Trai…" at bounding box center [156, 365] width 76 height 744
click at [155, 174] on div "Train Izzy" at bounding box center [152, 174] width 27 height 10
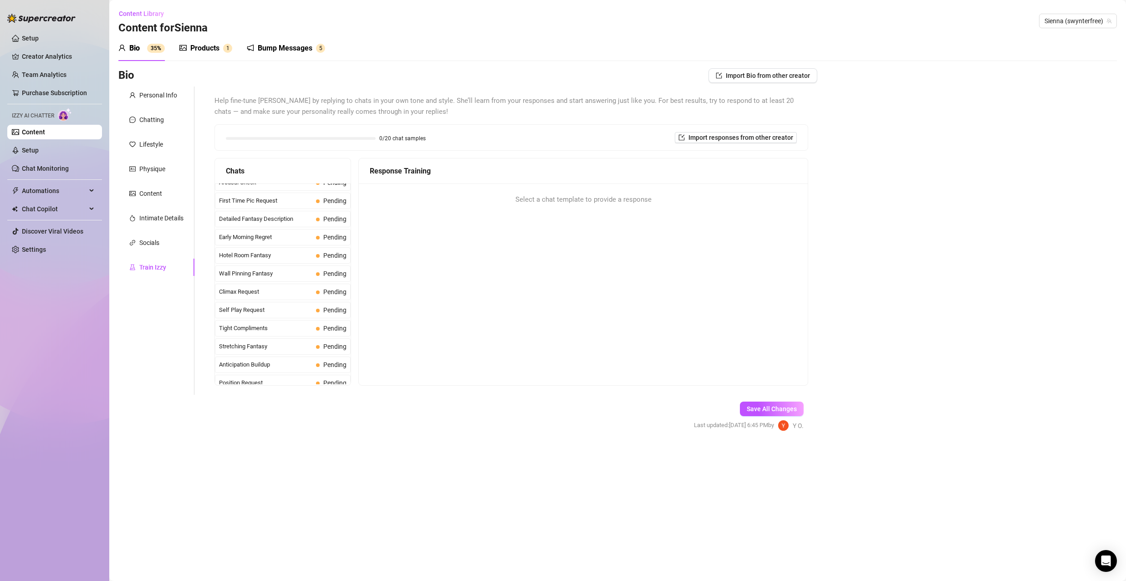
scroll to position [0, 0]
click at [271, 300] on span "Cock Compliment Upsell" at bounding box center [265, 301] width 93 height 9
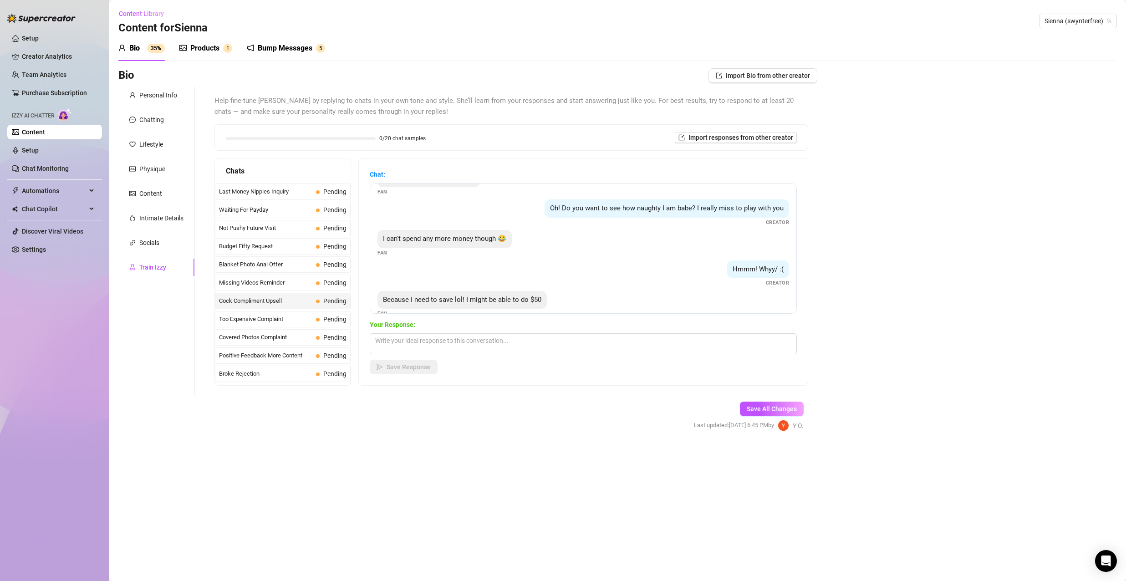
scroll to position [189, 0]
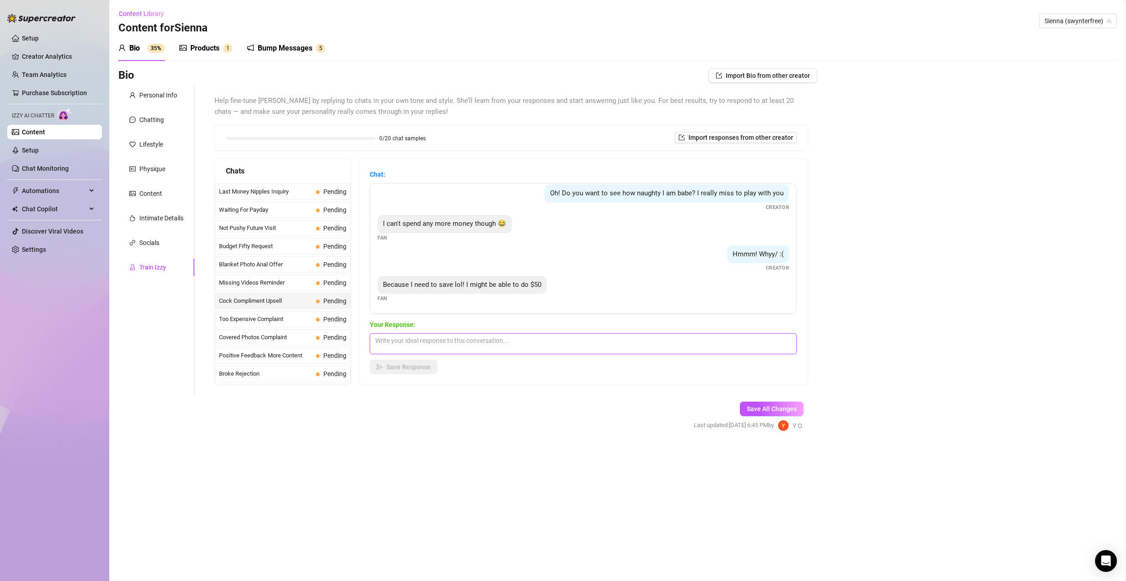
drag, startPoint x: 498, startPoint y: 343, endPoint x: 497, endPoint y: 333, distance: 10.1
click at [498, 340] on textarea at bounding box center [583, 343] width 427 height 21
click at [162, 241] on div "Socials" at bounding box center [156, 242] width 76 height 17
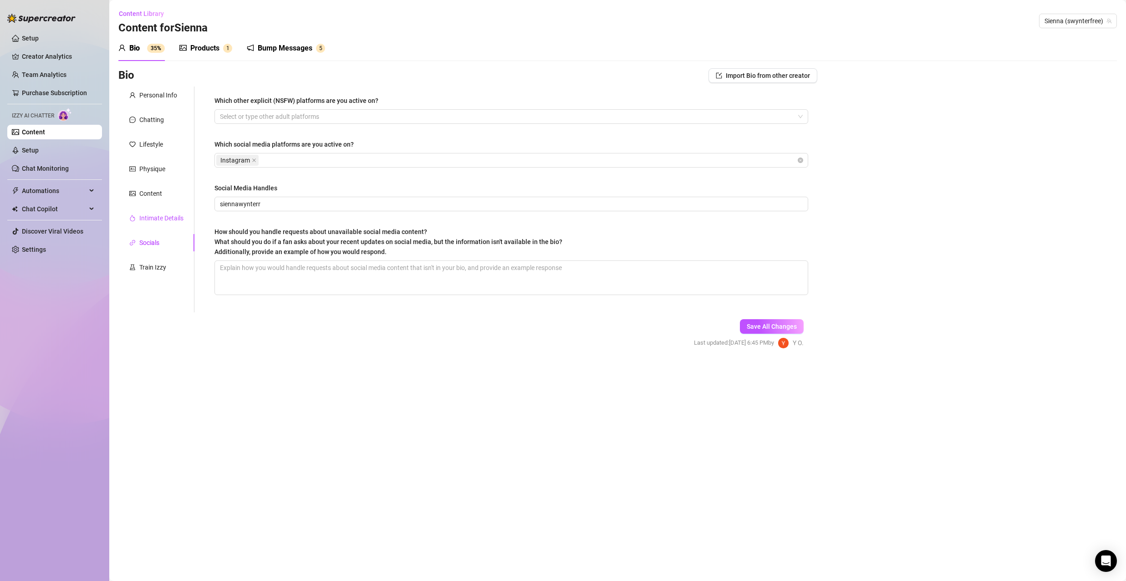
click at [159, 216] on div "Intimate Details" at bounding box center [161, 218] width 44 height 10
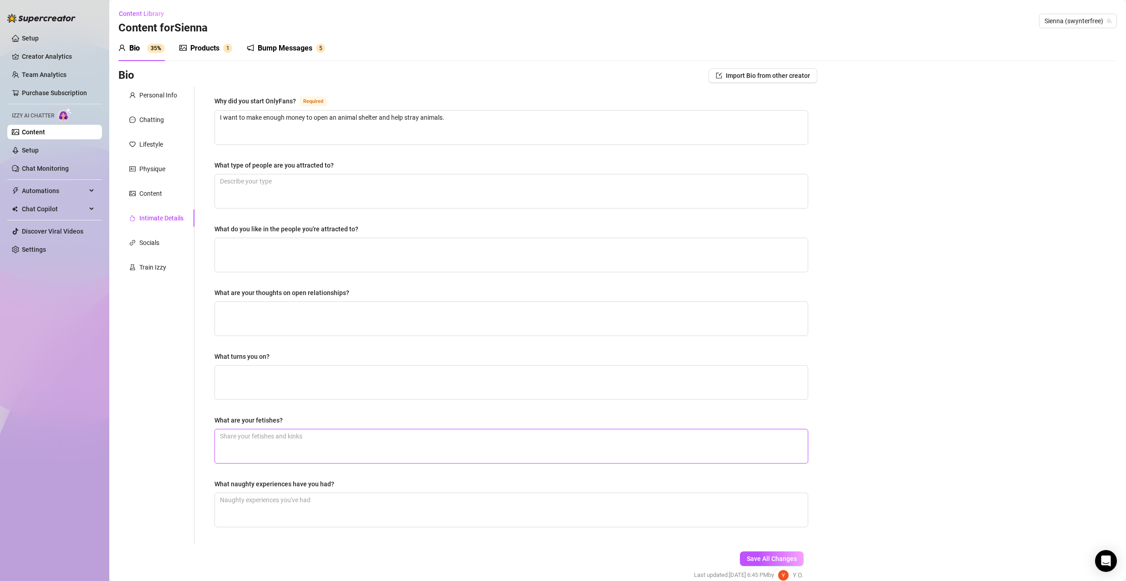
click at [317, 446] on textarea "What are your fetishes?" at bounding box center [511, 447] width 593 height 34
type textarea "H"
type textarea "Hi"
type textarea "Hig"
type textarea "High"
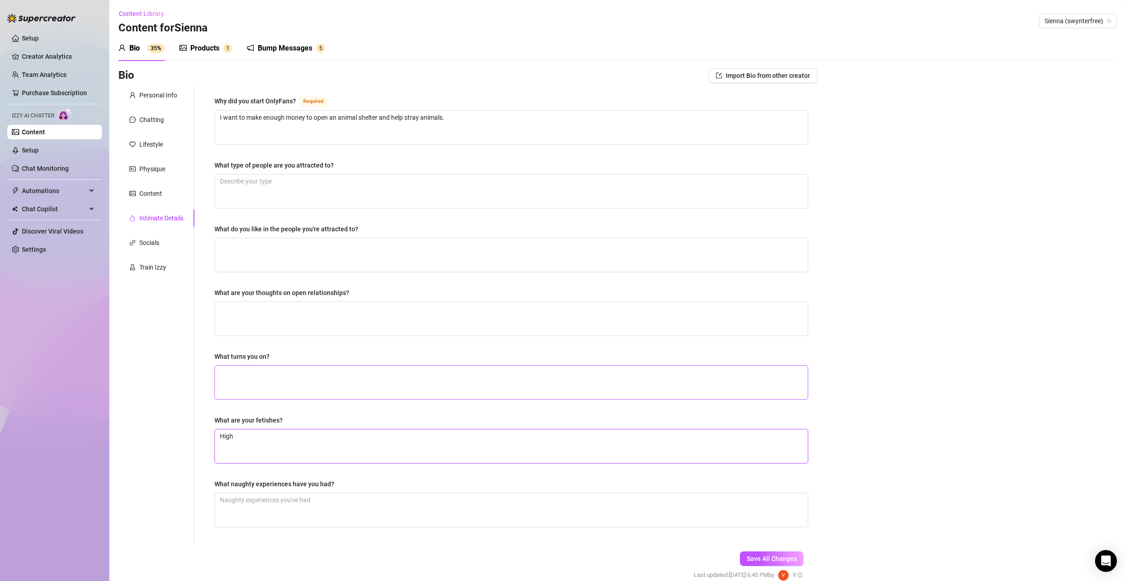
type textarea "High"
type textarea "High h"
type textarea "High he"
type textarea "High hee"
type textarea "High heel"
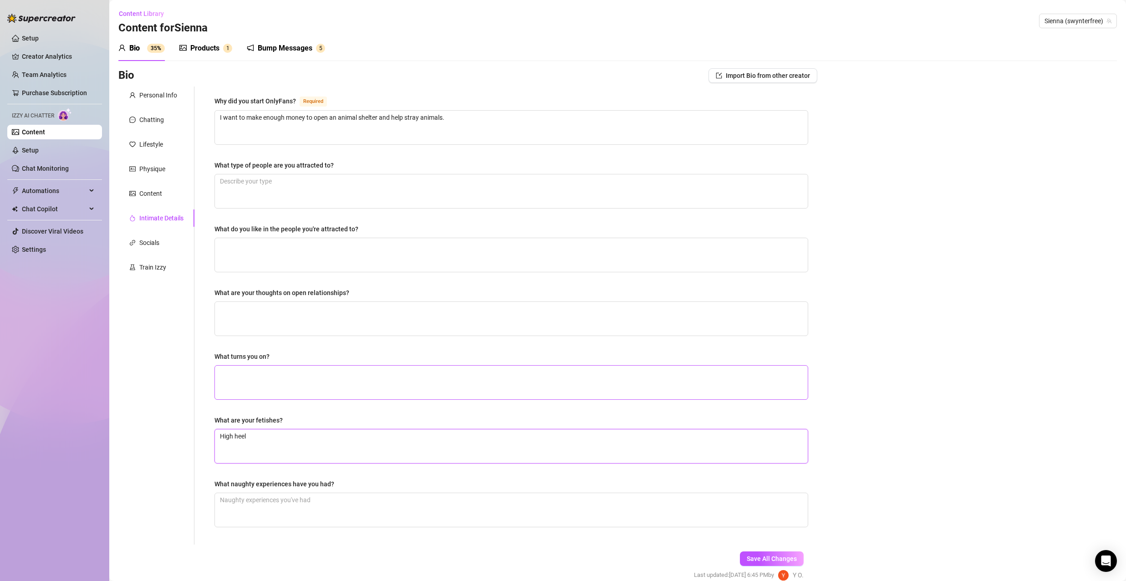
type textarea "High heels"
type textarea "High heels,"
type textarea "High heels, t"
type textarea "High heels, ta"
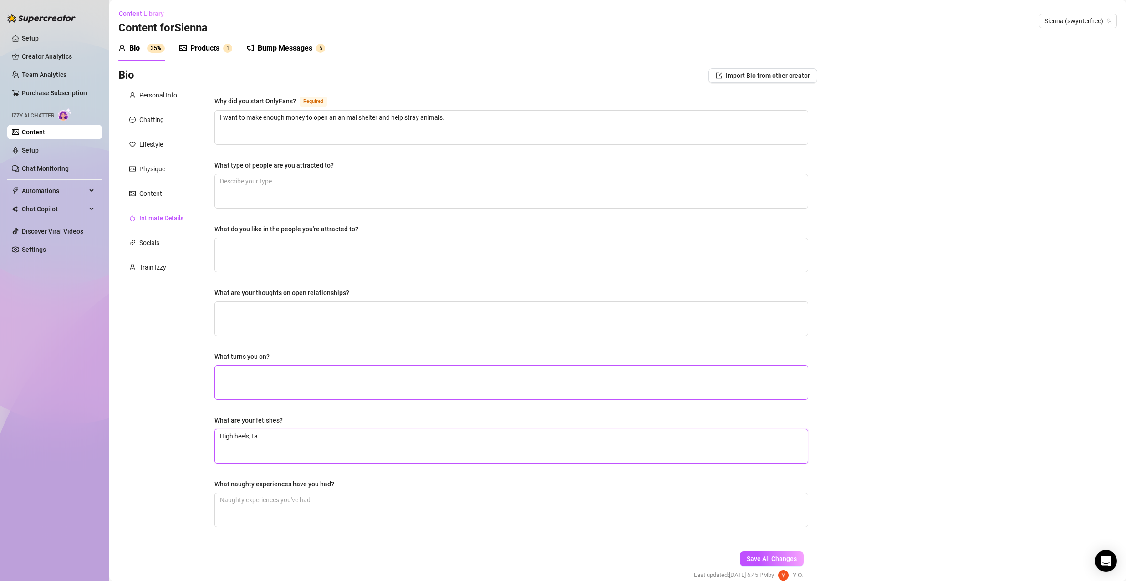
type textarea "High heels, tat"
type textarea "High heels, tatt"
type textarea "High heels, tatto"
type textarea "High heels, tattoo"
type textarea "High heels, tattoos"
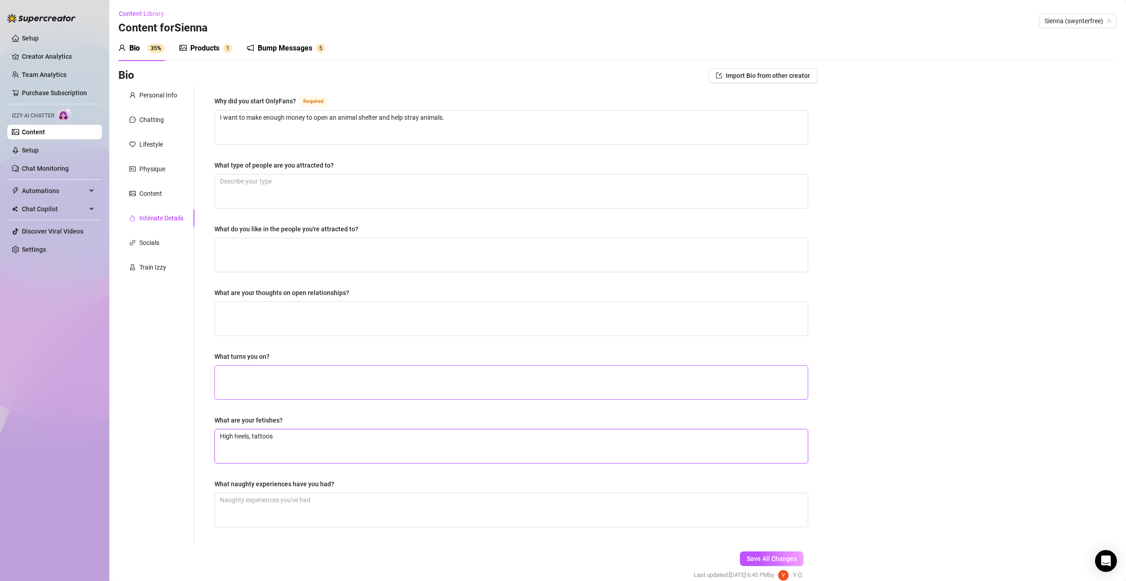
type textarea "High heels, tattoos,"
type textarea "High heels, tattoos, b"
type textarea "High heels, tattoos, bi"
type textarea "High heels, tattoos, big"
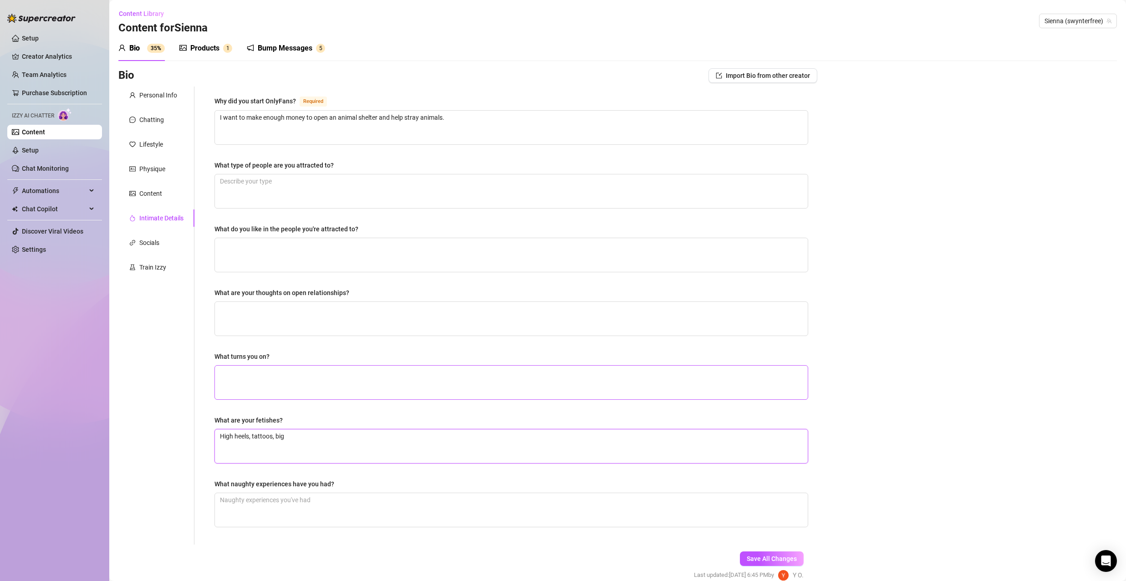
type textarea "High heels, tattoos, big"
type textarea "High heels, tattoos, big d"
type textarea "High heels, tattoos, big di"
type textarea "High heels, tattoos, big dick"
type textarea "High heels, tattoos, big dicks"
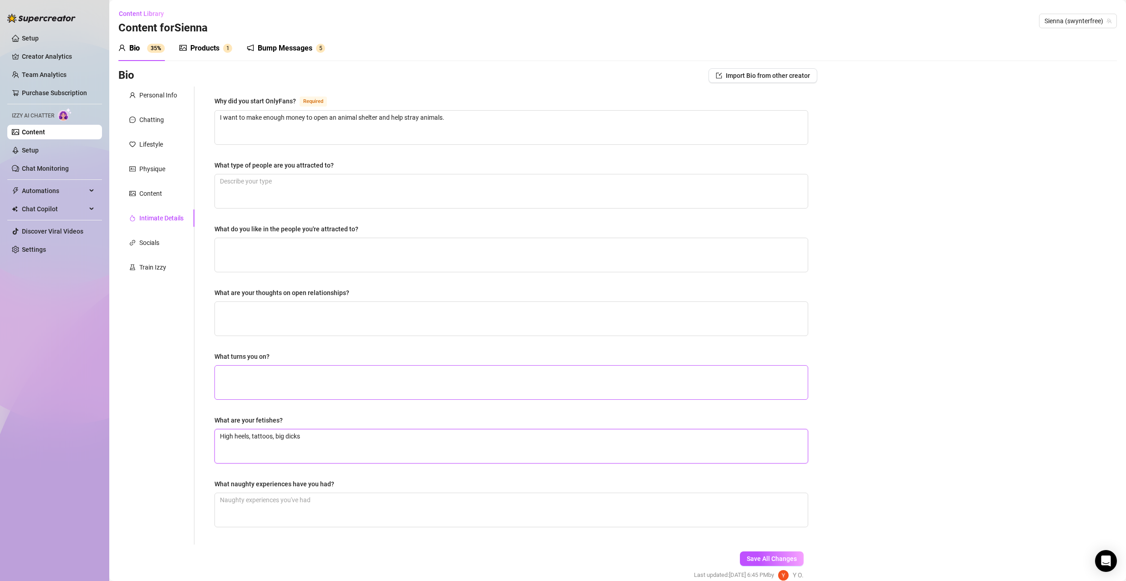
type textarea "High heels, tattoos, big dicks,"
type textarea "High heels, tattoos, big dicks"
type textarea "High heels, tattoos, big dick"
type textarea "High heels, tattoos, big dick,"
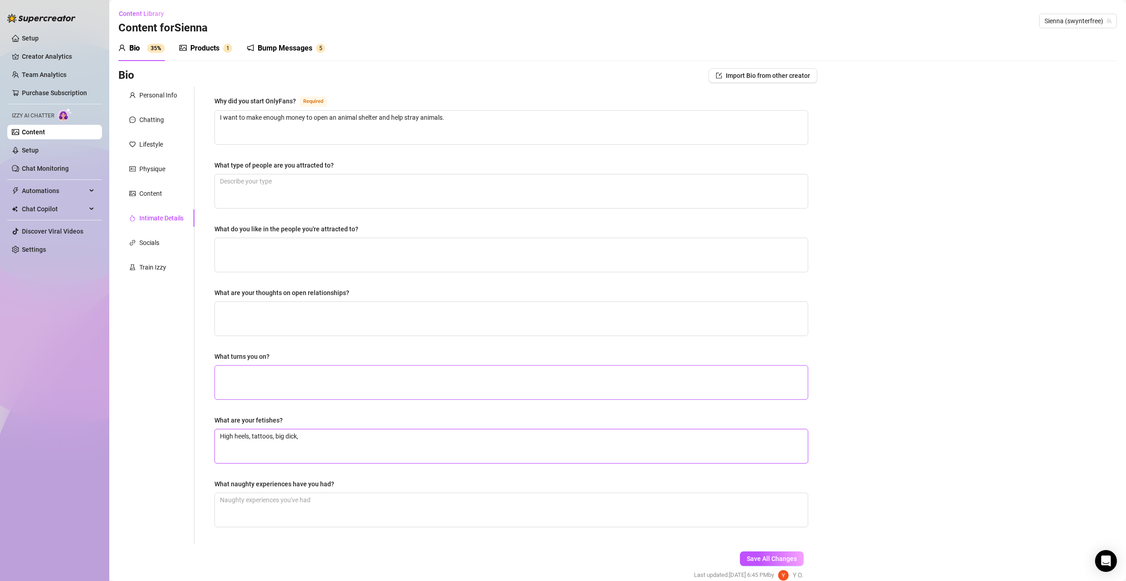
type textarea "High heels, tattoos, big dick, f"
type textarea "High heels, tattoos, big dick, fe"
type textarea "High heels, tattoos, big dick, fee"
type textarea "High heels, tattoos, big dick, feet"
type textarea "High heels, tattoos, big dick, feet,"
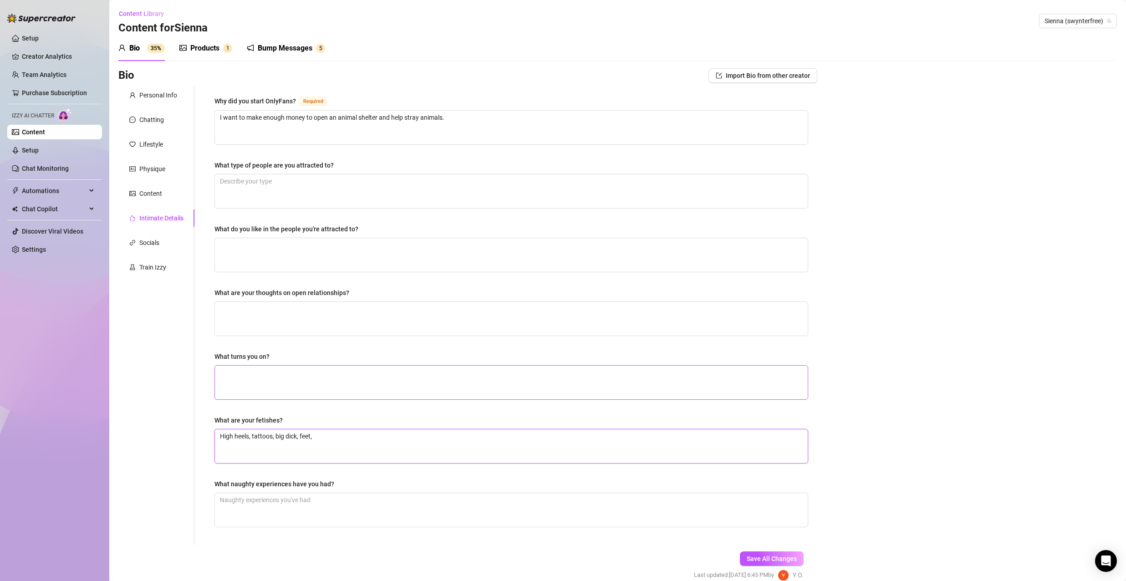
type textarea "High heels, tattoos, big dick, feet,"
type textarea "High heels, tattoos, big dick, feet, s"
type textarea "High heels, tattoos, big dick, feet, se"
type textarea "High heels, tattoos, big dick, feet, sex"
type textarea "High heels, tattoos, big dick, feet, sexy"
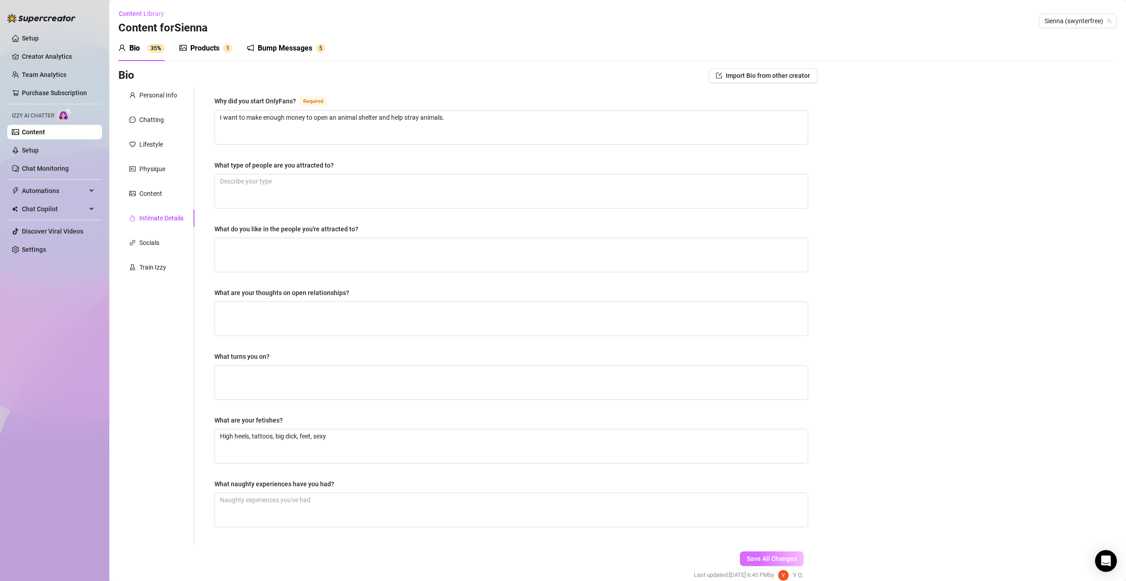
click at [765, 552] on button "Save All Changes" at bounding box center [772, 559] width 64 height 15
click at [39, 149] on link "Setup" at bounding box center [30, 150] width 17 height 7
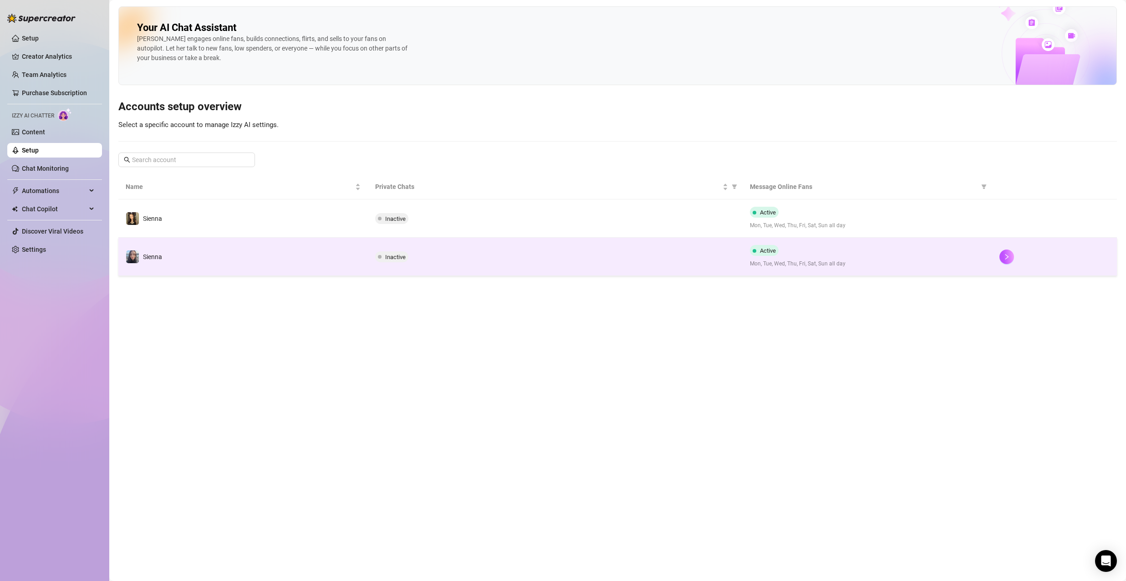
click at [834, 262] on span "Mon, Tue, Wed, Thu, Fri, Sat, Sun all day" at bounding box center [867, 264] width 235 height 9
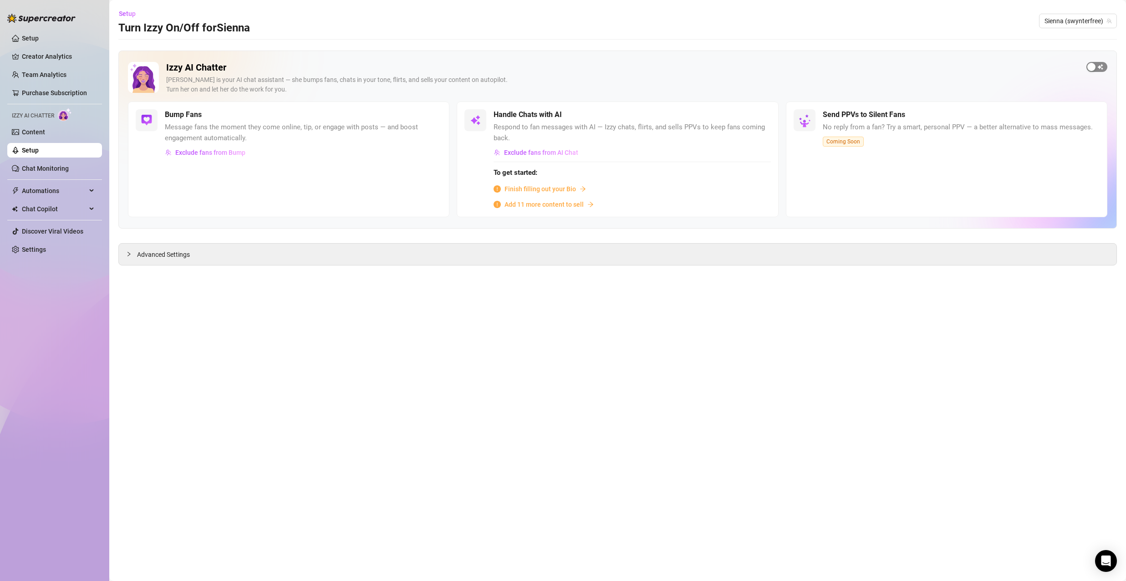
click at [1100, 67] on span "button" at bounding box center [1097, 67] width 21 height 10
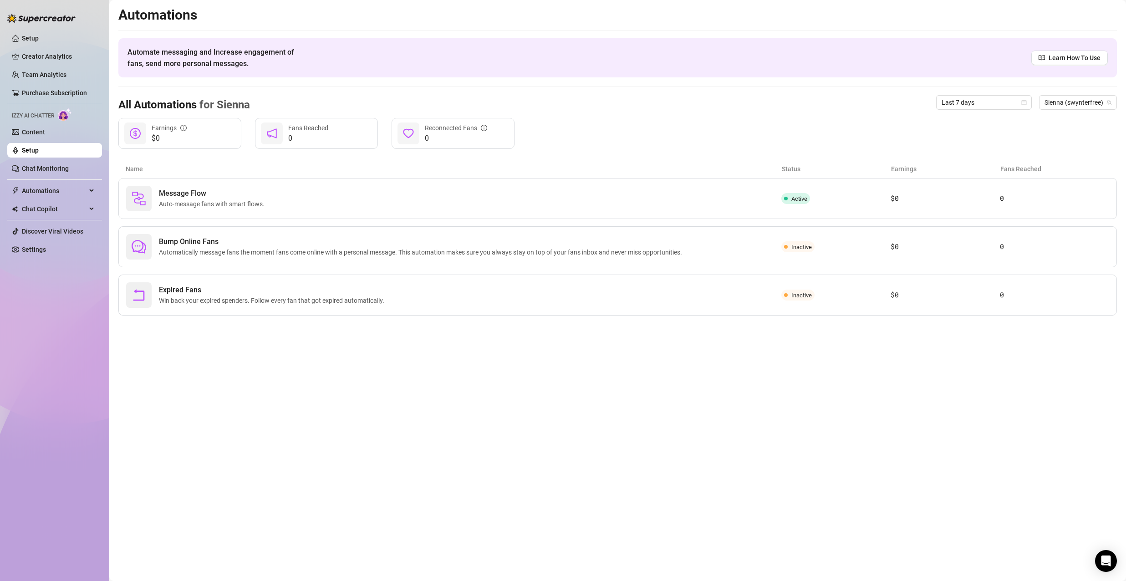
click at [39, 152] on link "Setup" at bounding box center [30, 150] width 17 height 7
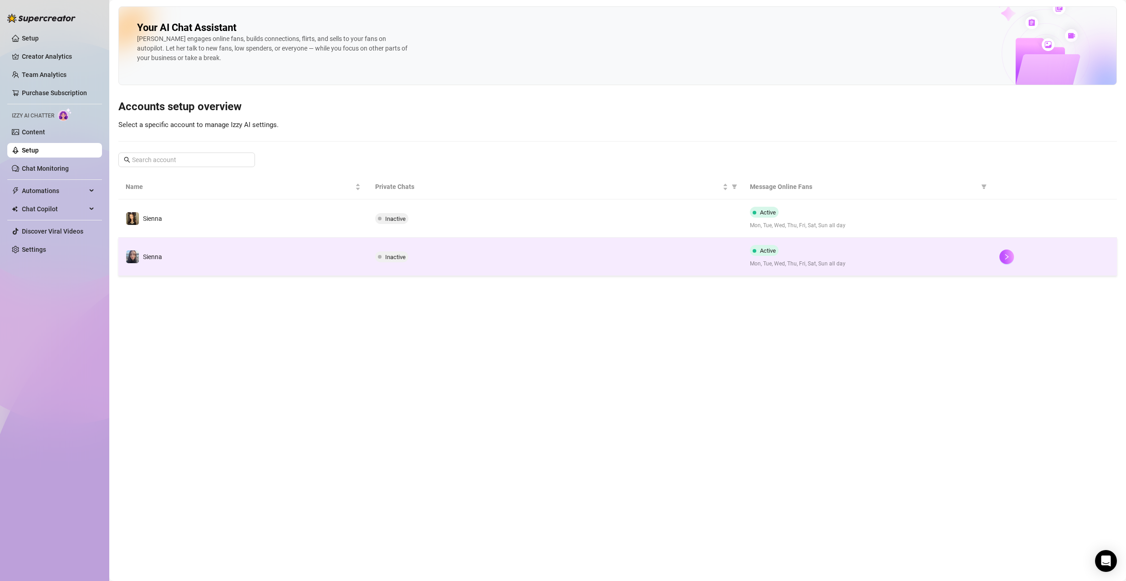
click at [822, 263] on span "Mon, Tue, Wed, Thu, Fri, Sat, Sun all day" at bounding box center [867, 264] width 235 height 9
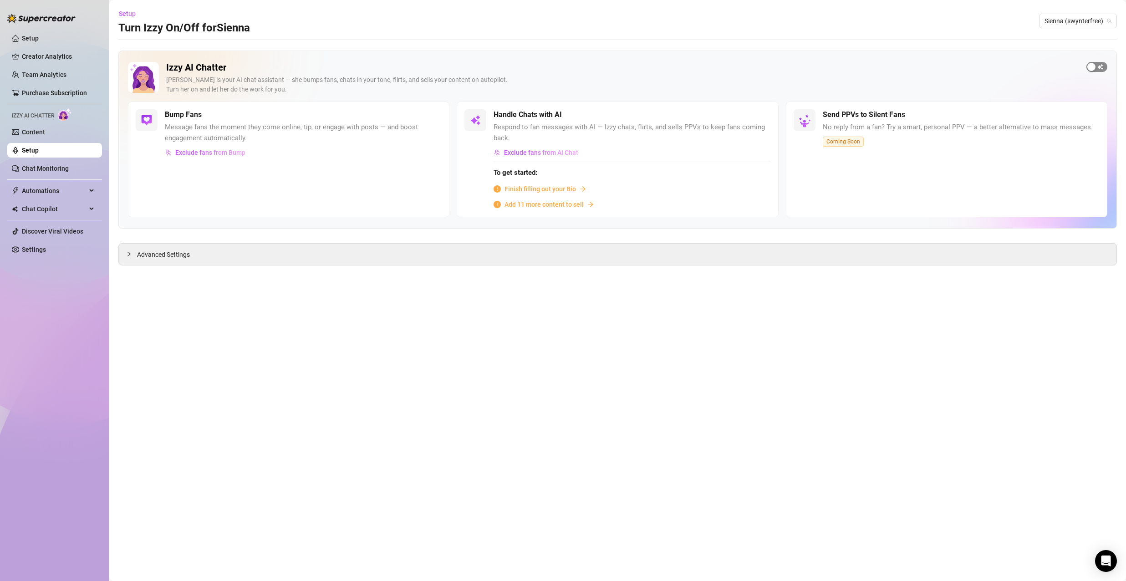
click at [1103, 65] on span "button" at bounding box center [1097, 67] width 21 height 10
click at [506, 334] on main "Setup Turn Izzy On/Off for [PERSON_NAME] (swynterfree) Izzy AI Chatter [PERSON_…" at bounding box center [617, 290] width 1017 height 581
click at [39, 154] on link "Setup" at bounding box center [30, 150] width 17 height 7
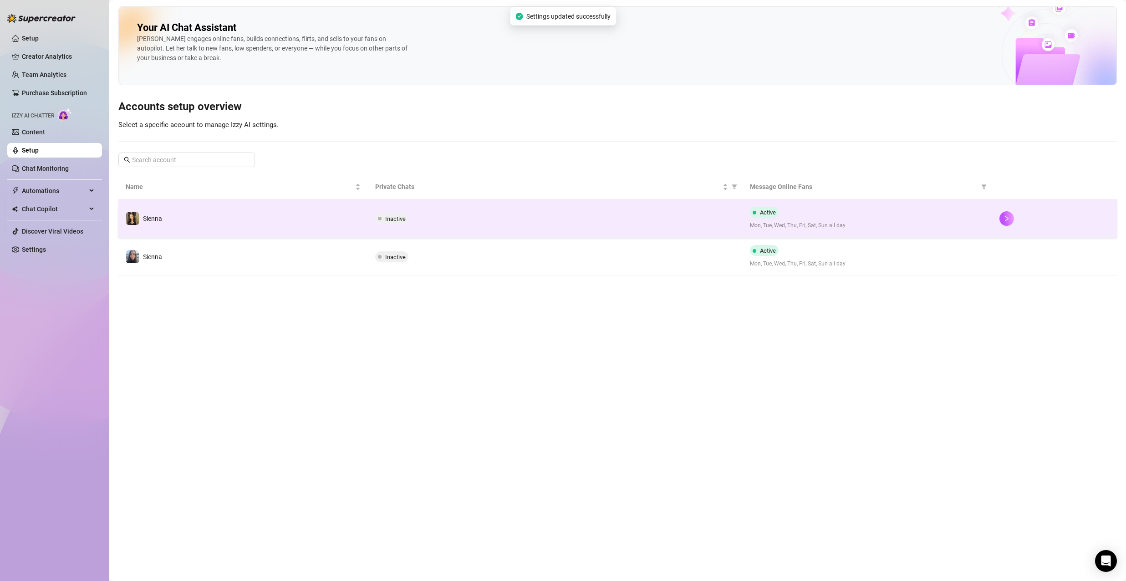
click at [442, 217] on div "Inactive" at bounding box center [555, 218] width 360 height 11
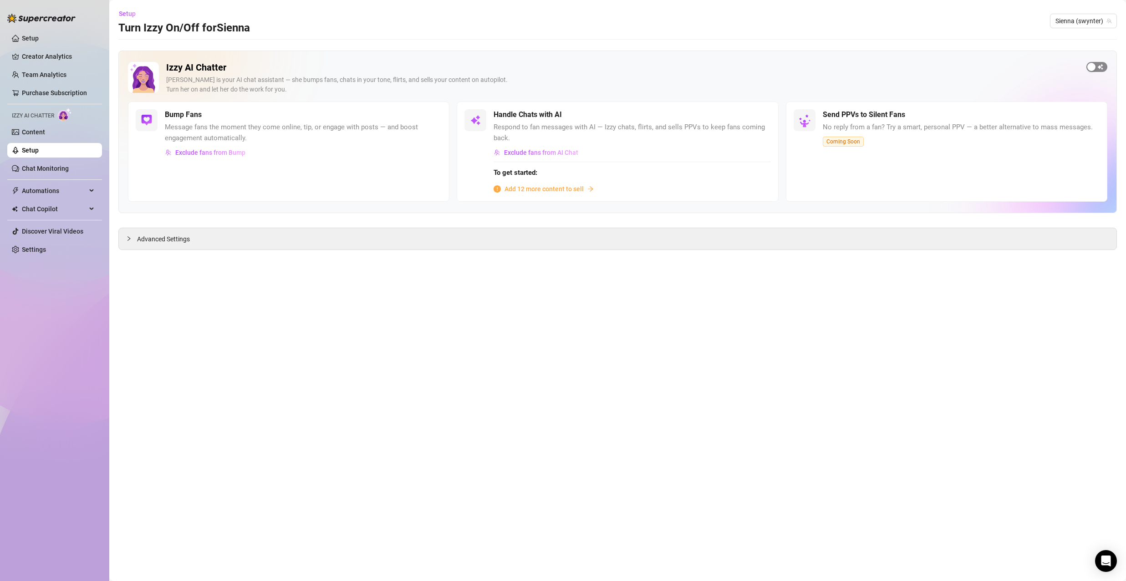
click at [1103, 67] on span "button" at bounding box center [1097, 67] width 21 height 10
click at [629, 80] on div "[PERSON_NAME] is your AI chat assistant — she bumps fans, chats in your tone, f…" at bounding box center [622, 84] width 913 height 19
click at [39, 153] on link "Setup" at bounding box center [30, 150] width 17 height 7
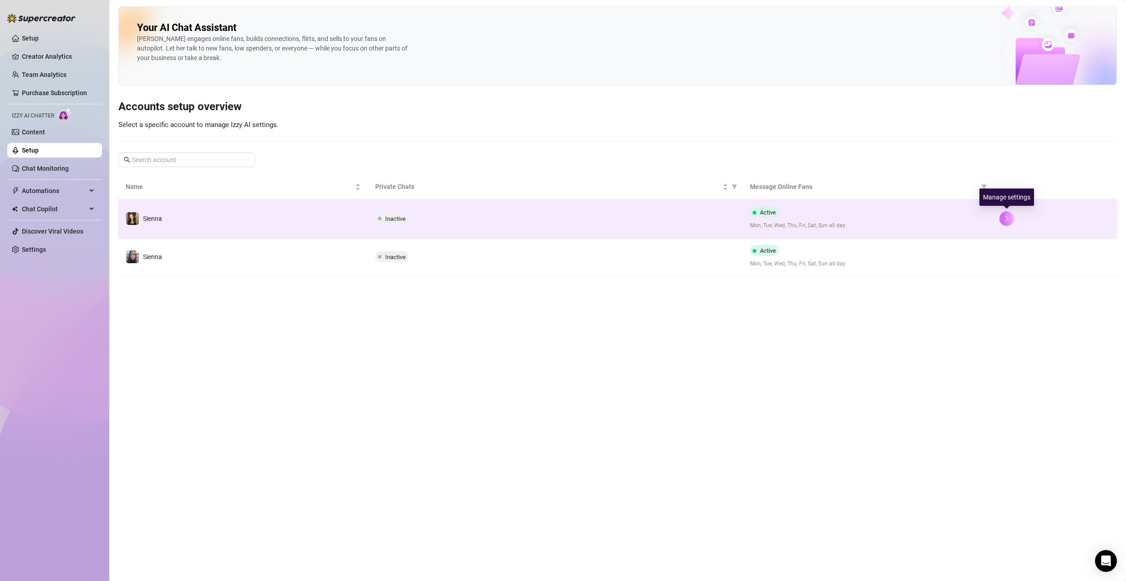
click at [1007, 217] on icon "right" at bounding box center [1007, 218] width 3 height 5
